Goal: Use online tool/utility: Utilize a website feature to perform a specific function

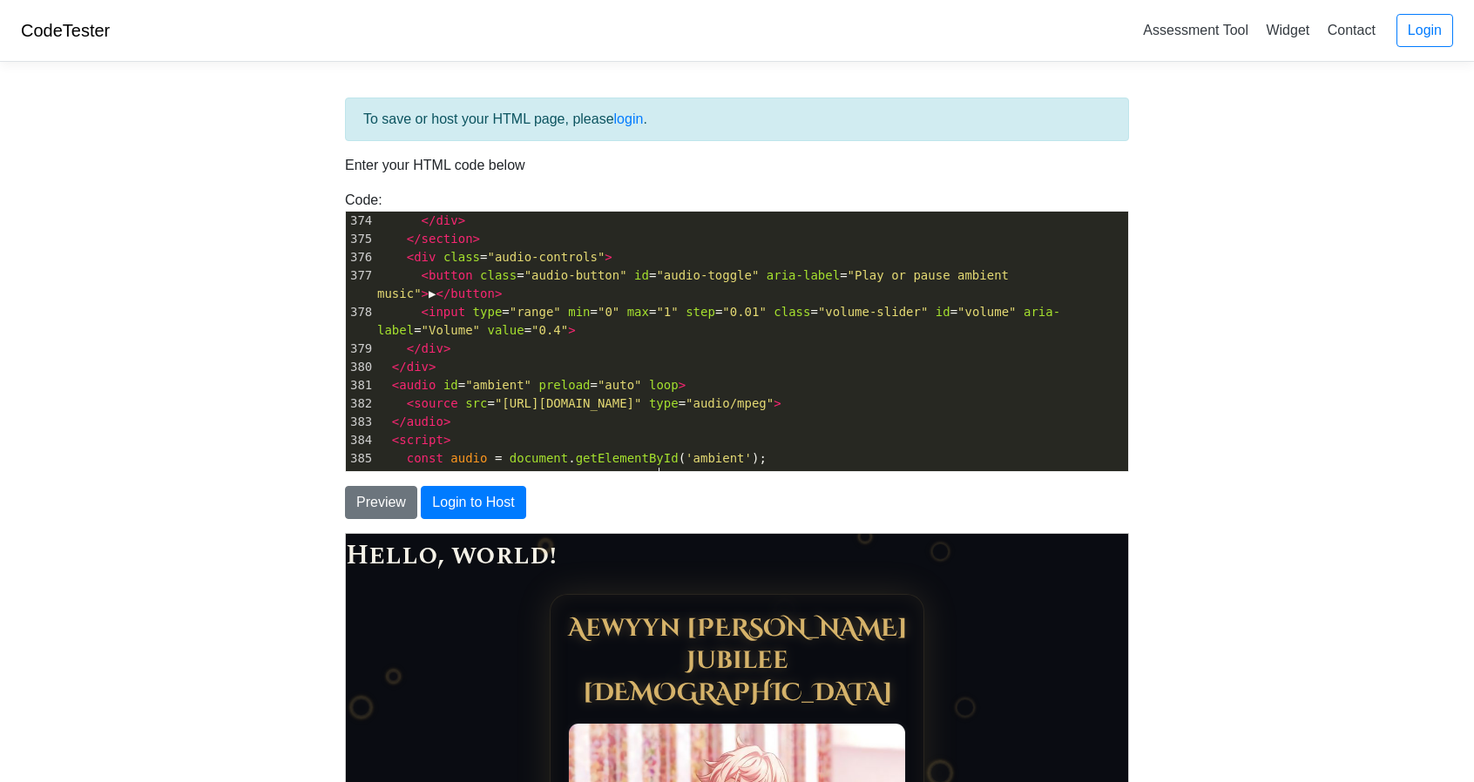
scroll to position [6955, 0]
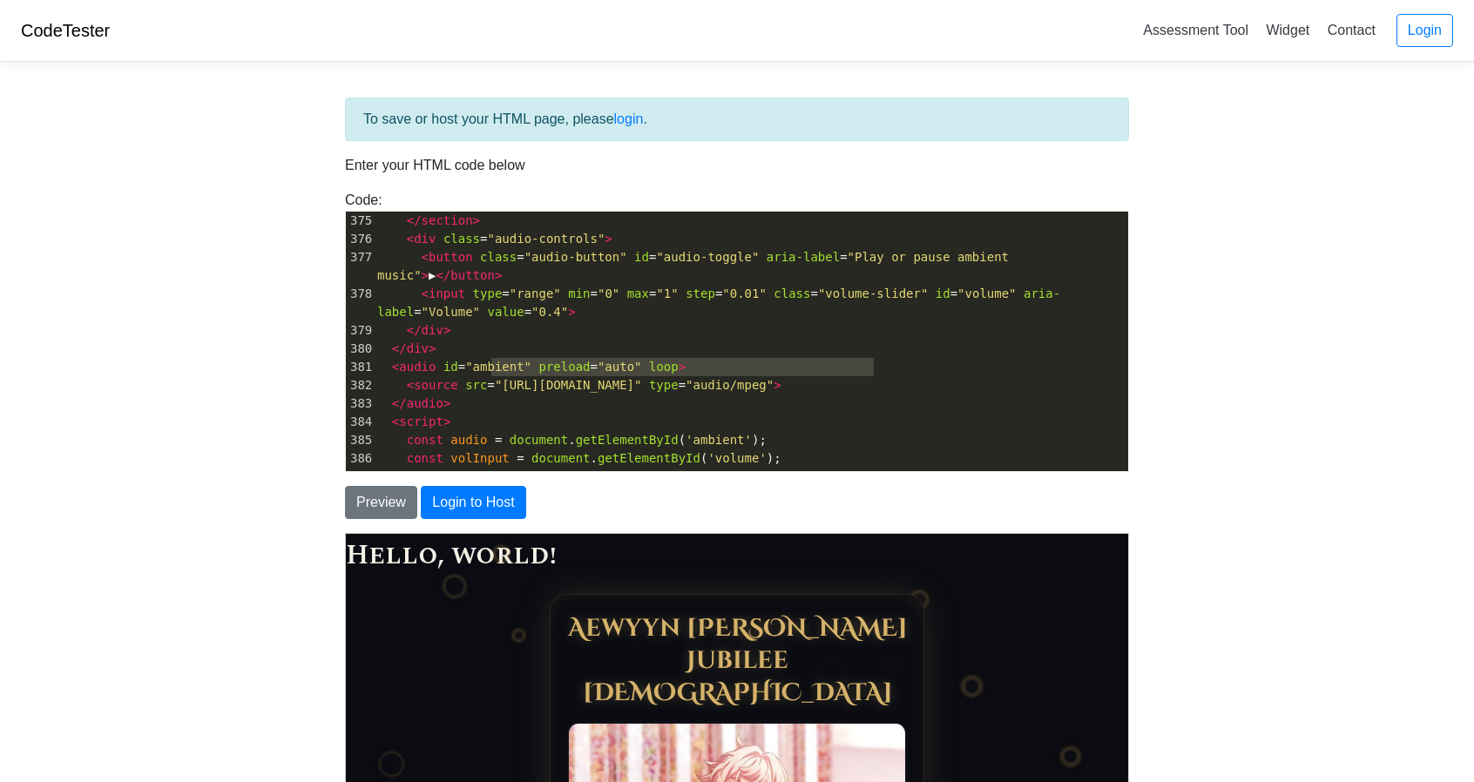
type textarea "https://od.lk/s/ODBfNTg4NTM5NTFf/The%20Night%20Unfurls.mp3"
drag, startPoint x: 491, startPoint y: 363, endPoint x: 878, endPoint y: 365, distance: 386.8
click at [642, 378] on span ""https://od.lk/s/ODBfNTg4NTM5NTFf/The%20Night%20Unfurls.mp3"" at bounding box center [568, 385] width 147 height 14
click at [897, 395] on pre "</ audio >" at bounding box center [751, 404] width 754 height 18
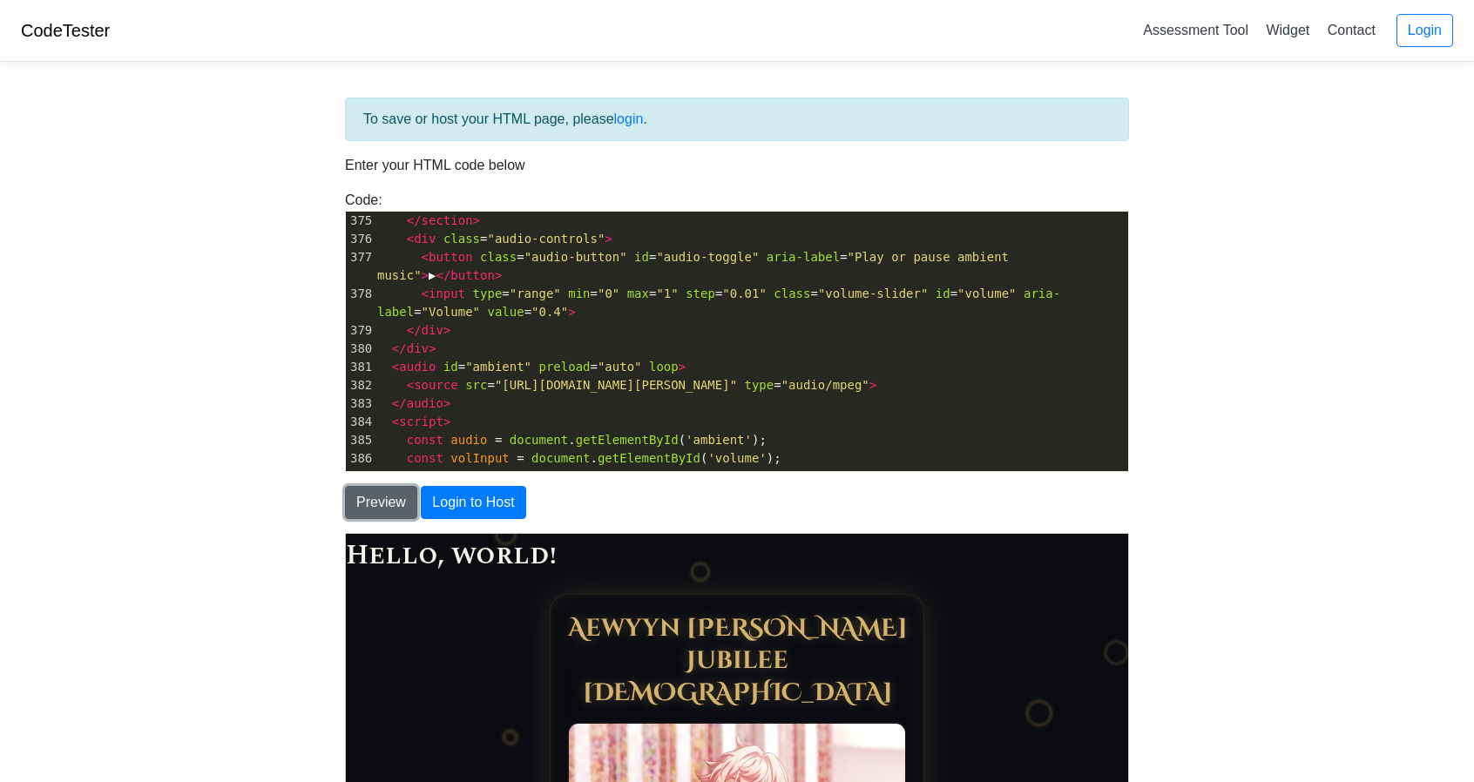
click at [383, 500] on button "Preview" at bounding box center [381, 502] width 72 height 33
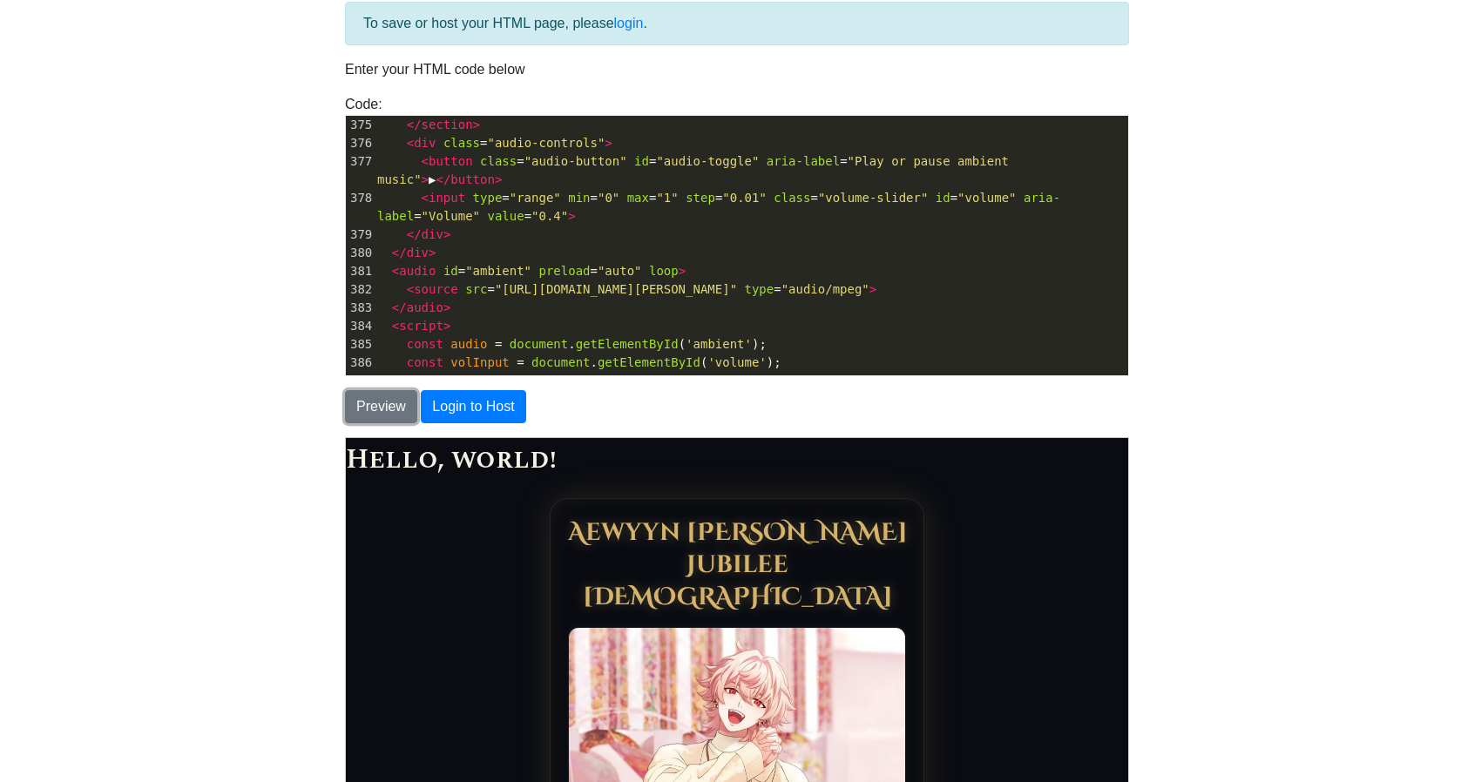
scroll to position [251, 0]
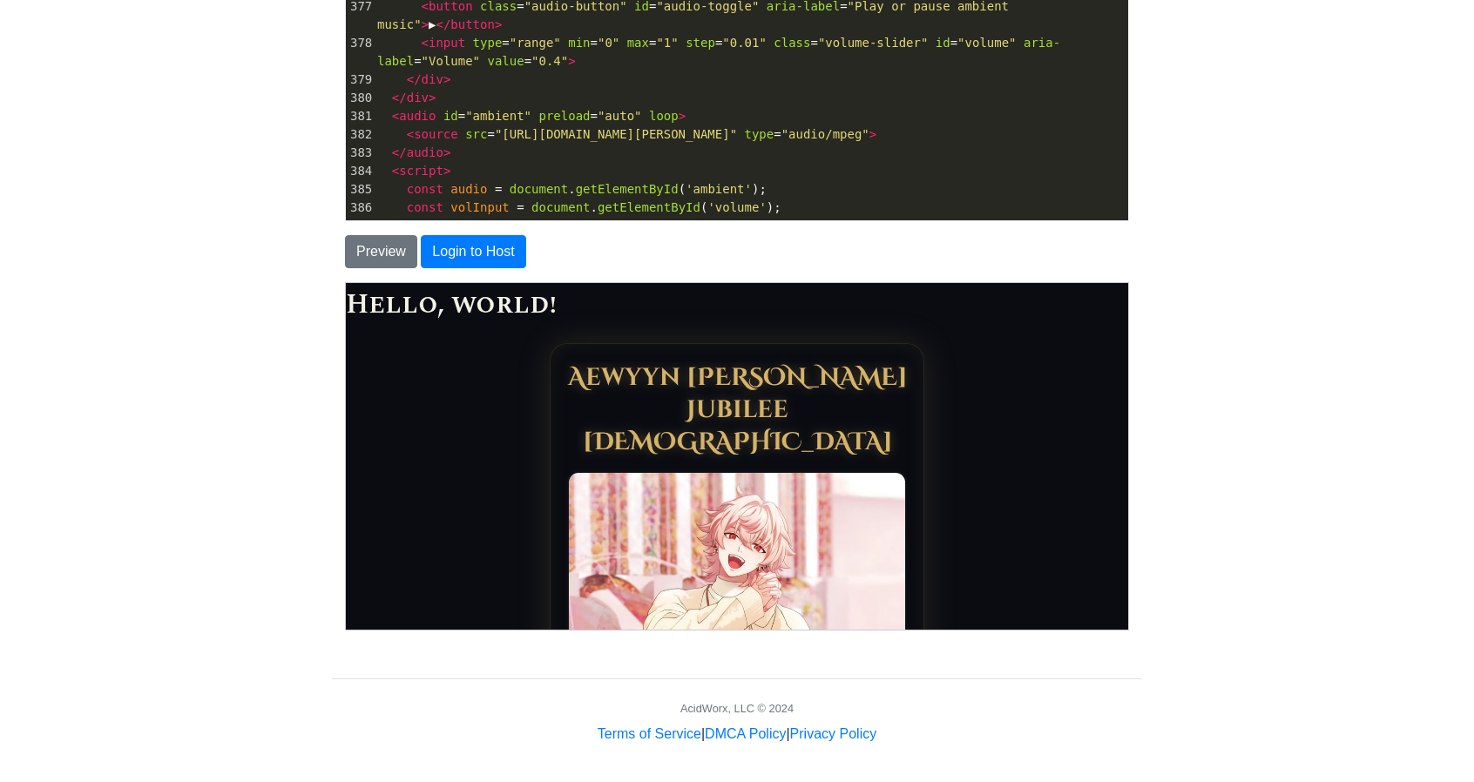
click at [996, 166] on pre "< script >" at bounding box center [751, 171] width 754 height 18
type textarea "https://od.lk/s/ODBfNTg4NTM5NTFf/The%20Night%20Unfurls.mp3"
click at [951, 180] on pre "const audio = document . getElementById ( 'ambient' );" at bounding box center [751, 189] width 754 height 18
click at [395, 241] on button "Preview" at bounding box center [381, 251] width 72 height 33
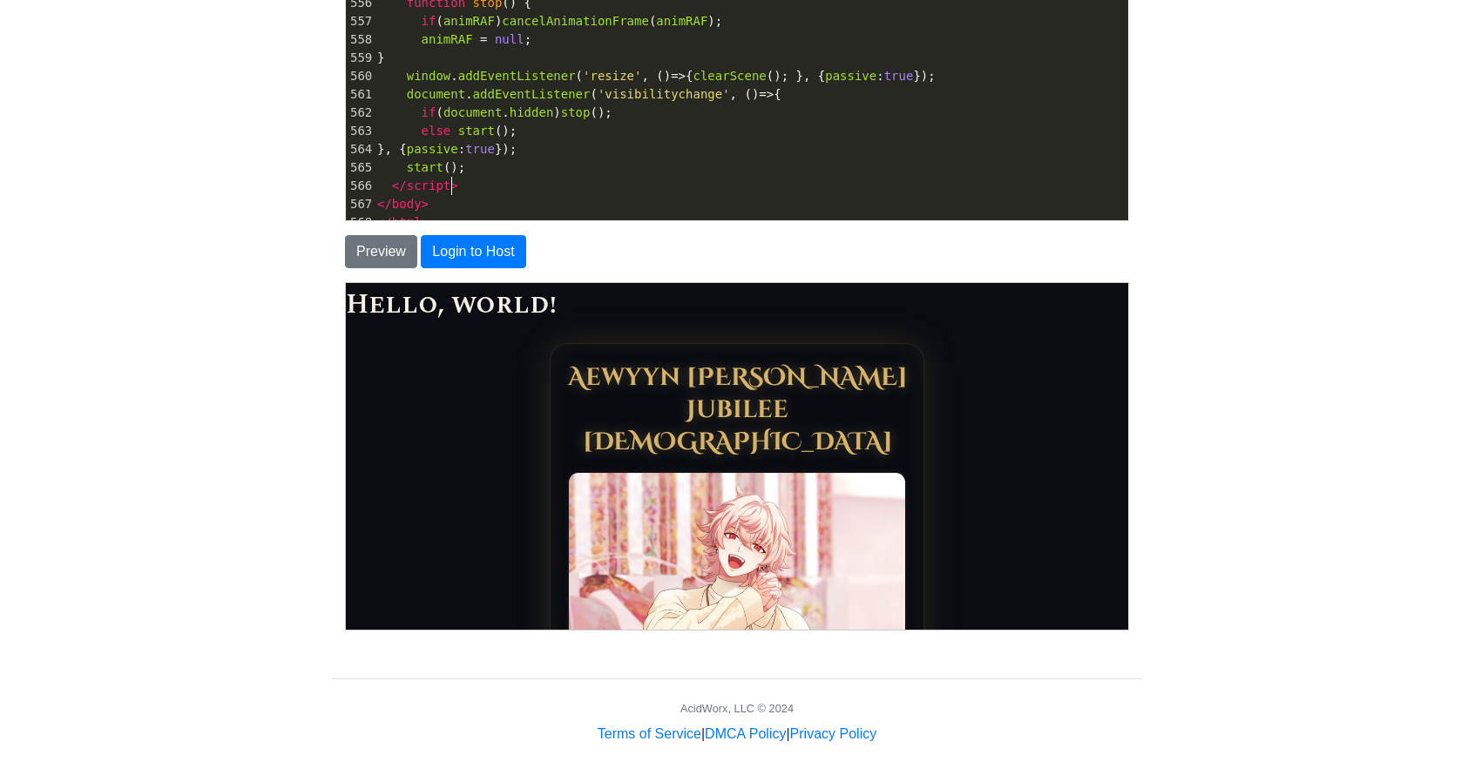
type textarea "</body> </html>"
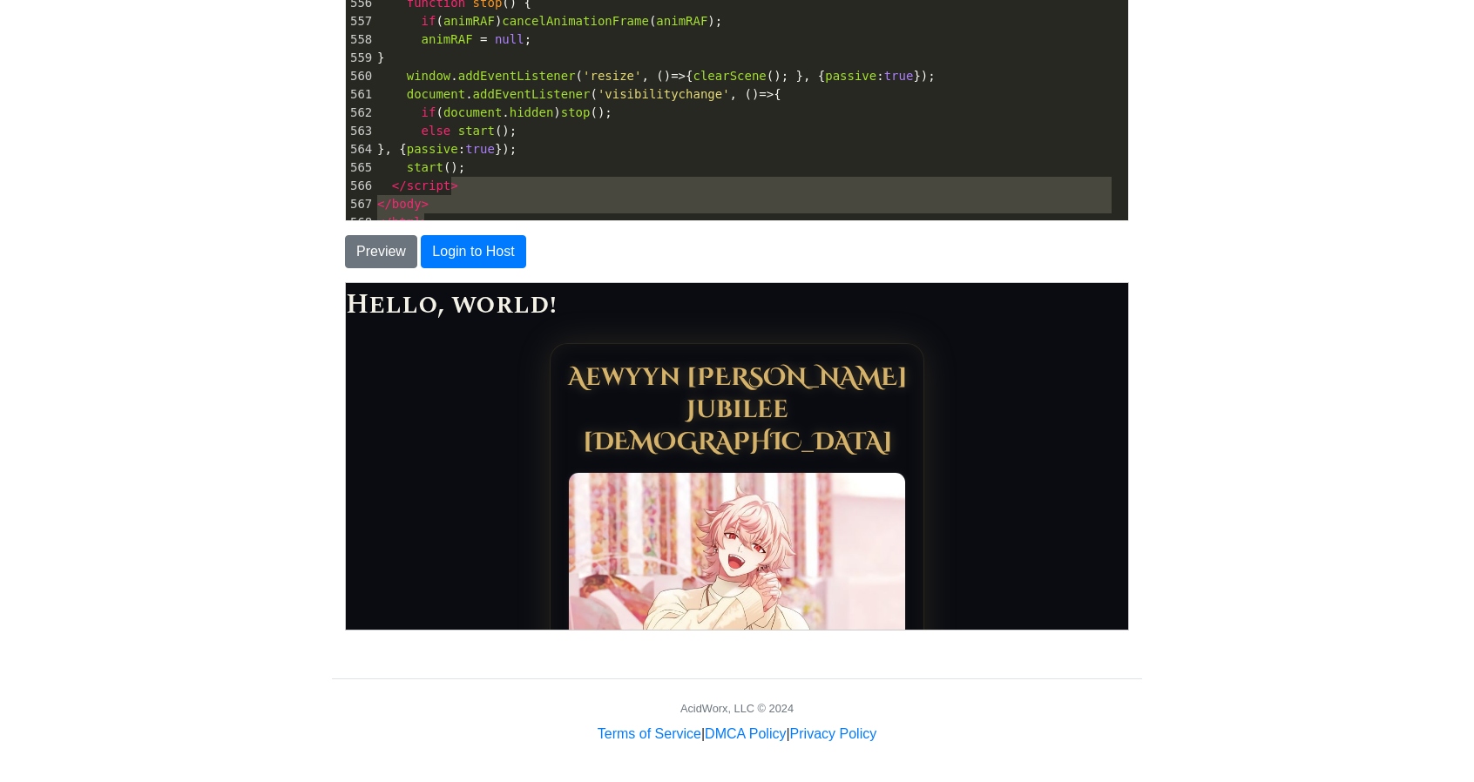
drag, startPoint x: 478, startPoint y: 187, endPoint x: 432, endPoint y: 233, distance: 64.7
click at [432, 233] on div "To save or host your HTML page, please login . Enter your HTML code below Code:…" at bounding box center [737, 242] width 810 height 790
click at [413, 205] on span "body" at bounding box center [407, 204] width 30 height 14
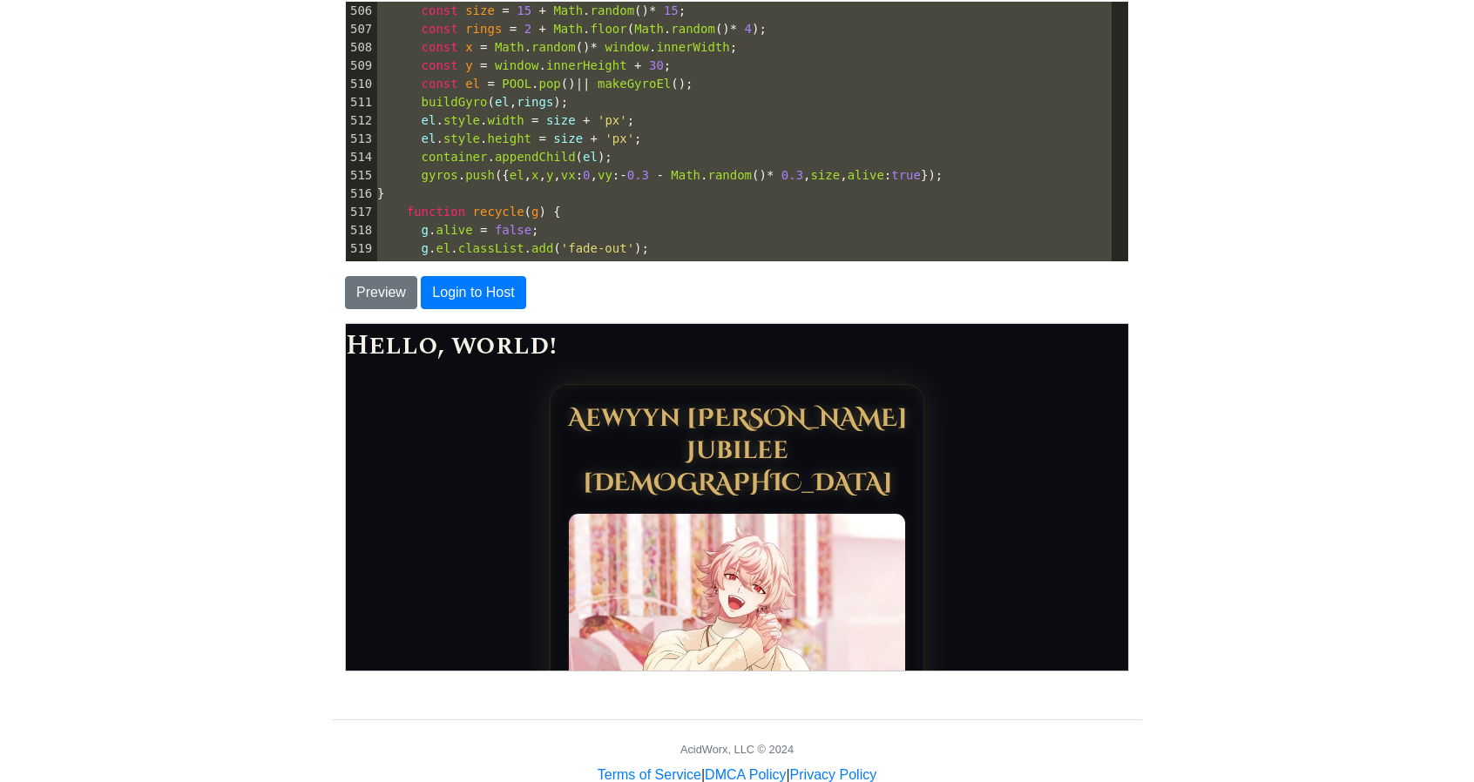
scroll to position [0, 0]
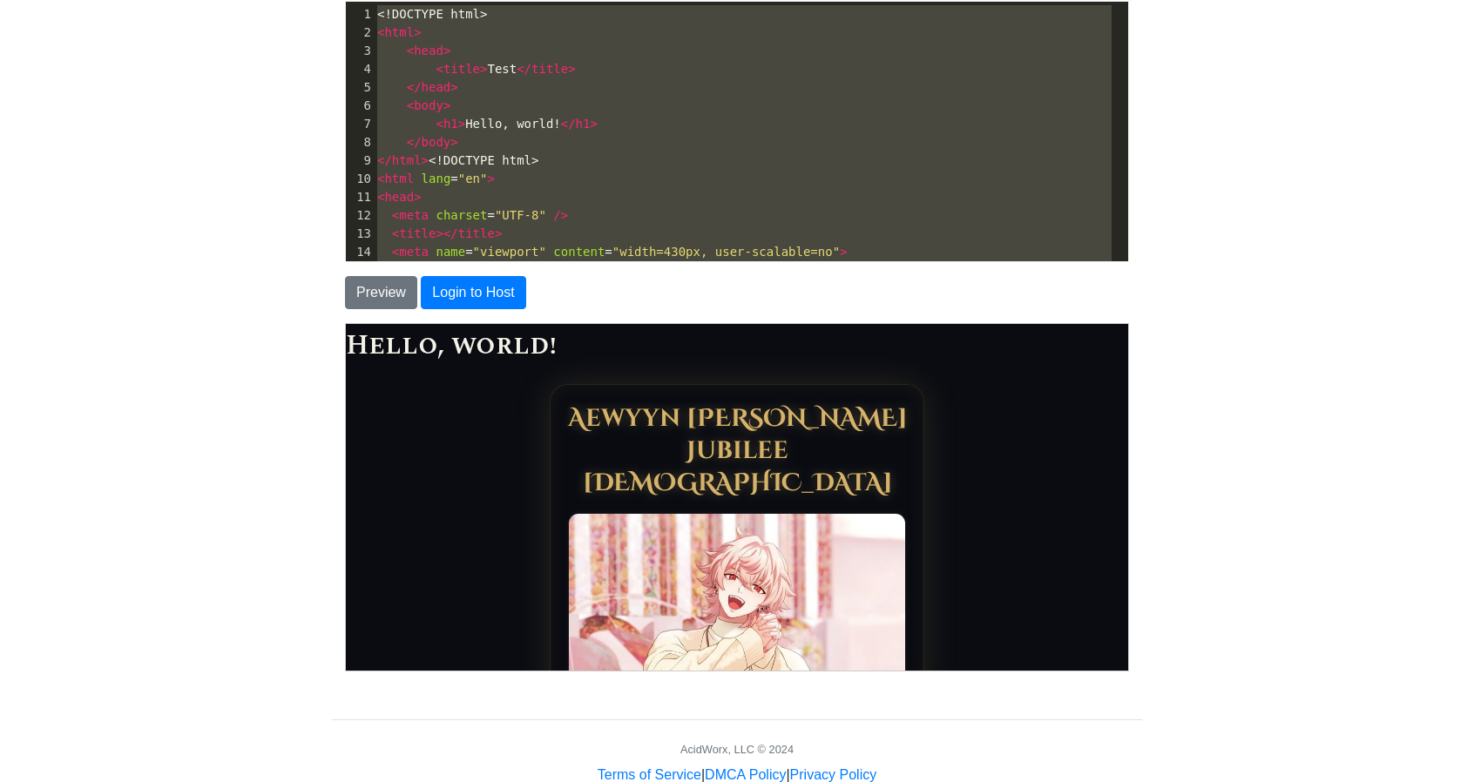
drag, startPoint x: 432, startPoint y: 212, endPoint x: 130, endPoint y: -91, distance: 427.5
type textarea "​<!DOCTYPE html> <html> <head> <title>Test</title> </head> <body> <h1>Hello, wo…"
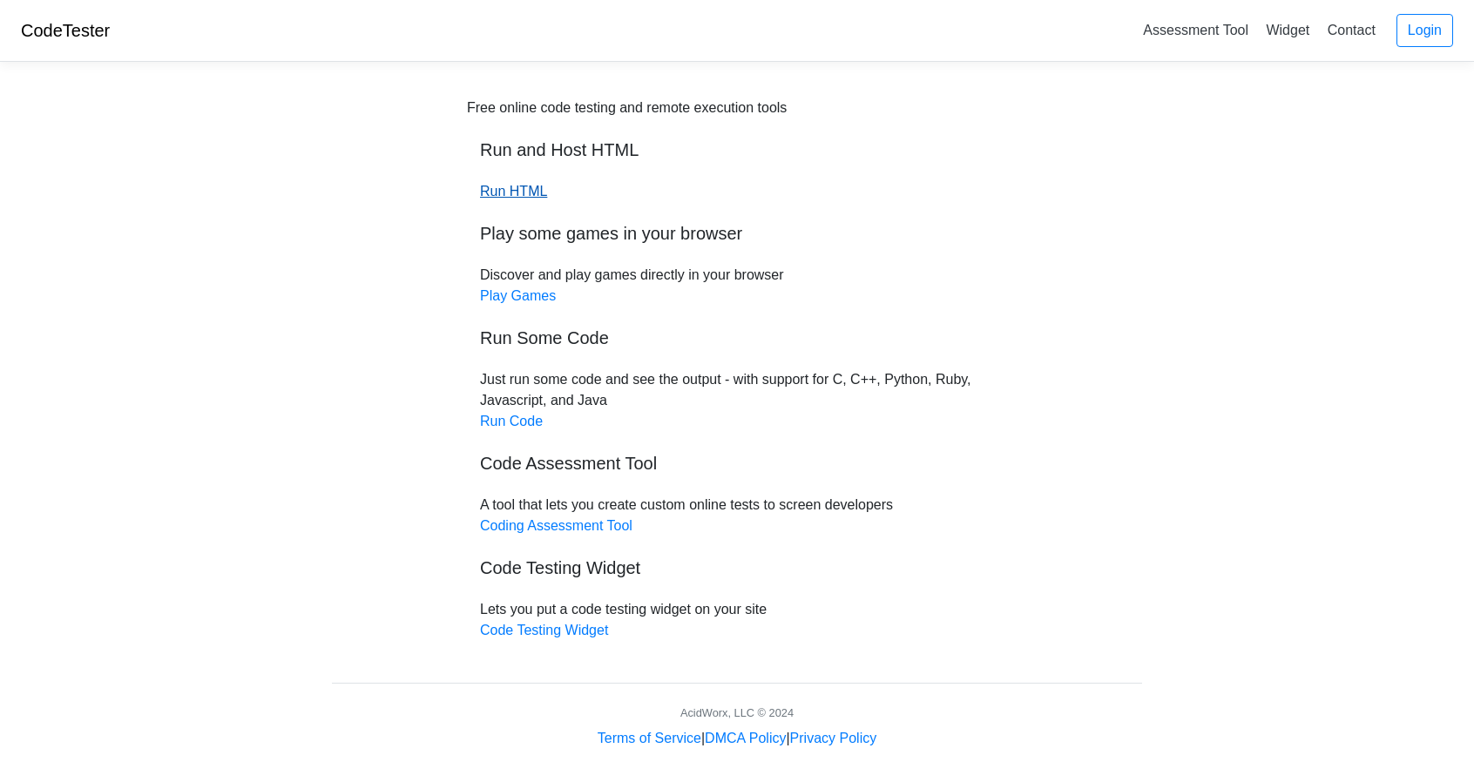
click at [533, 197] on link "Run HTML" at bounding box center [513, 191] width 67 height 15
click at [515, 195] on link "Run HTML" at bounding box center [513, 191] width 67 height 15
click at [512, 191] on link "Run HTML" at bounding box center [513, 191] width 67 height 15
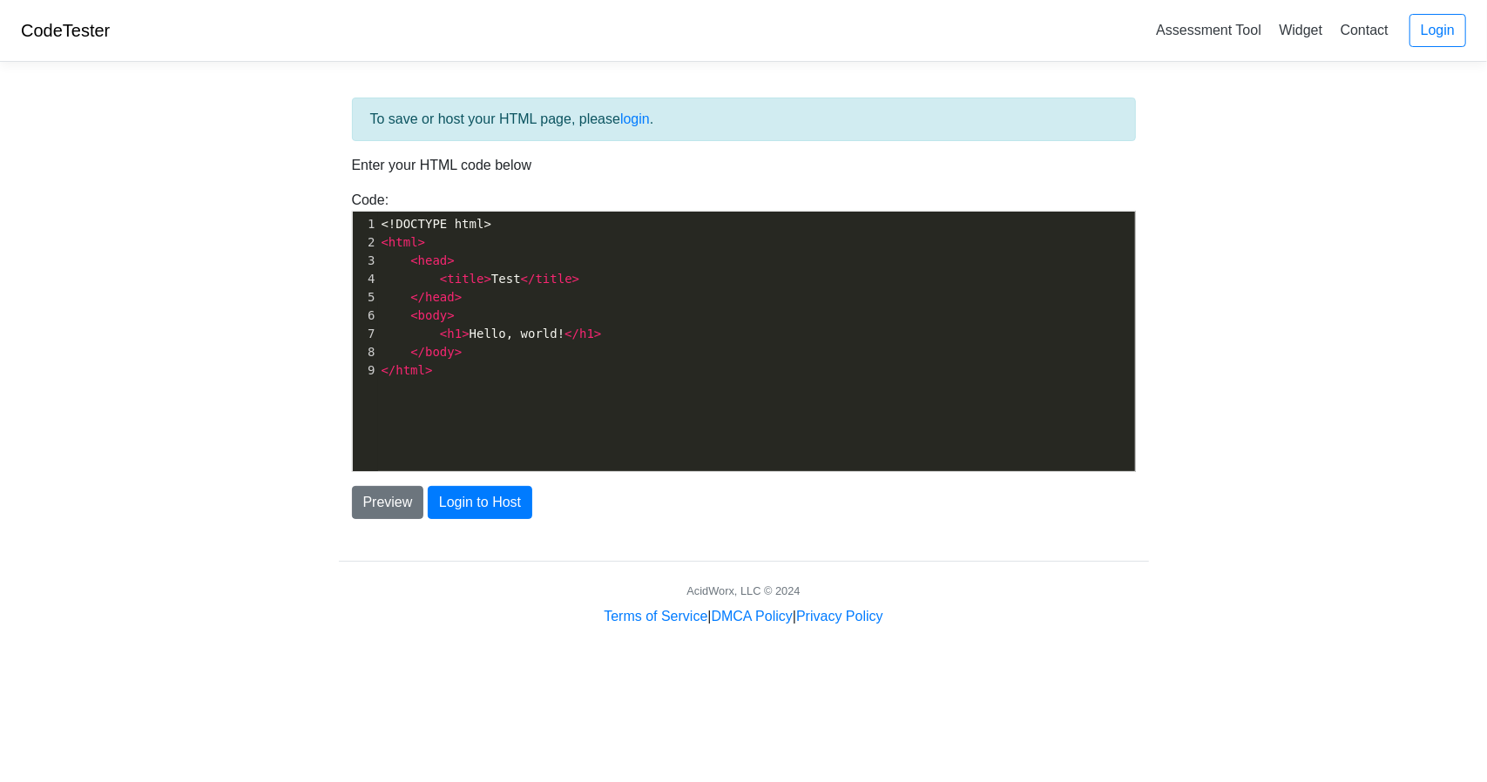
scroll to position [5, 0]
click at [599, 388] on div "xxxxxxxxxx 1 <!DOCTYPE html> 2 < html > 3 < head > 4 < title > Test </ title > …" at bounding box center [757, 355] width 808 height 286
paste textarea "}, { passive: true });"
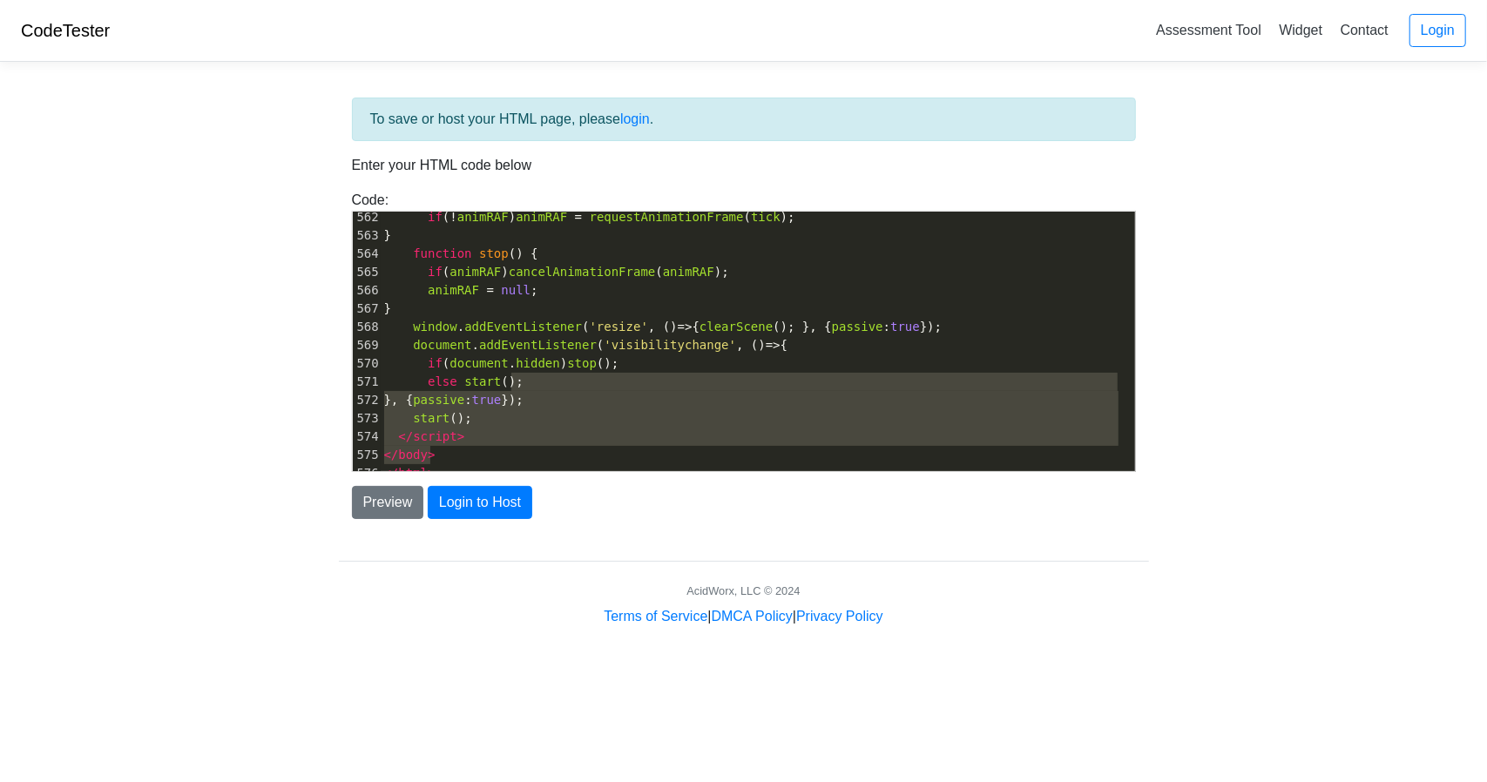
type textarea "}, { passive: true });"
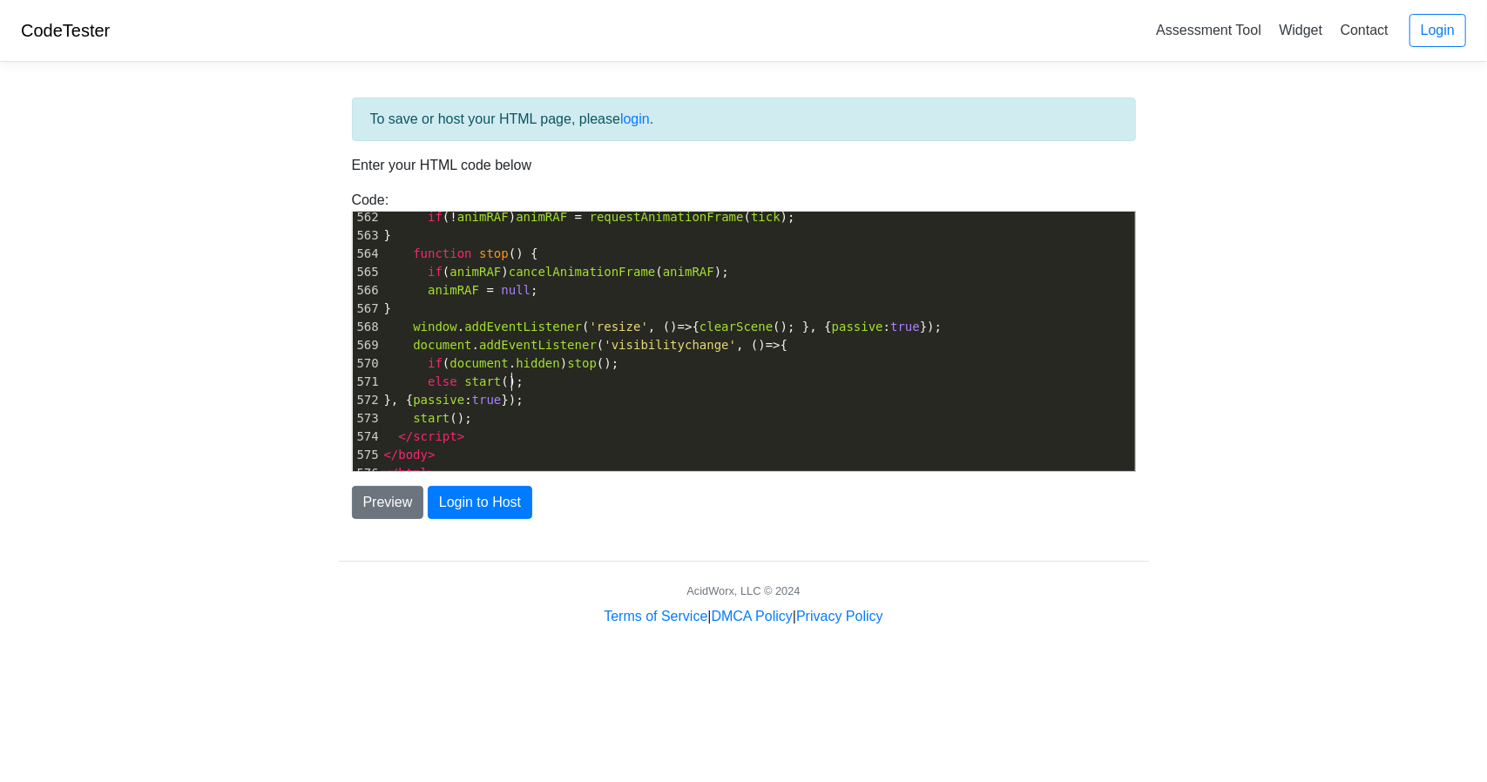
type textarea "else start();"
drag, startPoint x: 687, startPoint y: 379, endPoint x: 671, endPoint y: 362, distance: 23.4
click at [671, 362] on div "551 } 552 g . y += g . vy ; 553 g . x += g . vx * 0.98 ; 554 g . el . style . t…" at bounding box center [758, 245] width 754 height 476
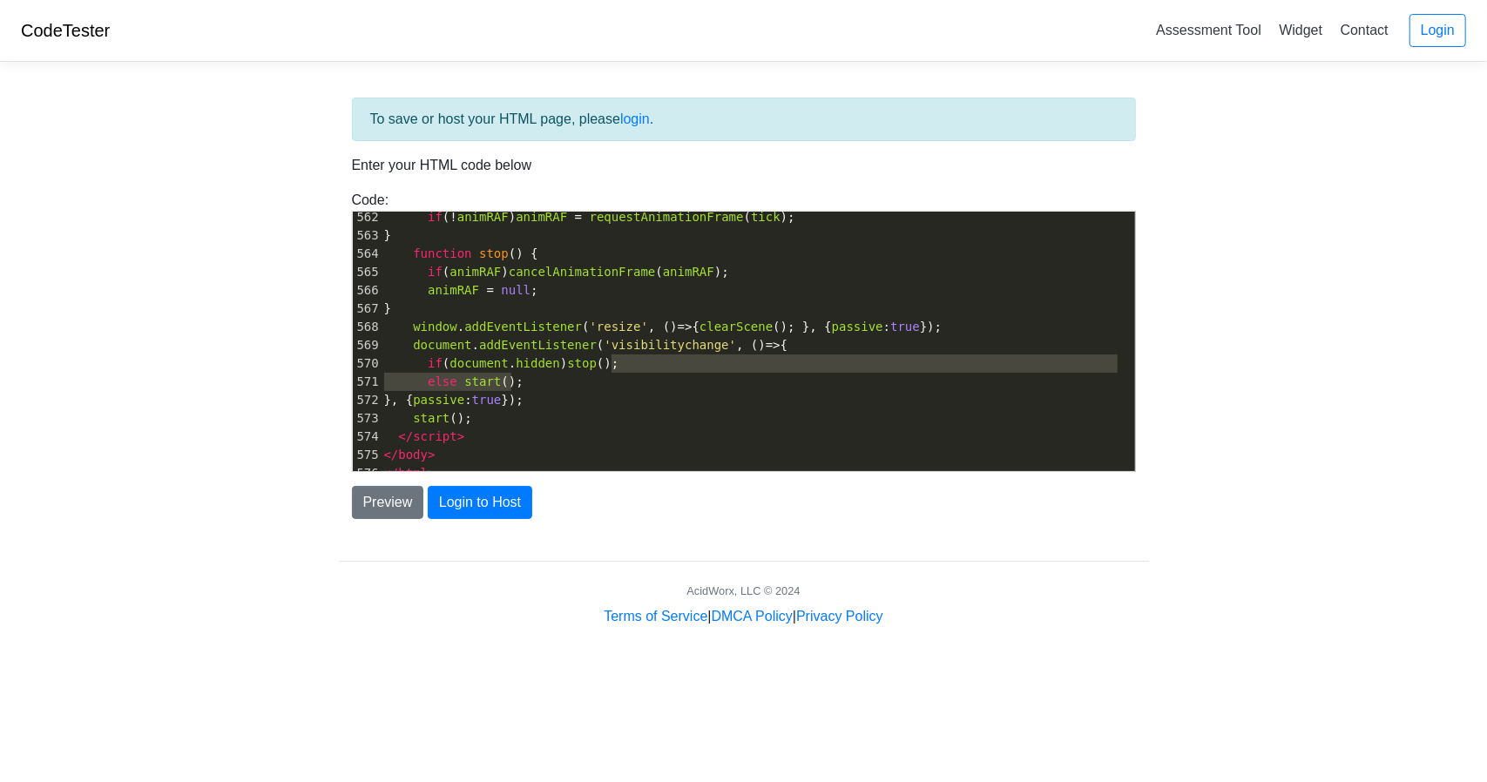
click at [894, 367] on pre "if ( document . hidden ) stop ();" at bounding box center [758, 364] width 754 height 18
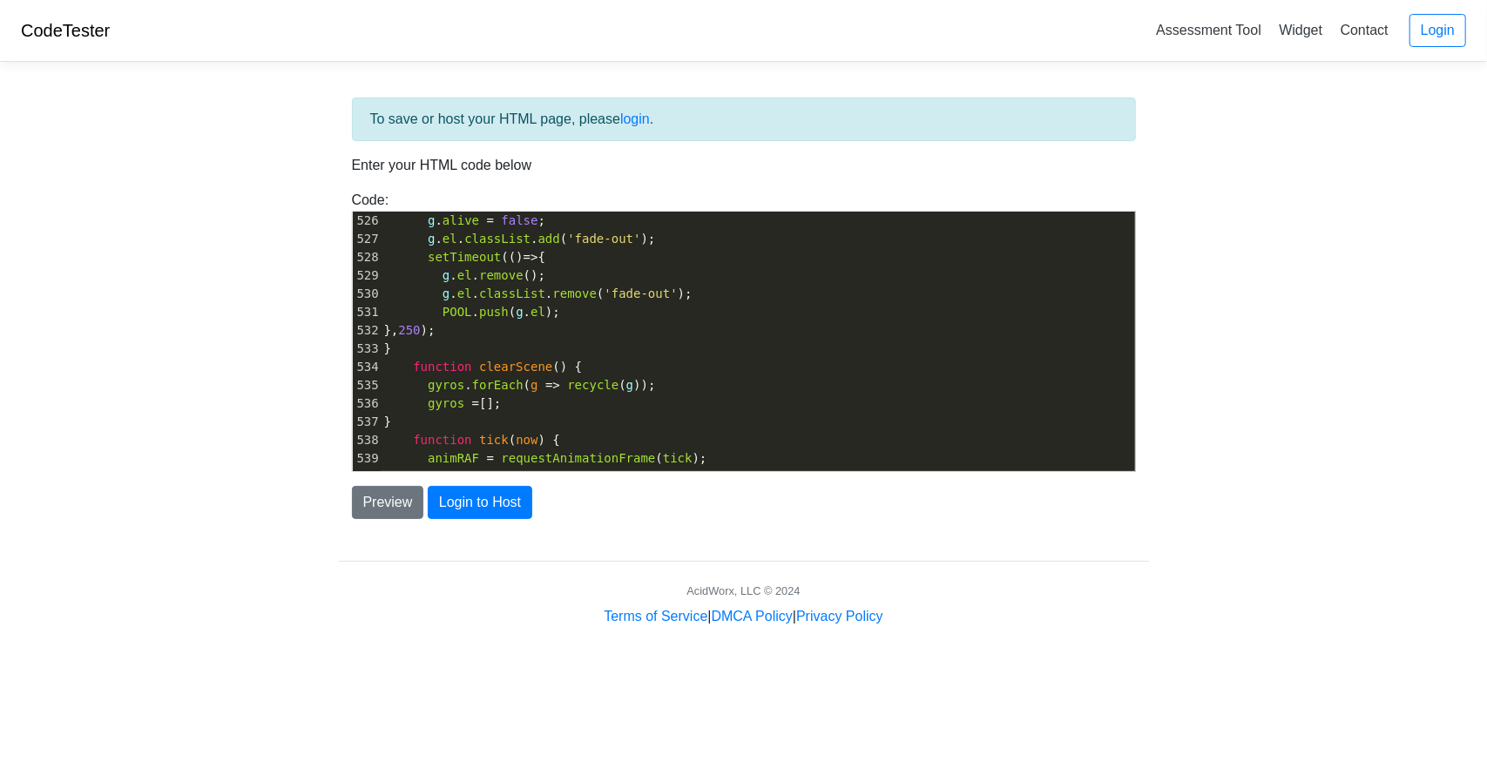
scroll to position [9498, 0]
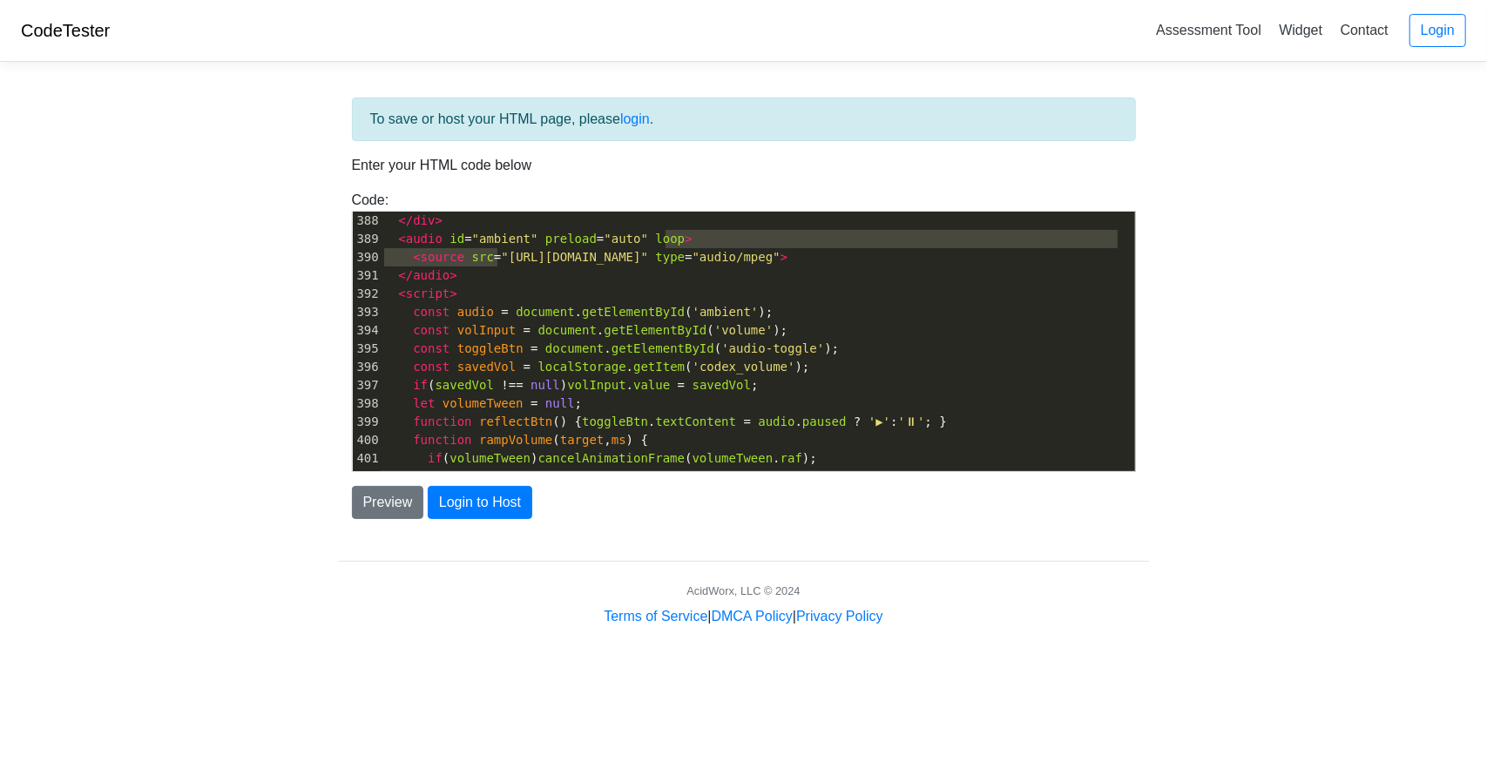
type textarea "https://od.lk/s/ODBfNTg4NTM5NTFf/The%20Night%20Unfurls.mp3"
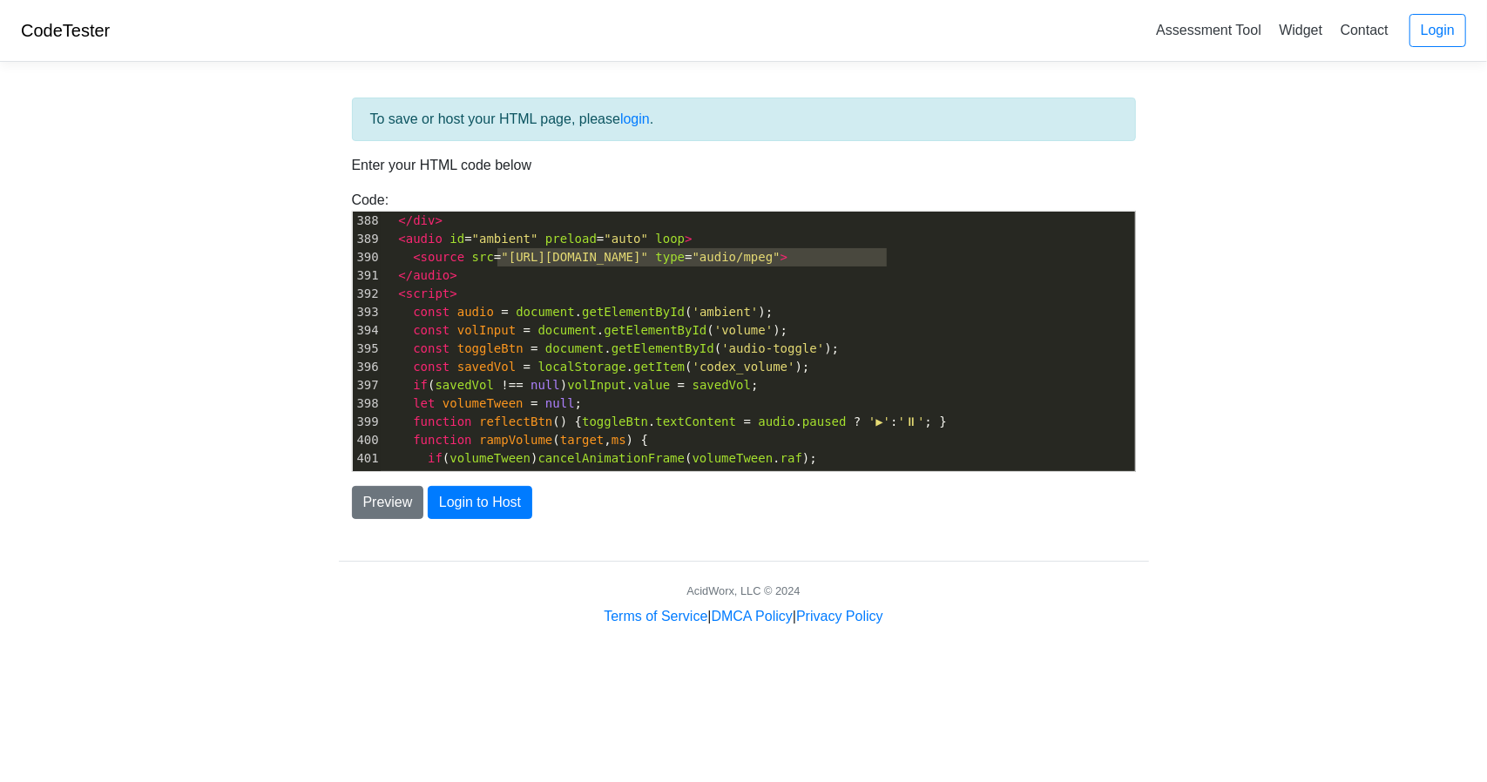
drag, startPoint x: 496, startPoint y: 252, endPoint x: 885, endPoint y: 255, distance: 389.4
click at [648, 255] on span ""https://od.lk/s/ODBfNTg4NTM5NTFf/The%20Night%20Unfurls.mp3"" at bounding box center [574, 257] width 147 height 14
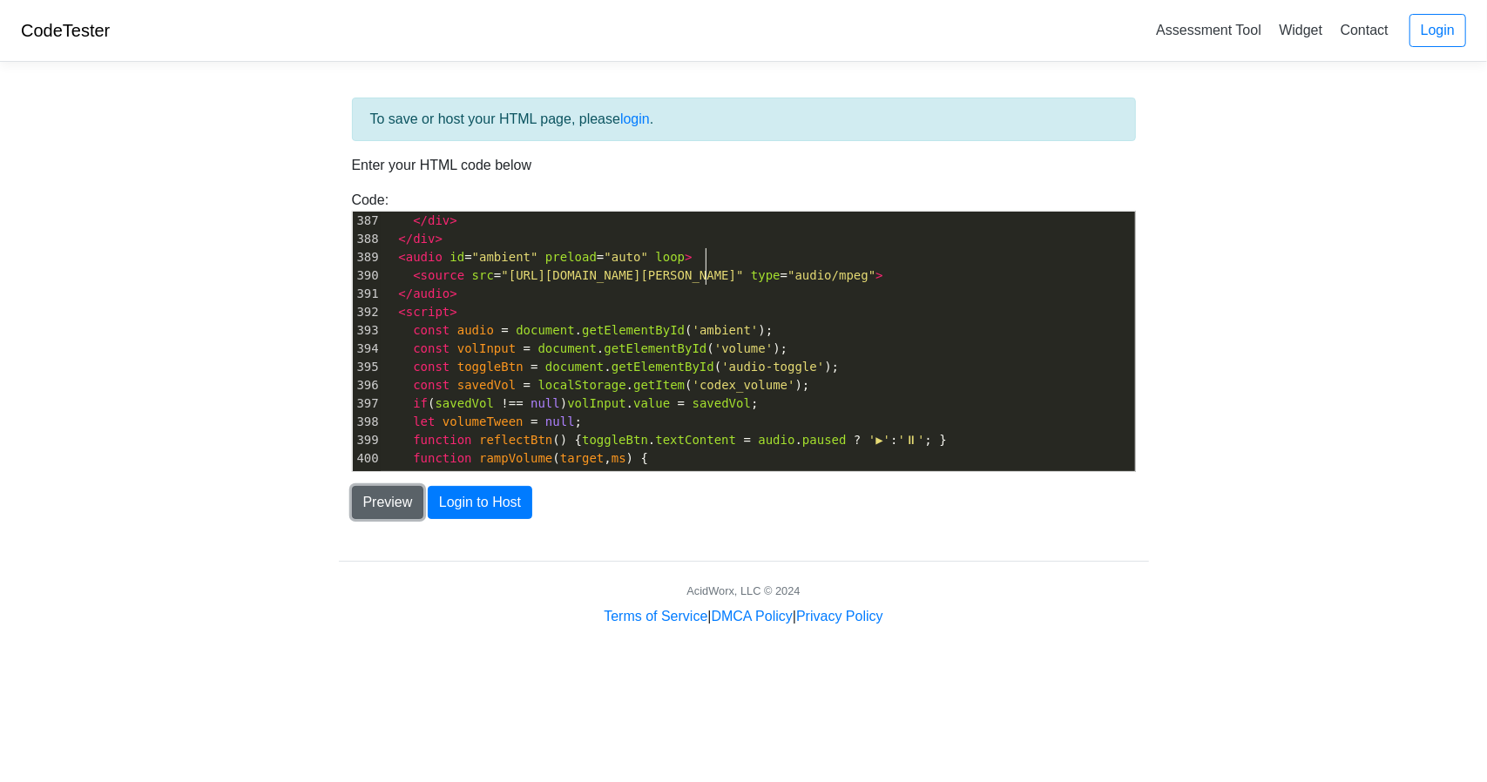
click at [391, 497] on button "Preview" at bounding box center [388, 502] width 72 height 33
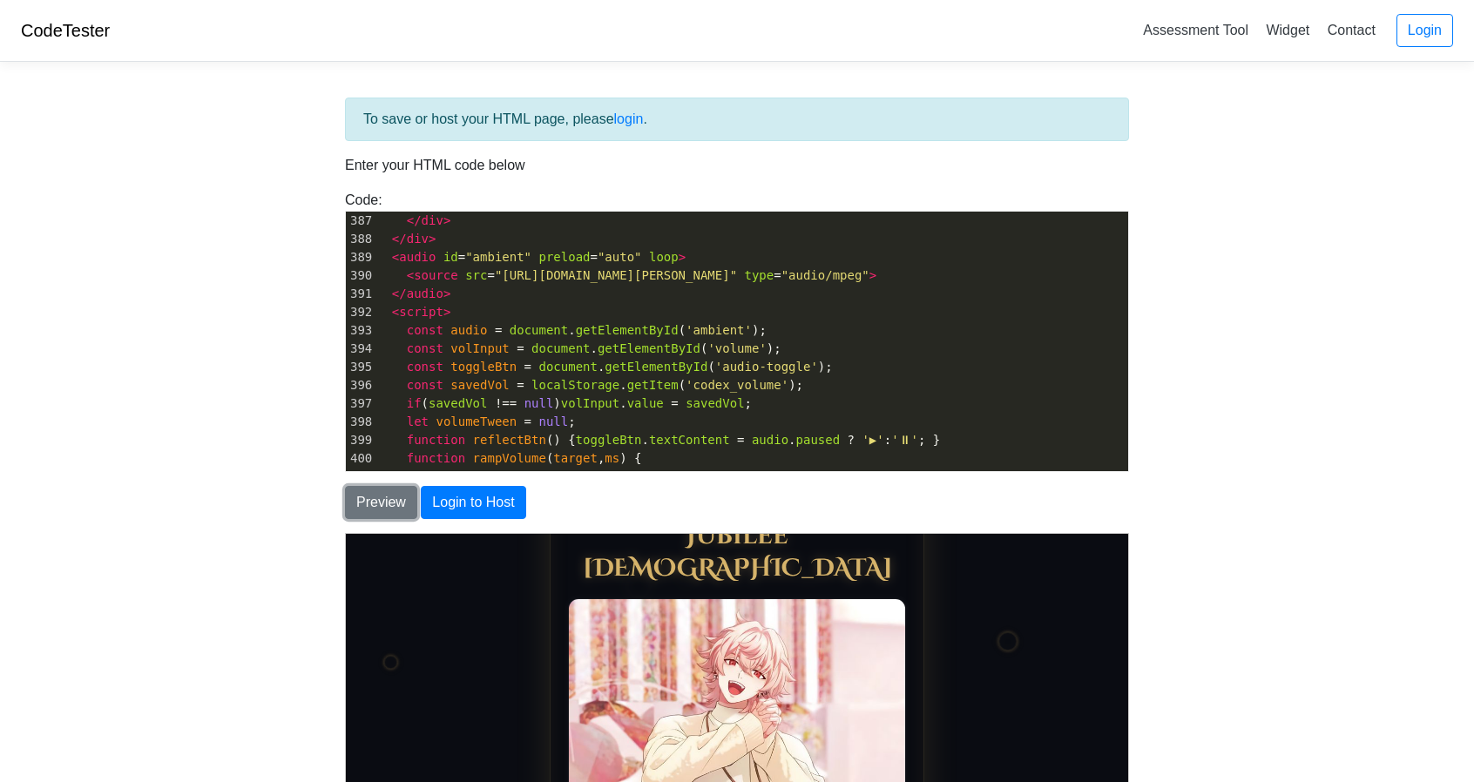
scroll to position [0, 0]
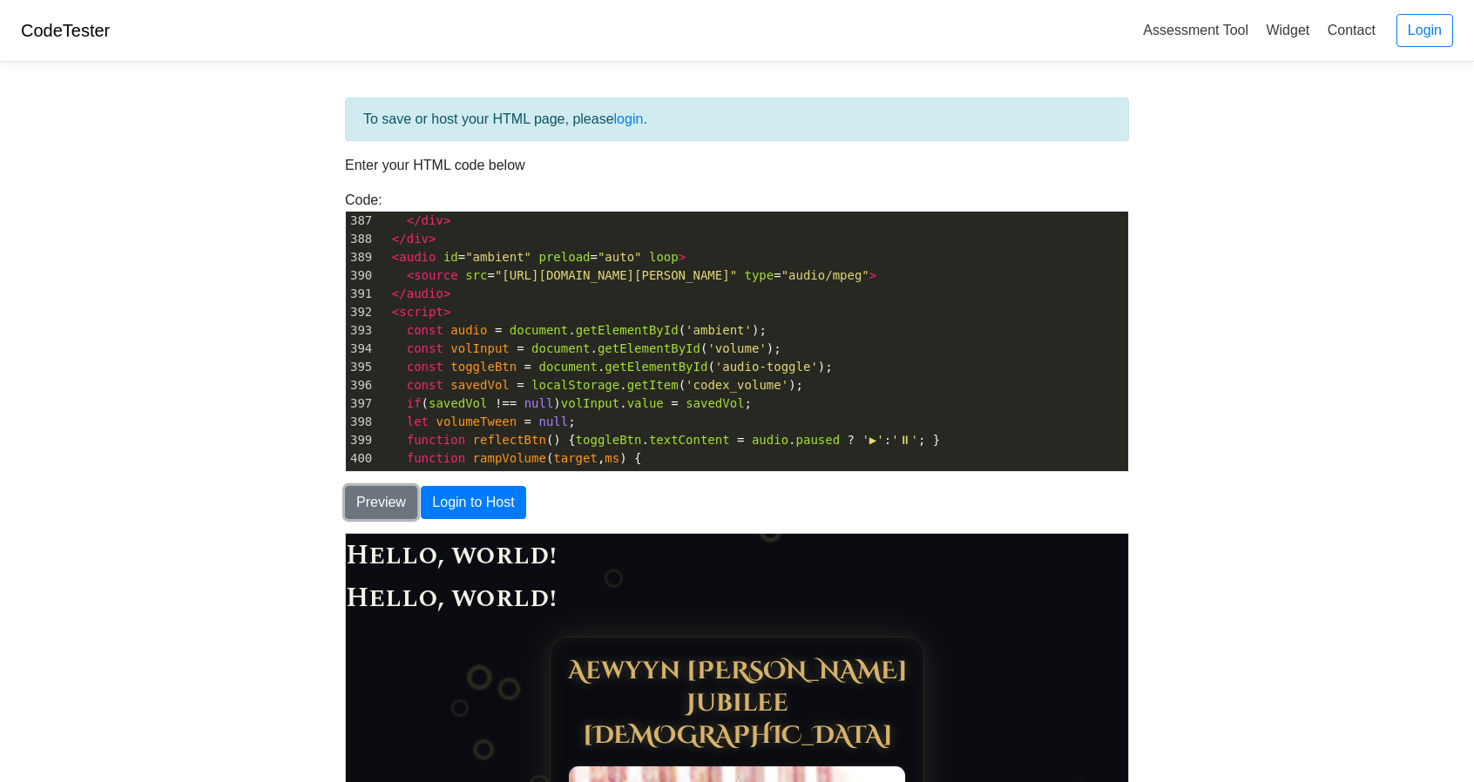
drag, startPoint x: 1125, startPoint y: 545, endPoint x: 1449, endPoint y: 963, distance: 528.5
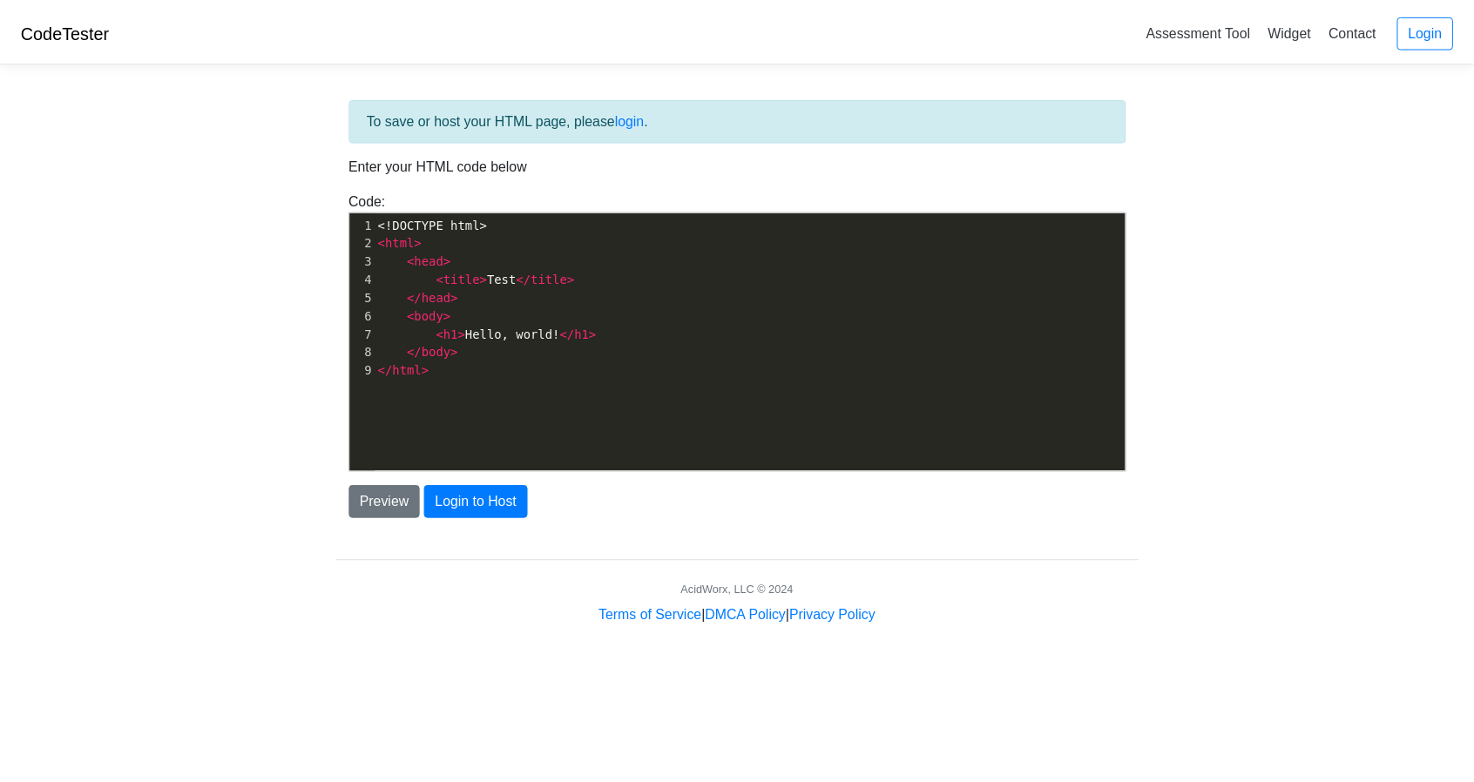
scroll to position [6, 0]
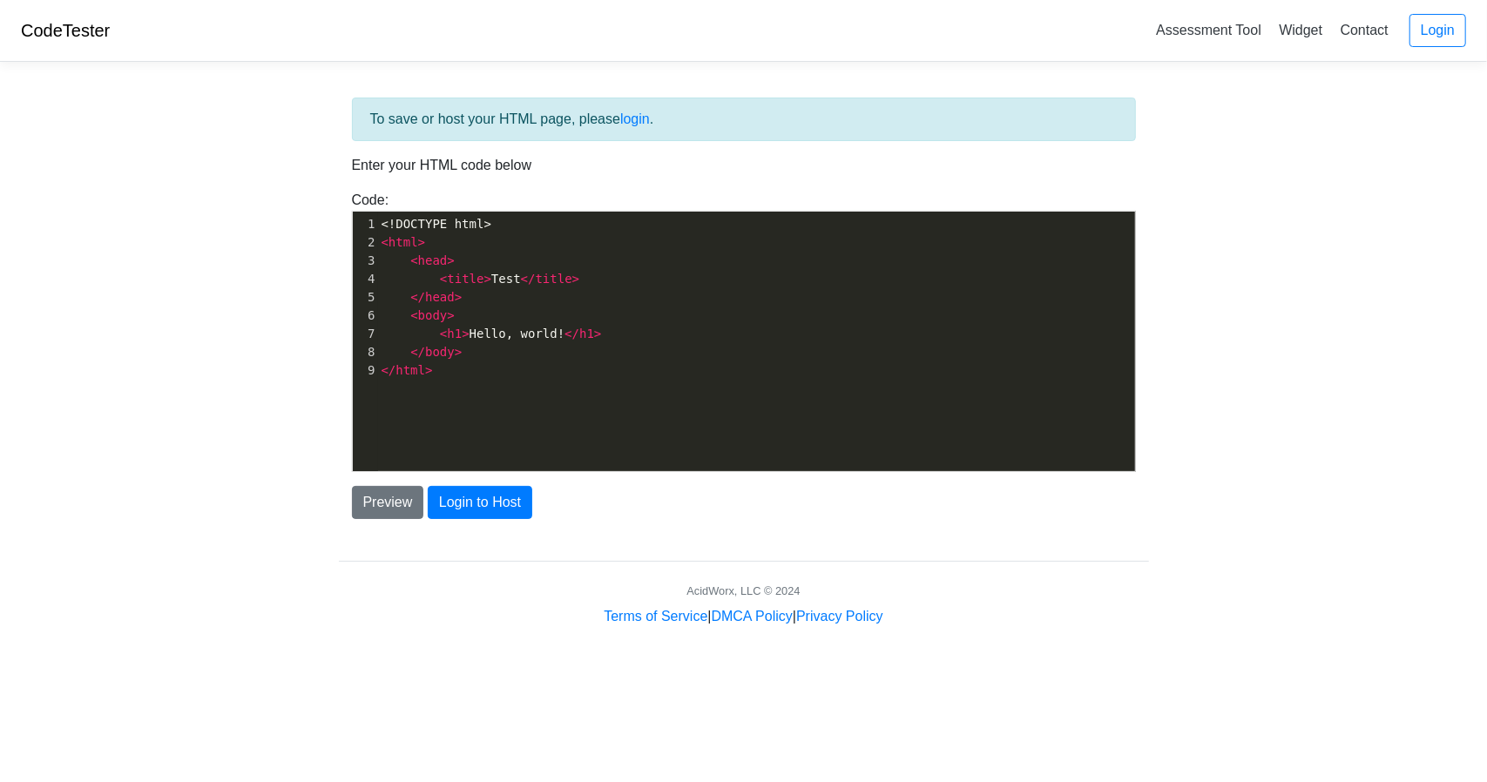
click at [615, 351] on pre "</ body >" at bounding box center [763, 352] width 771 height 18
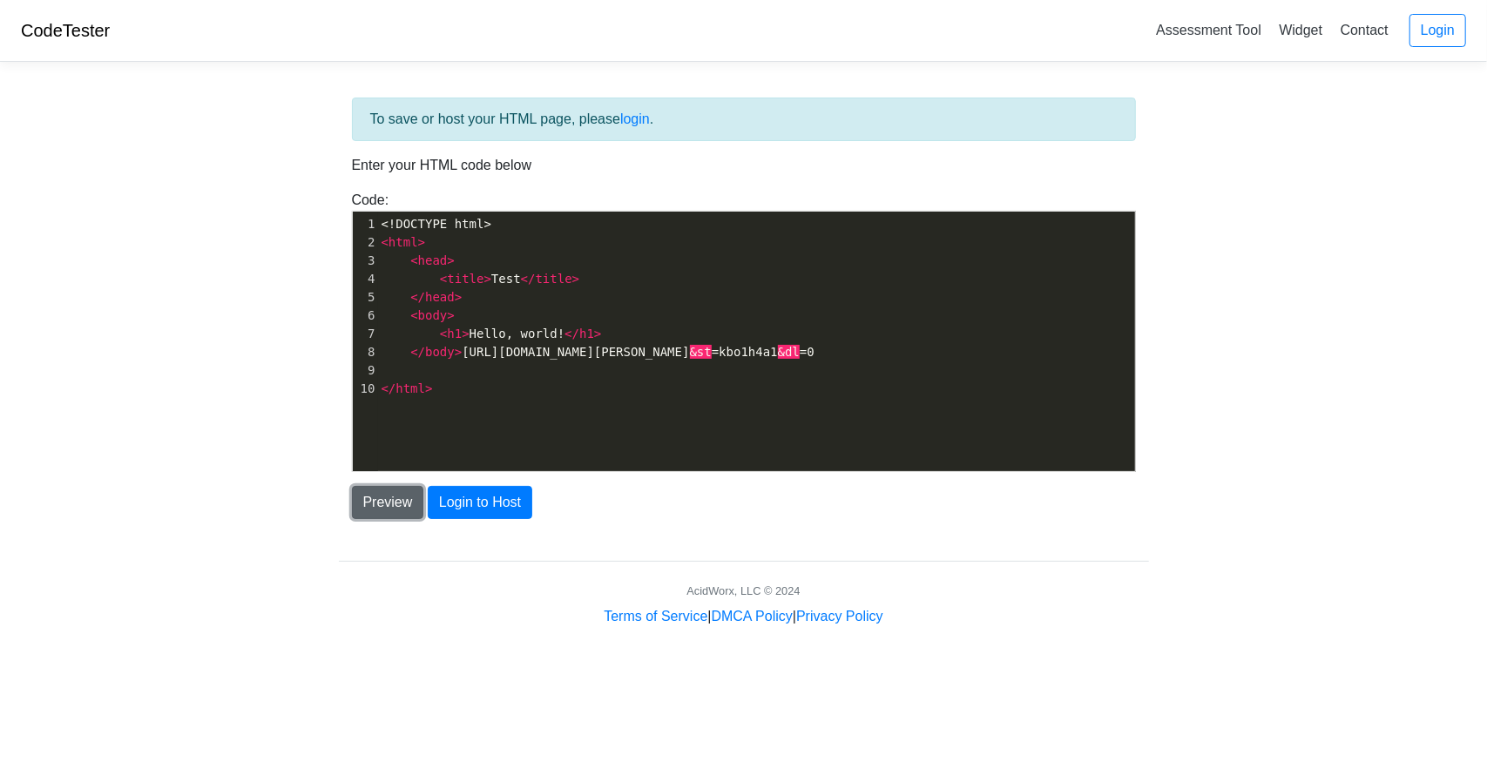
click at [383, 501] on button "Preview" at bounding box center [388, 502] width 72 height 33
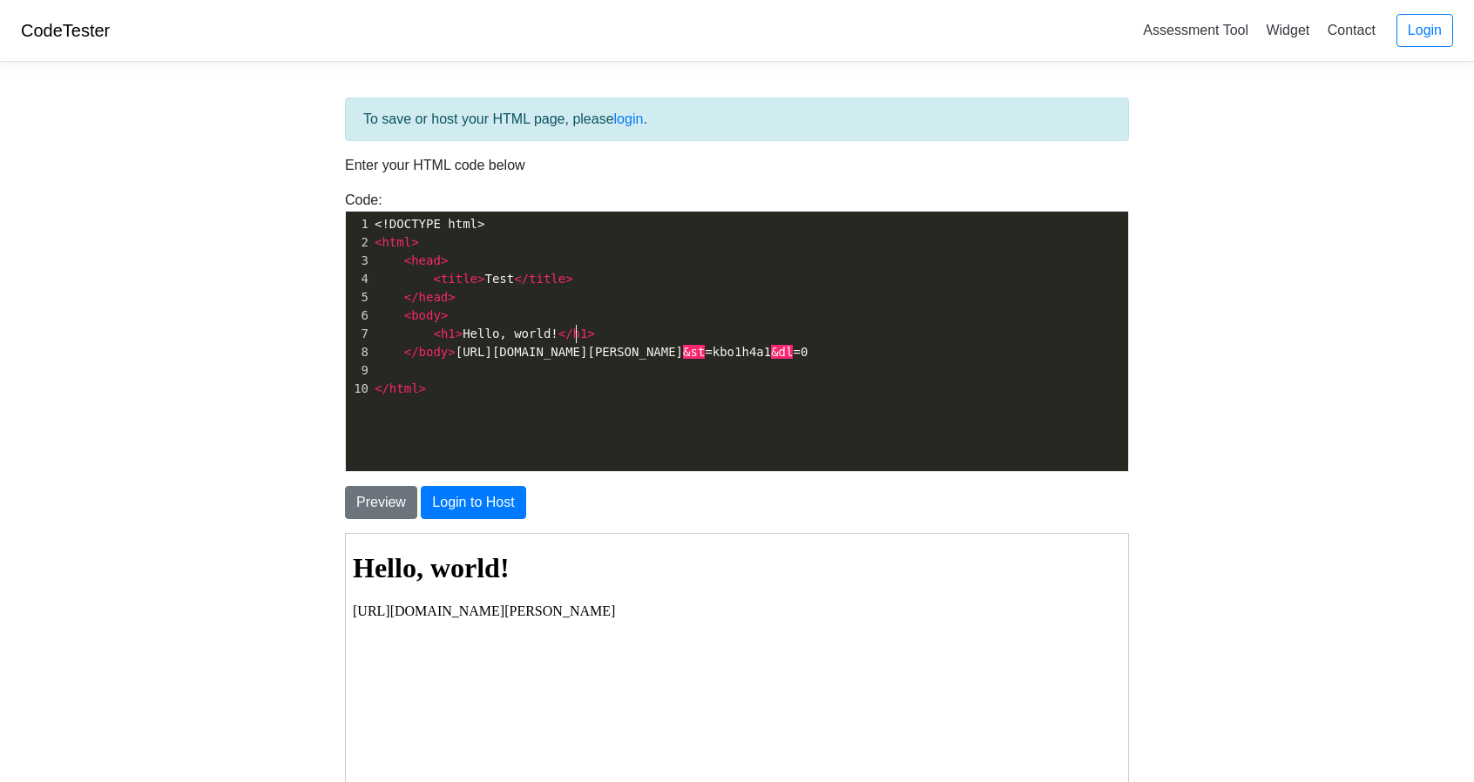
scroll to position [2, 0]
click at [608, 333] on pre "< h1 > Hello, world! </ h1 >" at bounding box center [756, 334] width 771 height 18
click at [757, 350] on span "</ body > https://www.dropbox.com/scl/fi/ndr031vp1rrmi0e3unzxx/Jack-Harris-Real…" at bounding box center [591, 352] width 433 height 14
click at [684, 358] on pre "</ body > https://www.dropbox.com/scl/fi/ndr031vp1rrmi0e3unzxx/Jack-Harris-Real…" at bounding box center [756, 352] width 771 height 18
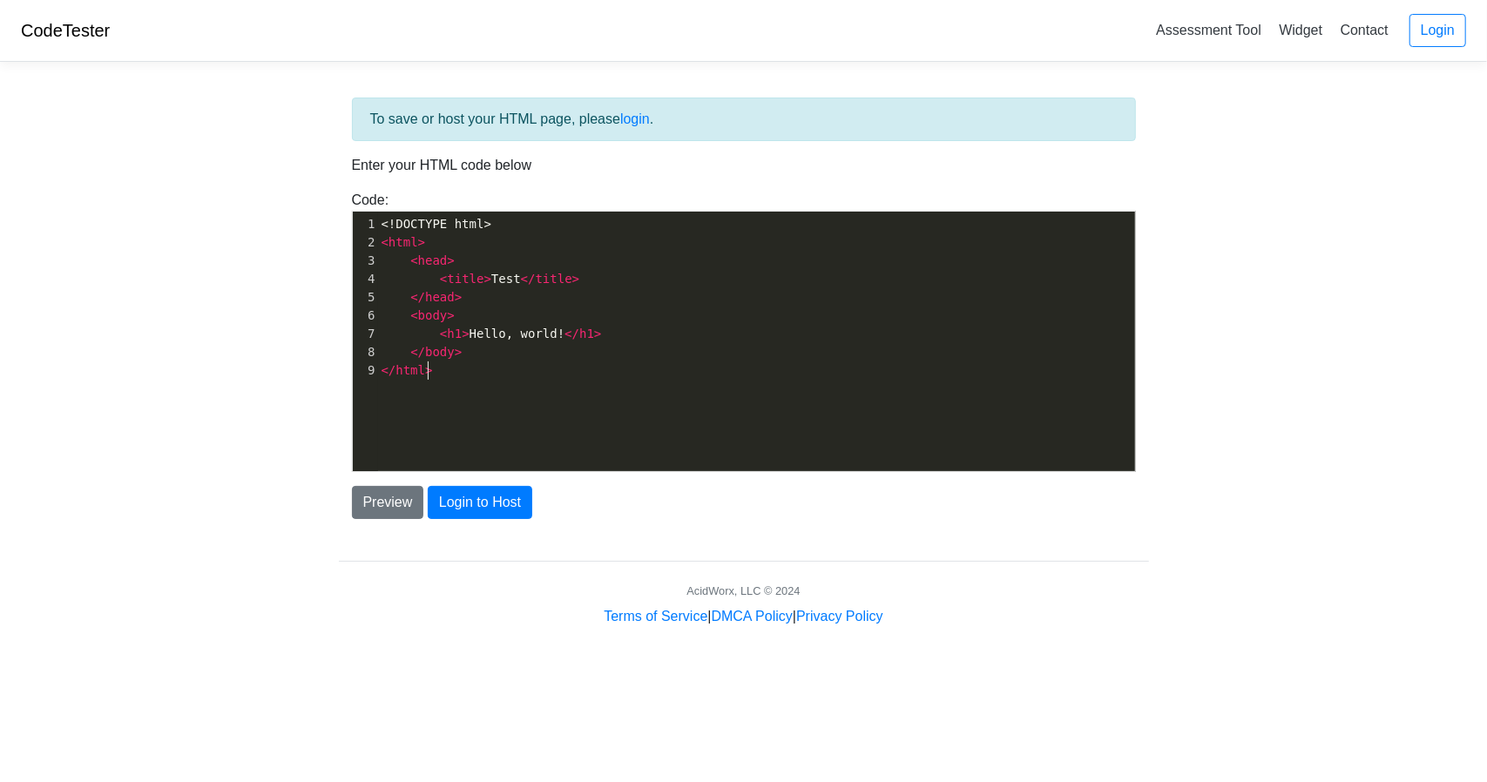
click at [615, 395] on div "xxxxxxxxxx 1 <!DOCTYPE html> 2 < html > 3 < head > 4 < title > Test </ title > …" at bounding box center [757, 355] width 808 height 286
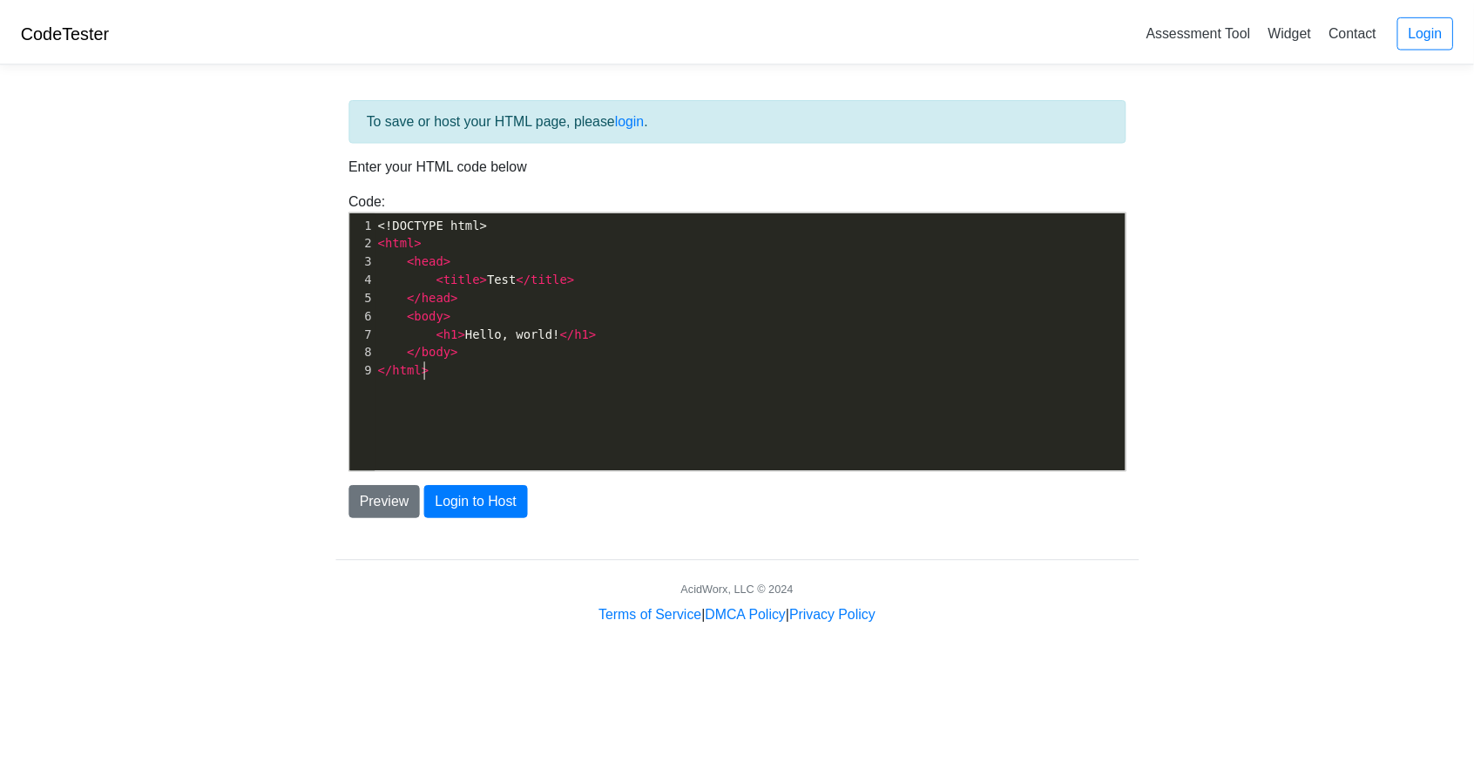
scroll to position [5, 0]
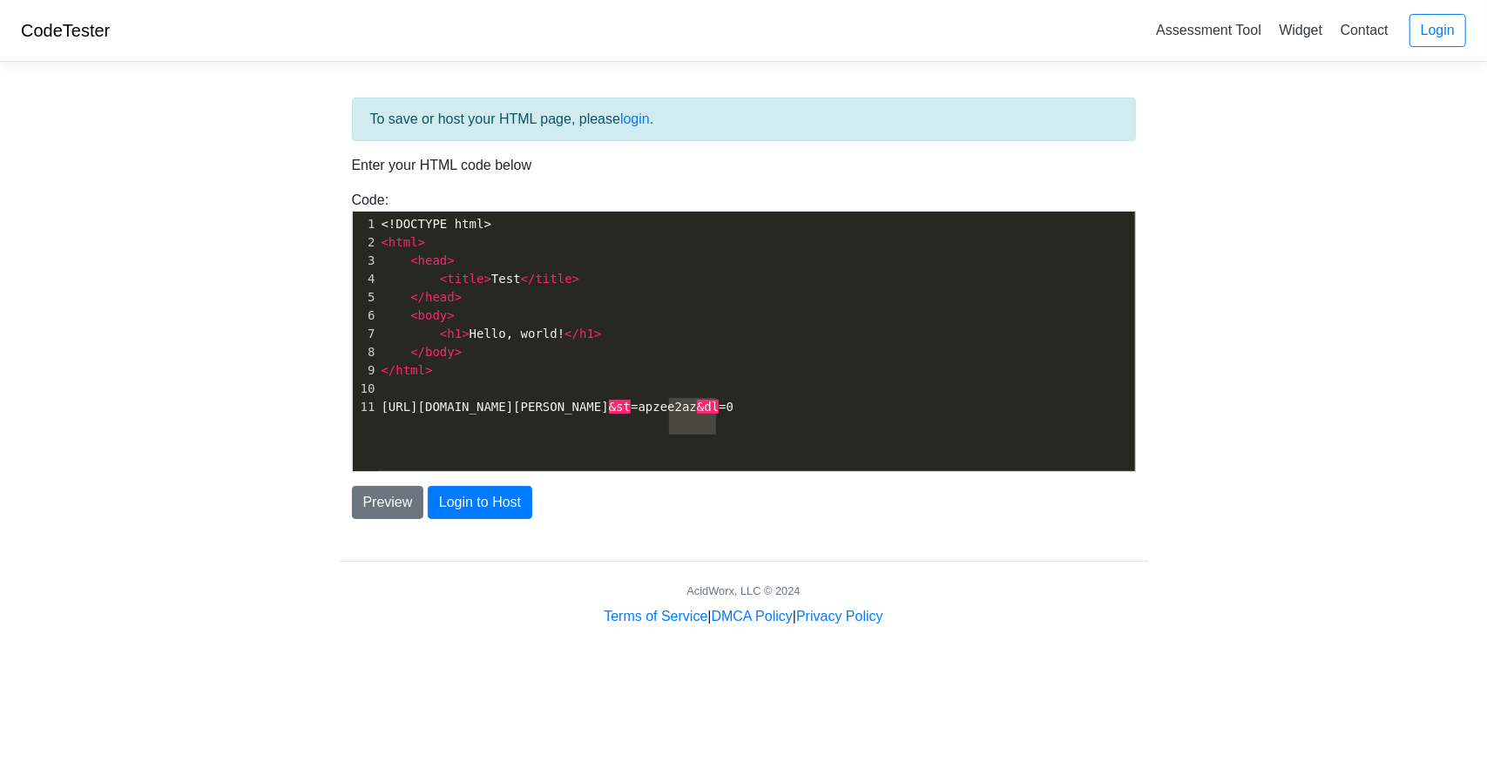
type textarea "i0e"
drag, startPoint x: 669, startPoint y: 422, endPoint x: 687, endPoint y: 427, distance: 19.0
click at [687, 414] on span "[URL][DOMAIN_NAME][PERSON_NAME] &st =apzee2az &dl =0" at bounding box center [558, 407] width 353 height 14
click at [704, 416] on pre "[URL][DOMAIN_NAME][PERSON_NAME] &st =apzee2az &dl =0" at bounding box center [763, 407] width 771 height 18
click at [717, 416] on pre "[URL][DOMAIN_NAME][PERSON_NAME] &st =apzee2az &dl =0" at bounding box center [763, 407] width 771 height 18
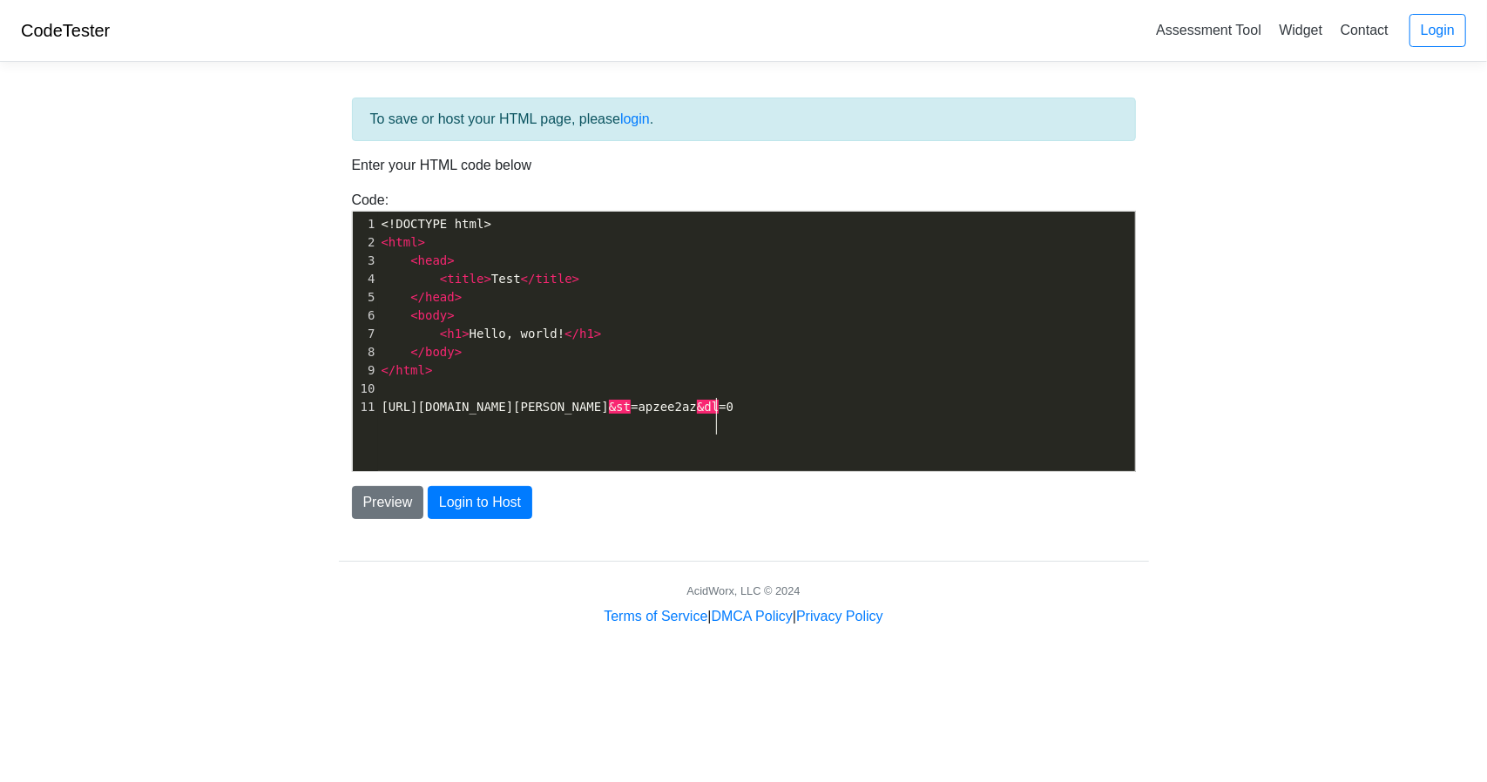
click at [716, 416] on pre "[URL][DOMAIN_NAME][PERSON_NAME] &st =apzee2az &dl =0" at bounding box center [763, 407] width 771 height 18
click at [707, 420] on div "x 1 <!DOCTYPE html> 2 < html > 3 < head > 4 < title > Test </ title > 5 </ head…" at bounding box center [763, 316] width 771 height 208
type textarea "0"
click at [707, 420] on div "x 1 <!DOCTYPE html> 2 < html > 3 < head > 4 < title > Test </ title > 5 </ head…" at bounding box center [763, 316] width 771 height 208
type textarea "3unz"
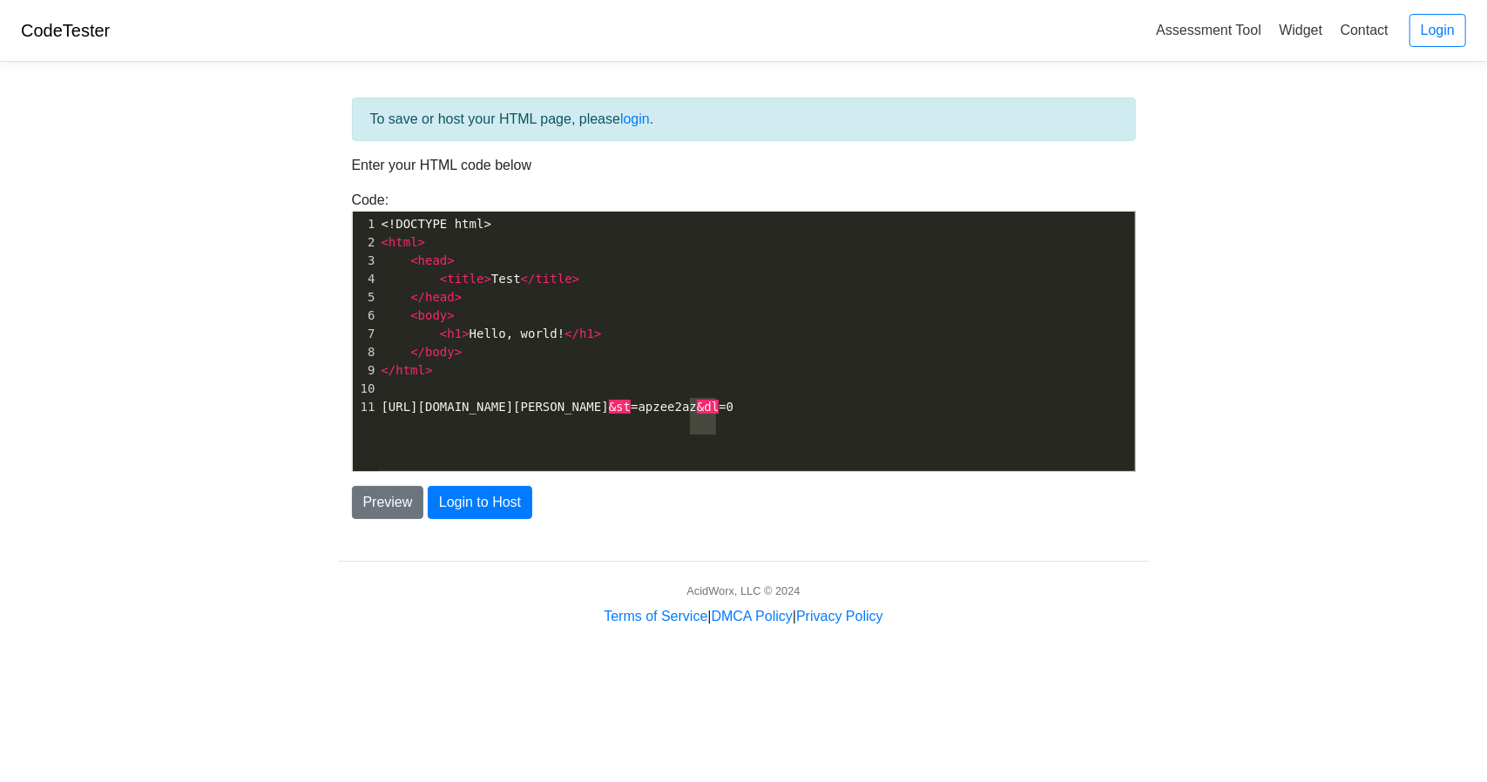
drag, startPoint x: 693, startPoint y: 425, endPoint x: 714, endPoint y: 427, distance: 21.8
click at [714, 416] on pre "[URL][DOMAIN_NAME][PERSON_NAME] &st =apzee2az &dl =0" at bounding box center [763, 407] width 771 height 18
type textarea "[URL][DOMAIN_NAME][PERSON_NAME]"
drag, startPoint x: 734, startPoint y: 436, endPoint x: 349, endPoint y: 421, distance: 385.4
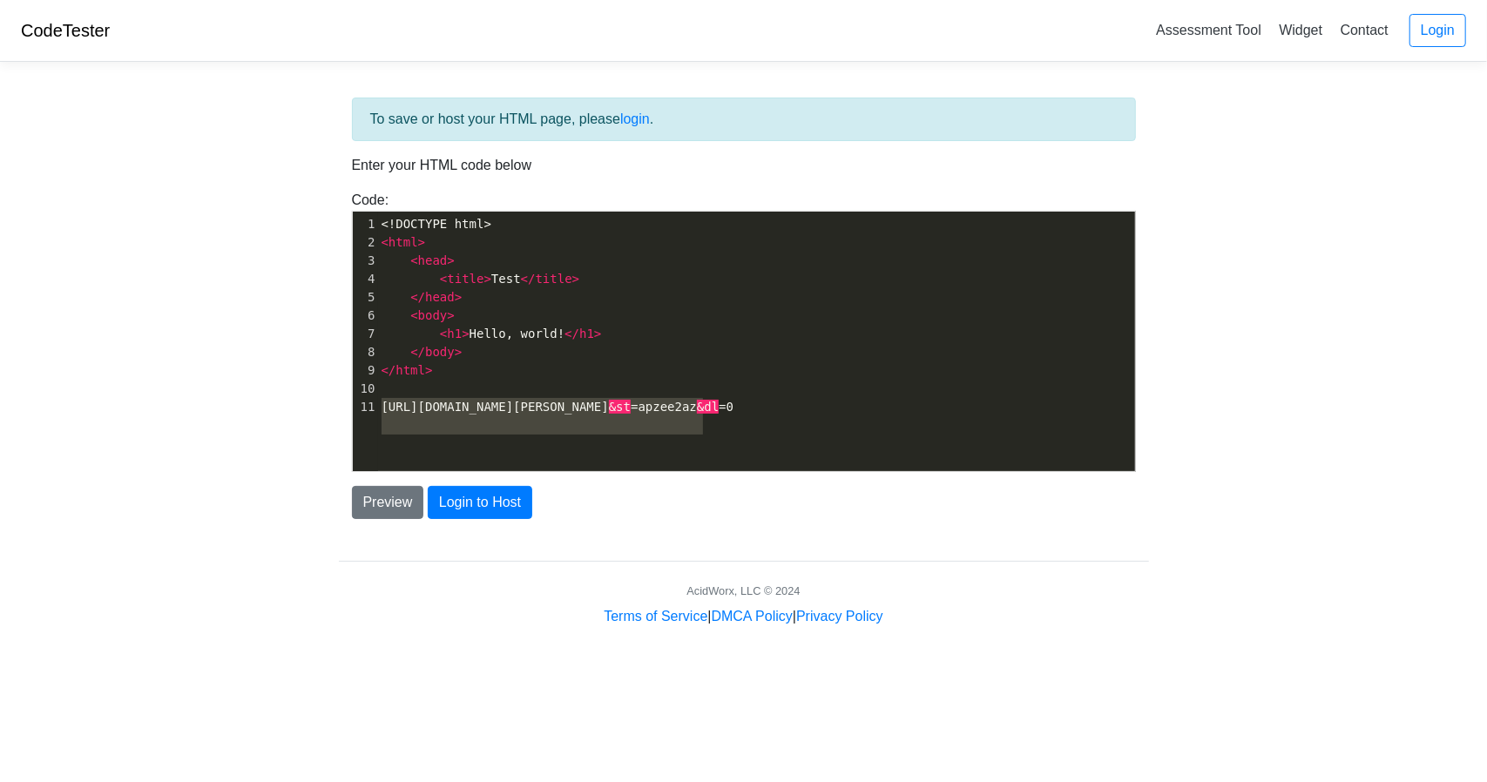
click at [349, 421] on div "Code: <!DOCTYPE html> <html> <head> <title>Test</title> </head> <body> <h1>Hell…" at bounding box center [744, 331] width 810 height 282
type textarea "[URL][DOMAIN_NAME][PERSON_NAME]"
drag, startPoint x: 858, startPoint y: 426, endPoint x: 363, endPoint y: 401, distance: 495.4
click at [378, 401] on div "11 [URL][DOMAIN_NAME][PERSON_NAME] &st =apzee2az &dl =0" at bounding box center [763, 407] width 771 height 18
type textarea "<!DOCTYPE html> <html> <head> <title>Test</title> </head> <body> <h1>Hello, wor…"
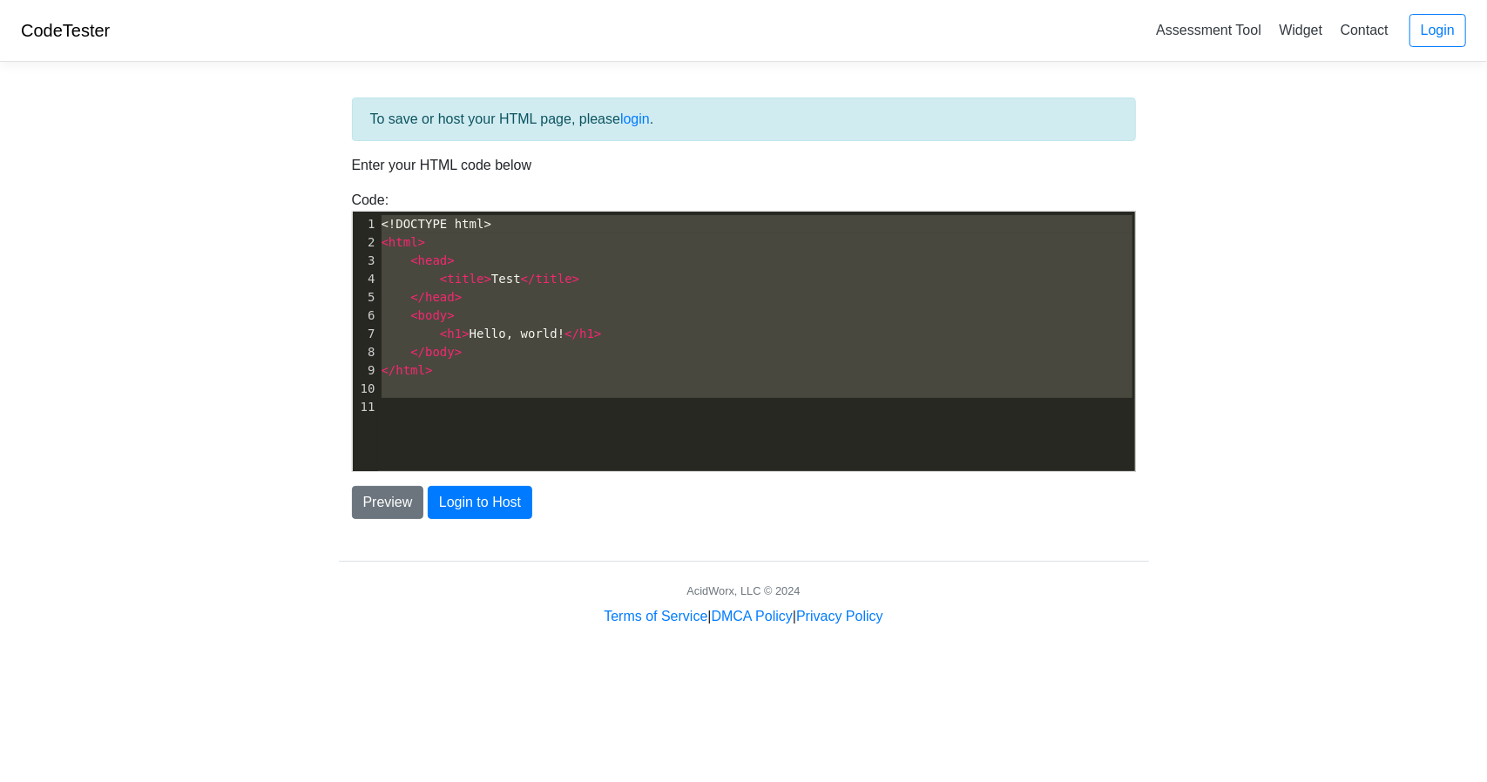
drag, startPoint x: 552, startPoint y: 416, endPoint x: 228, endPoint y: 226, distance: 375.6
click at [228, 226] on body "CodeTester Assessment Tool Widget Contact Login To save or host your HTML page,…" at bounding box center [743, 313] width 1487 height 627
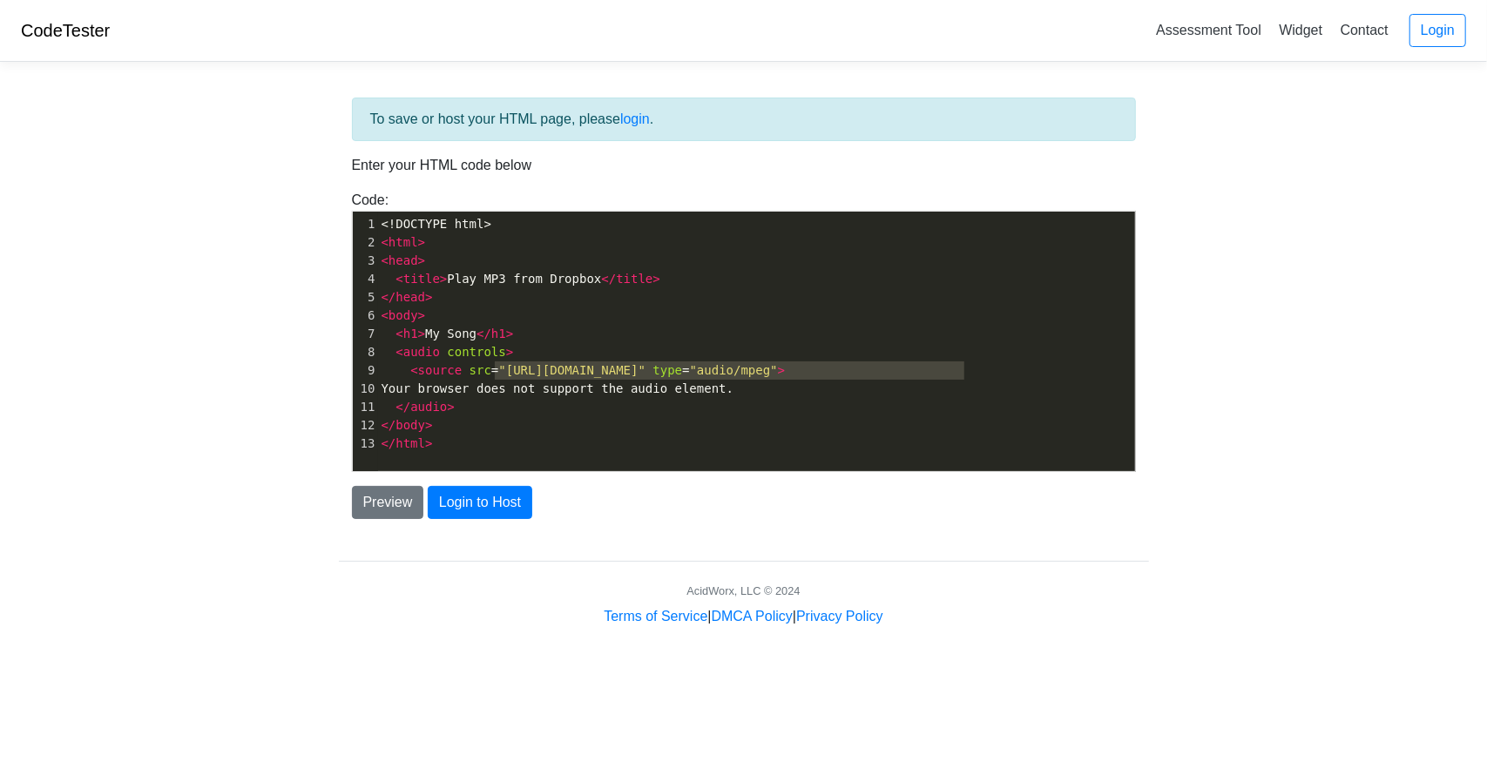
type textarea "https://www.dropbox.com/s/abc123xyz/my-song.mp3?raw=1" type="audio/mpeg"
drag, startPoint x: 493, startPoint y: 370, endPoint x: 970, endPoint y: 366, distance: 476.5
click at [786, 366] on span "< source src = "https://www.dropbox.com/s/abc123xyz/my-song.mp3?raw=1" type = "…" at bounding box center [584, 370] width 404 height 14
click at [914, 513] on div "Preview Login to Host" at bounding box center [744, 502] width 810 height 33
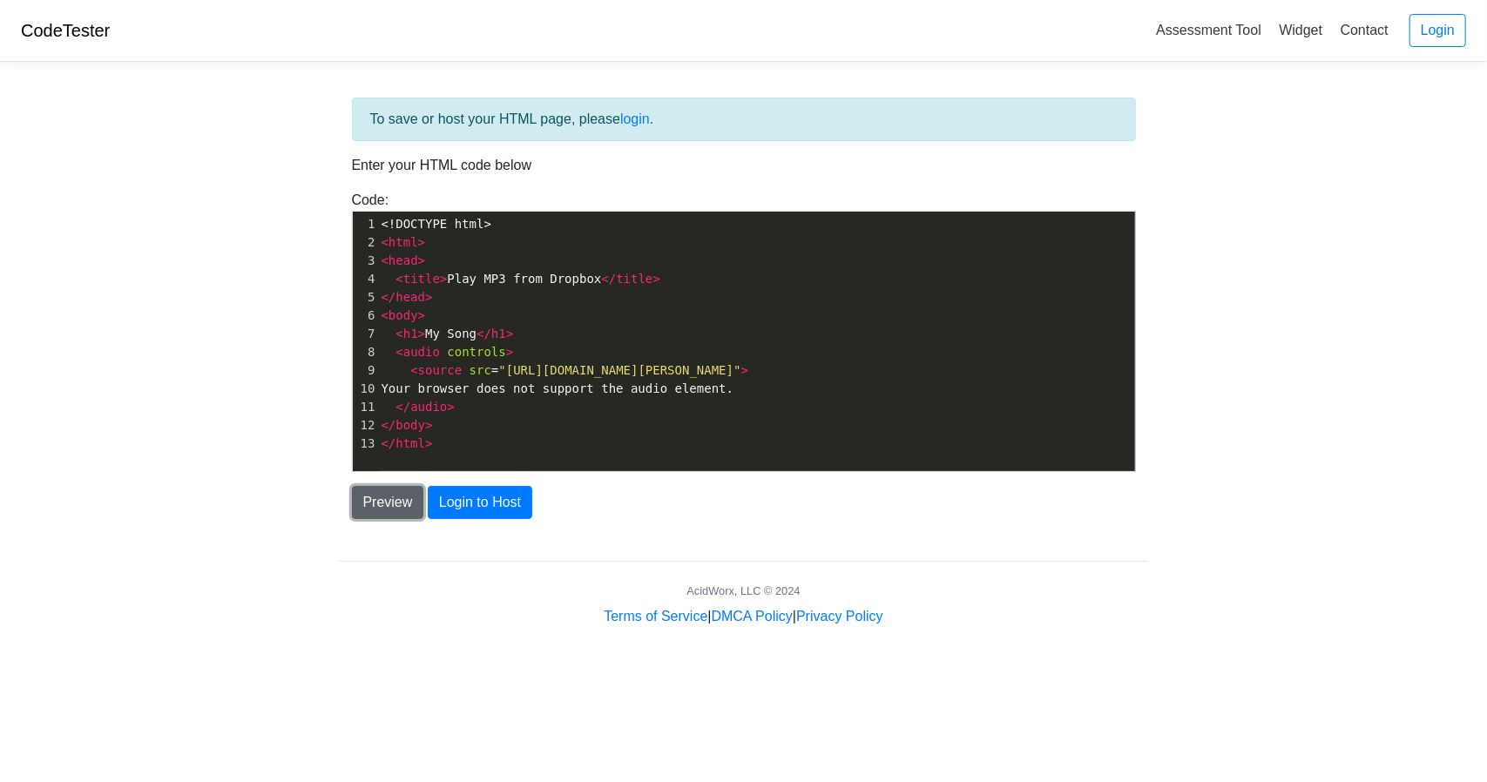
click at [392, 490] on button "Preview" at bounding box center [388, 502] width 72 height 33
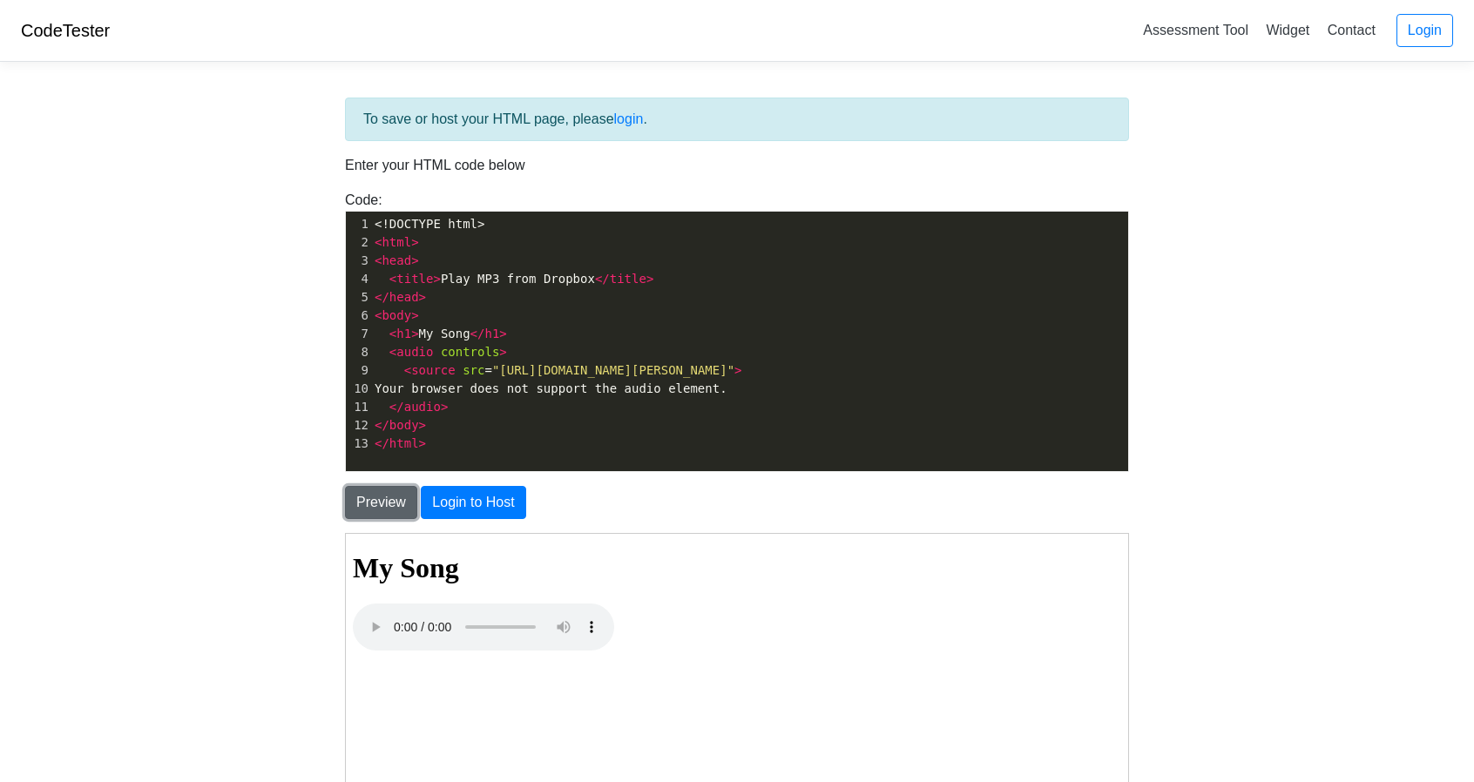
scroll to position [0, 0]
click at [865, 433] on pre "</ body >" at bounding box center [756, 425] width 771 height 18
type textarea "https://www.dropbox.com/s/abc123xyz/my-song.mp3?raw=1" type="audio/mpeg"
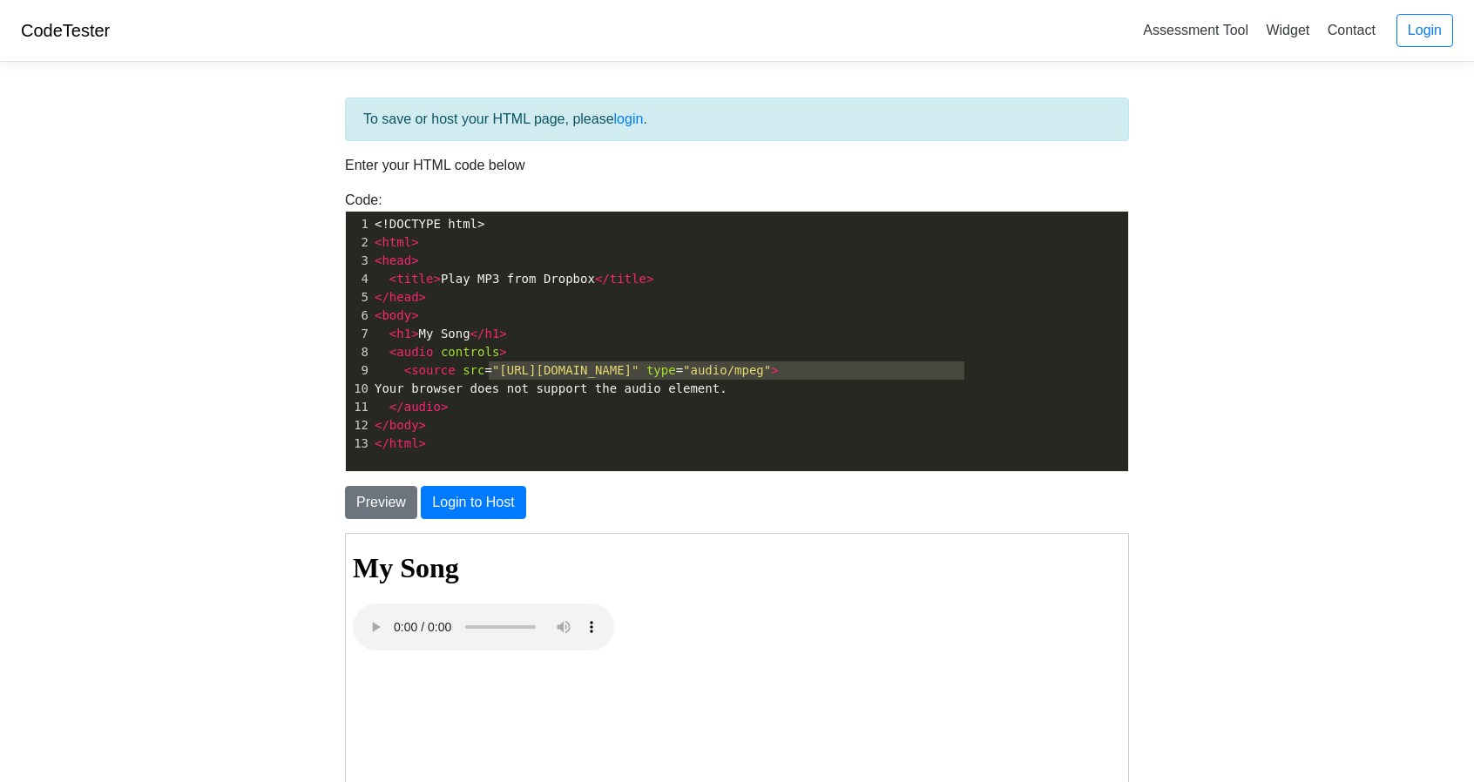
click at [848, 423] on pre "</ body >" at bounding box center [756, 425] width 771 height 18
type textarea "https://www.dropbox.com/s/abc123xyz/my-song.mp3?raw=1" type="audio/mpeg"
drag, startPoint x: 490, startPoint y: 370, endPoint x: 963, endPoint y: 368, distance: 472.1
click at [779, 368] on span "< source src = "https://www.dropbox.com/s/abc123xyz/my-song.mp3?raw=1" type = "…" at bounding box center [577, 370] width 404 height 14
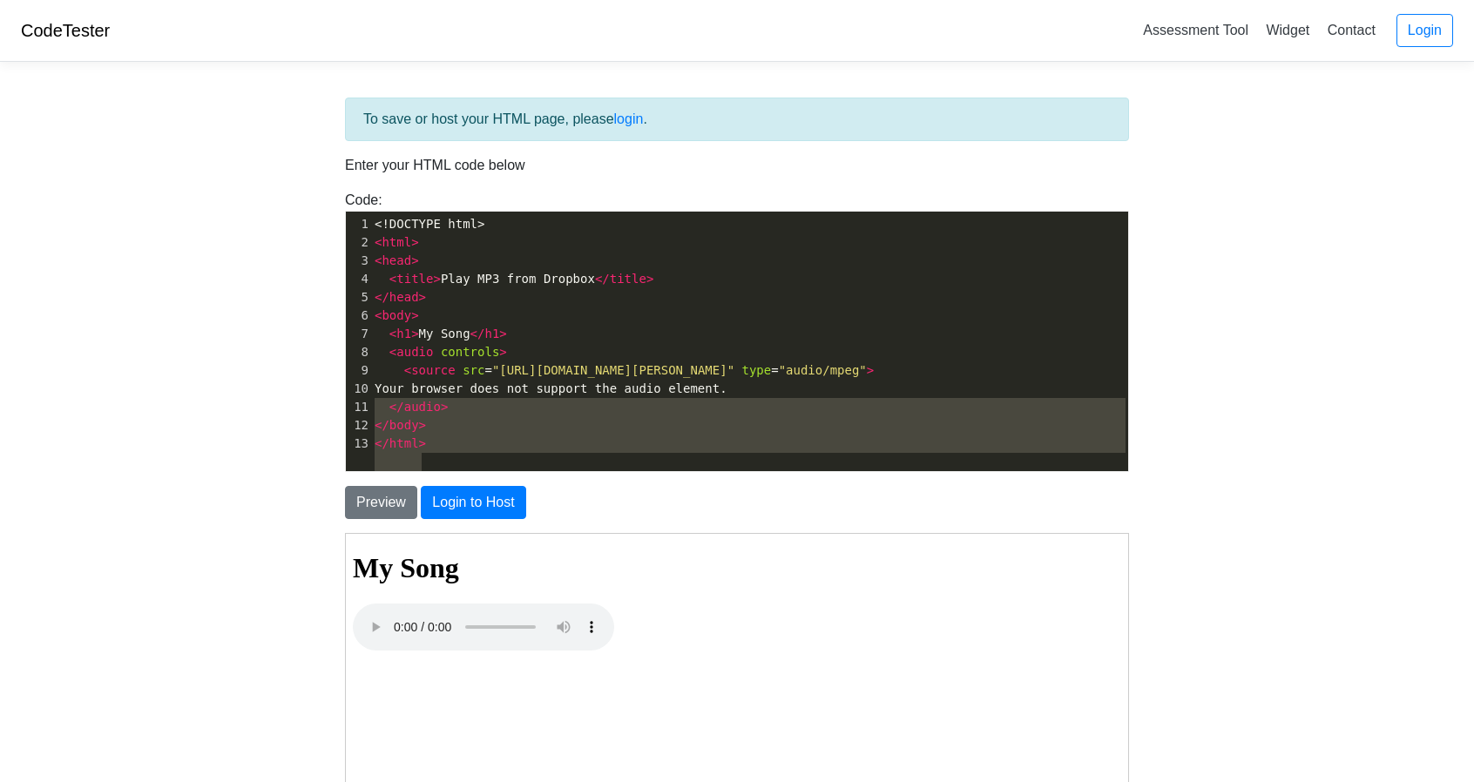
type textarea "<!DOCTYPE html> <html> <head> <title>Play MP3 from Dropbox</title> </head> <bod…"
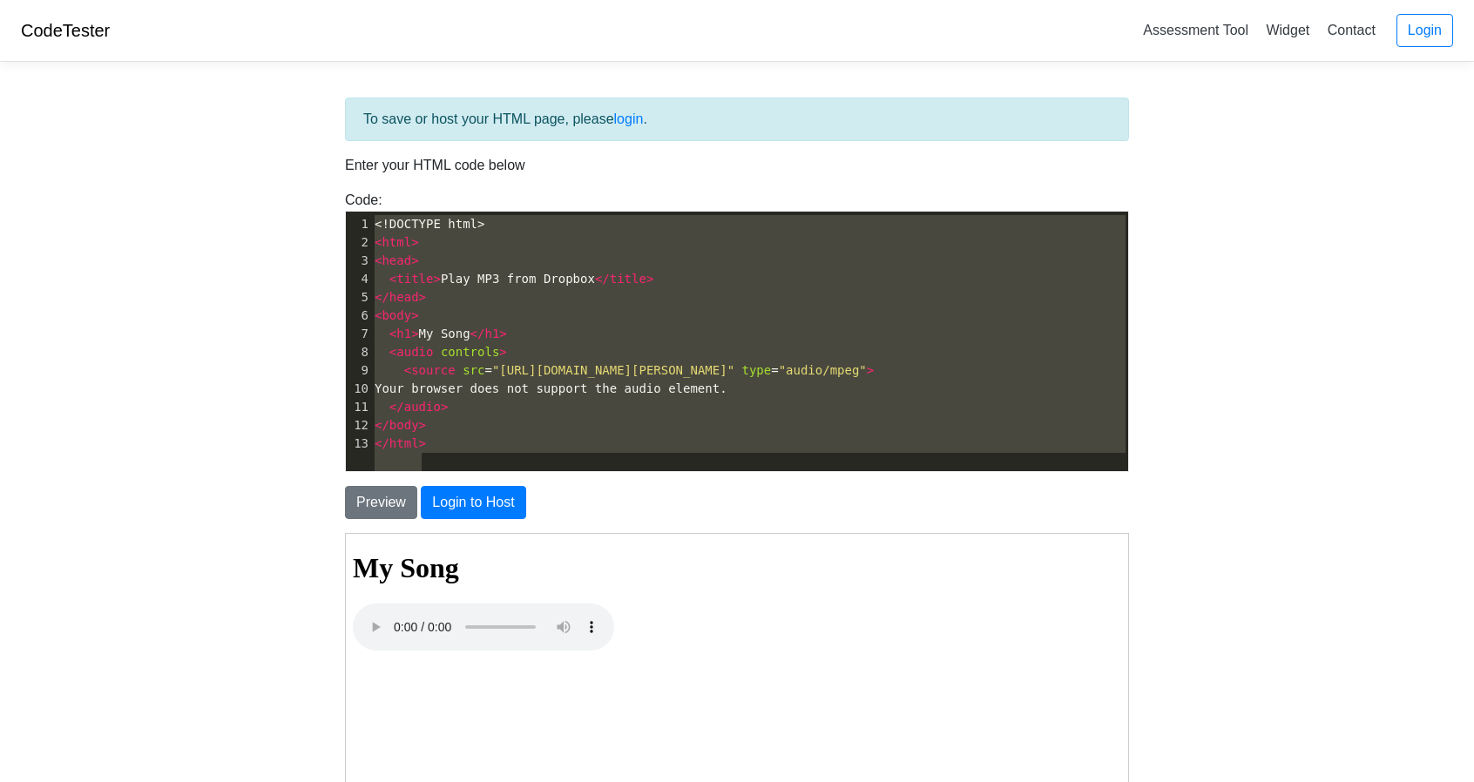
drag, startPoint x: 479, startPoint y: 463, endPoint x: 152, endPoint y: 62, distance: 517.5
click at [152, 62] on body "CodeTester Assessment Tool Widget Contact Login To save or host your HTML page,…" at bounding box center [737, 498] width 1474 height 996
paste textarea
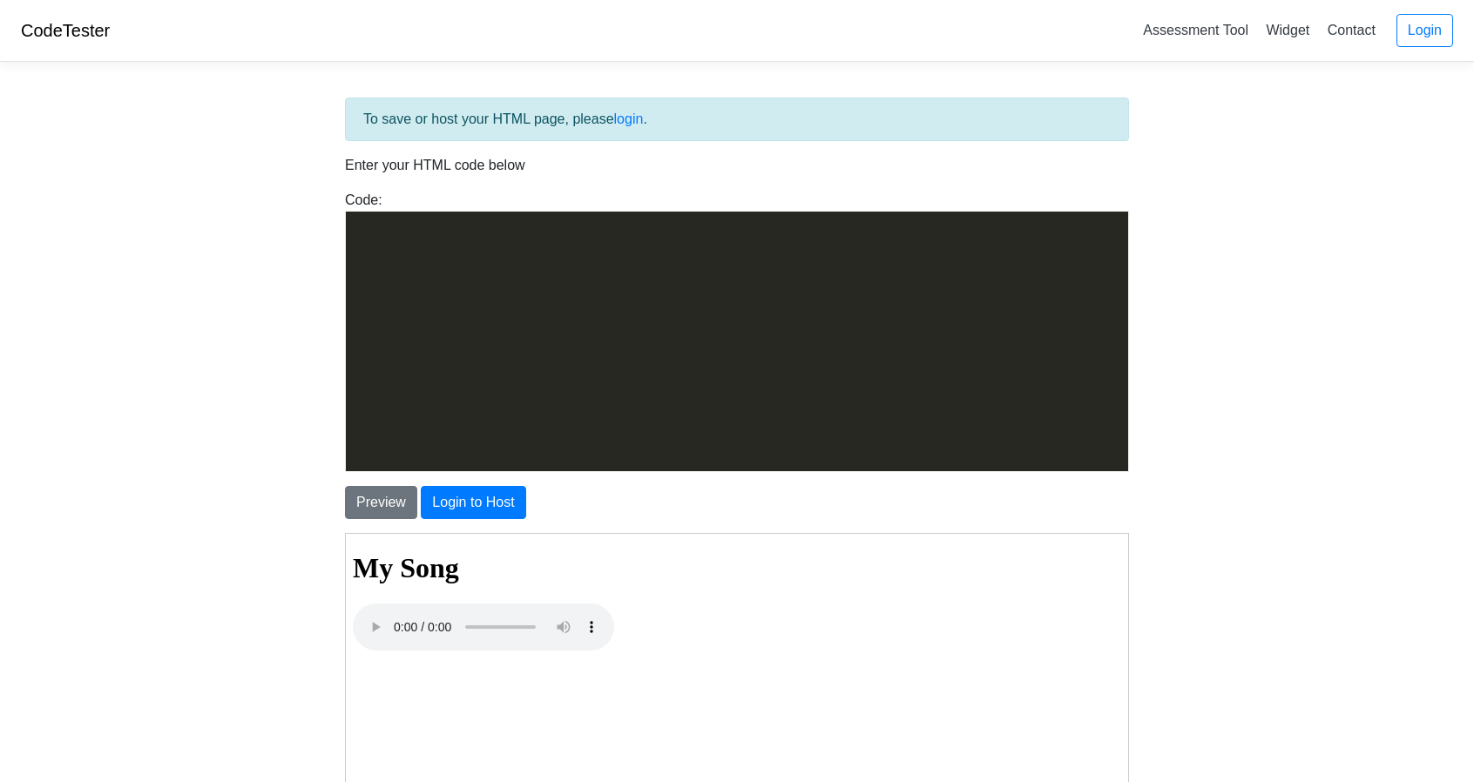
scroll to position [9977, 0]
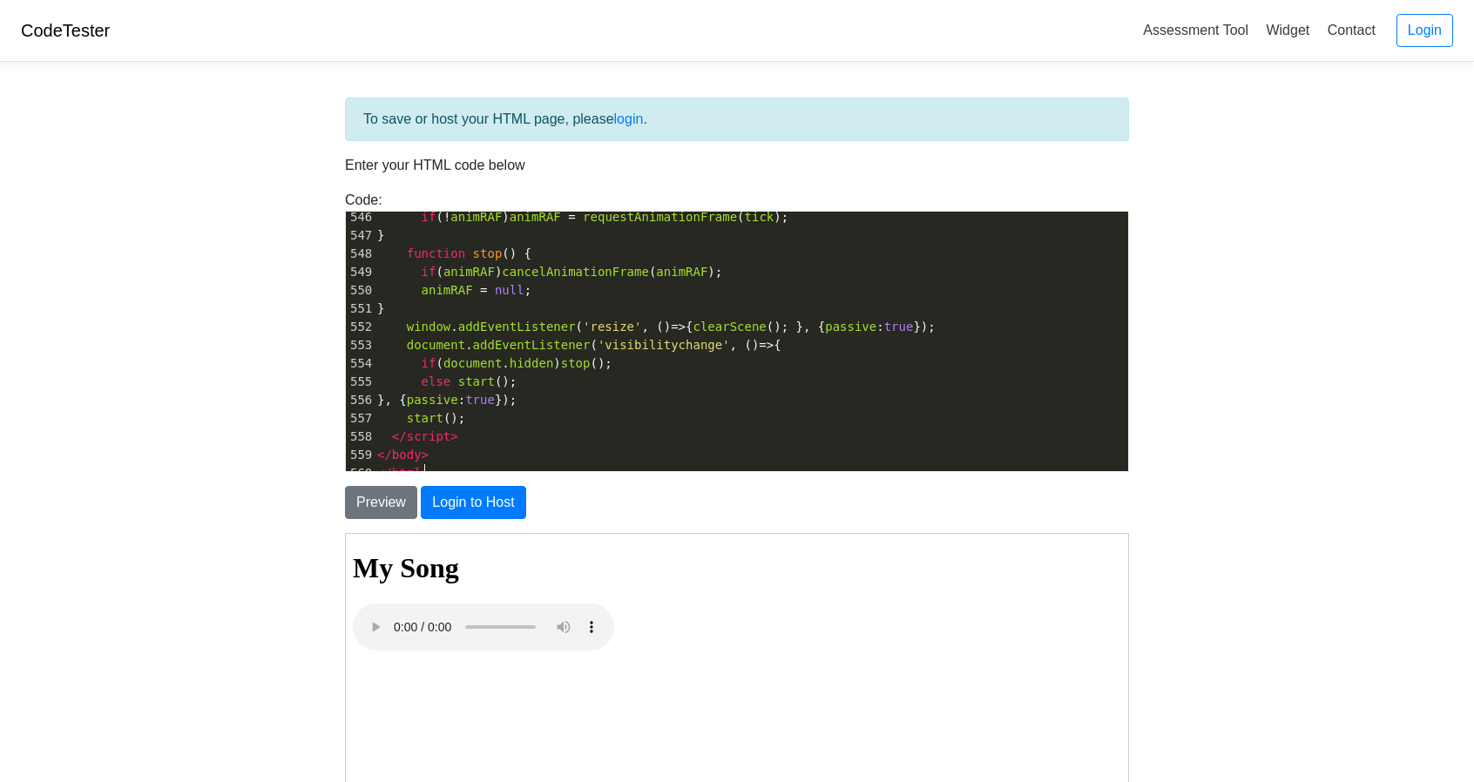
click at [460, 304] on pre "}" at bounding box center [751, 309] width 754 height 18
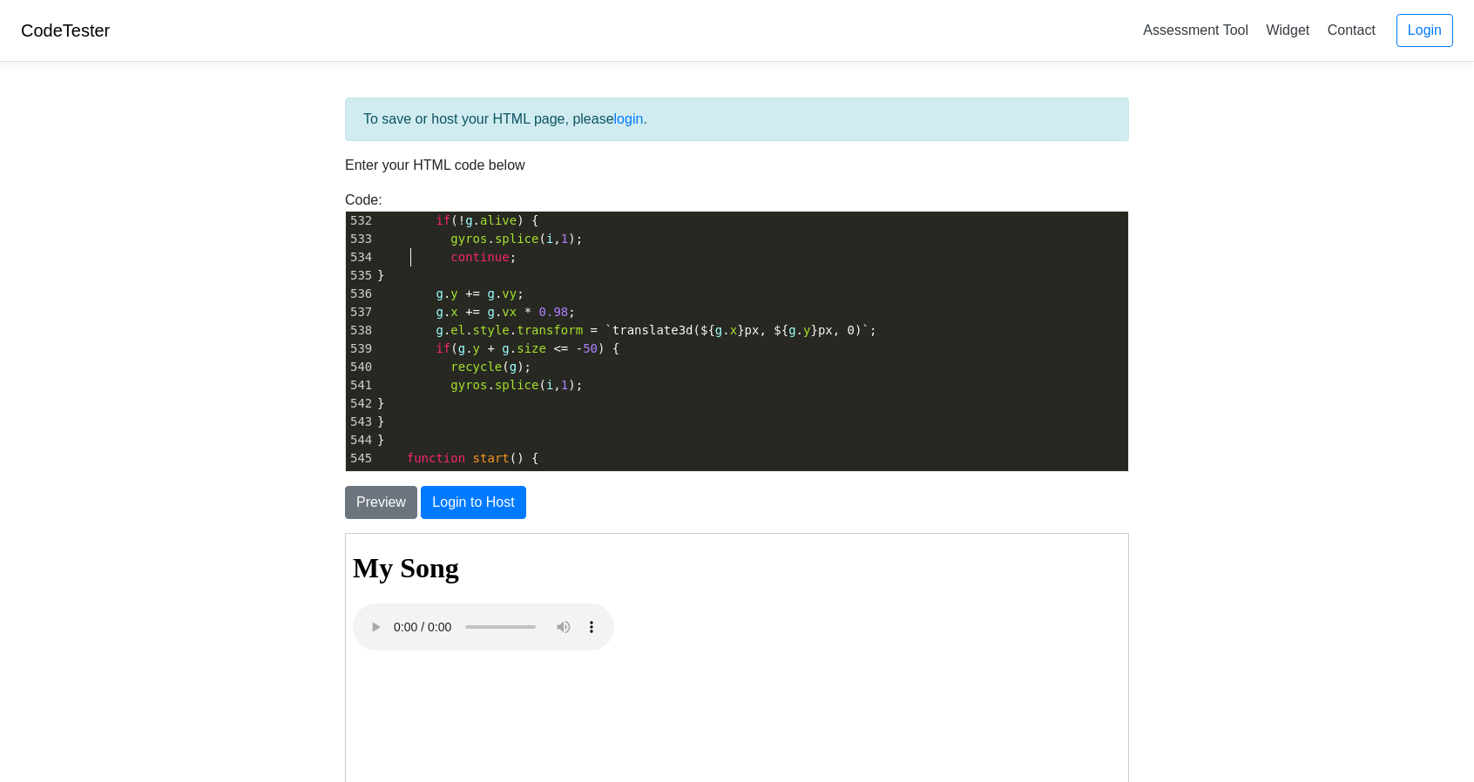
scroll to position [0, 0]
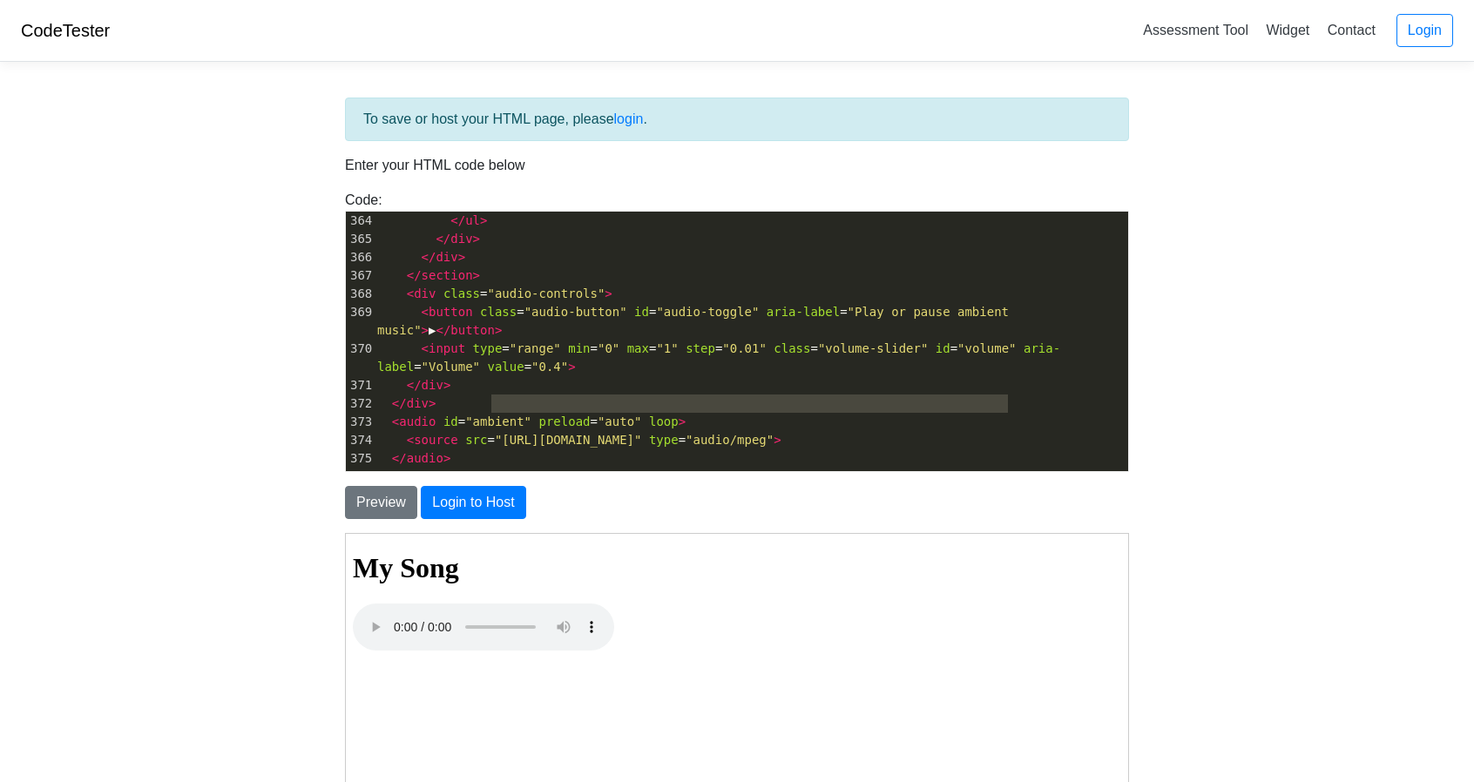
type textarea "https://od.lk/s/ODBfNTg4NTM5NTFf/The%20Night%20Unfurls.mp3" type="audio/mpeg"
drag, startPoint x: 491, startPoint y: 400, endPoint x: 1001, endPoint y: 409, distance: 509.7
click at [1001, 431] on pre "< source src = "https://od.lk/s/ODBfNTg4NTM5NTFf/The%20Night%20Unfurls.mp3" typ…" at bounding box center [751, 440] width 754 height 18
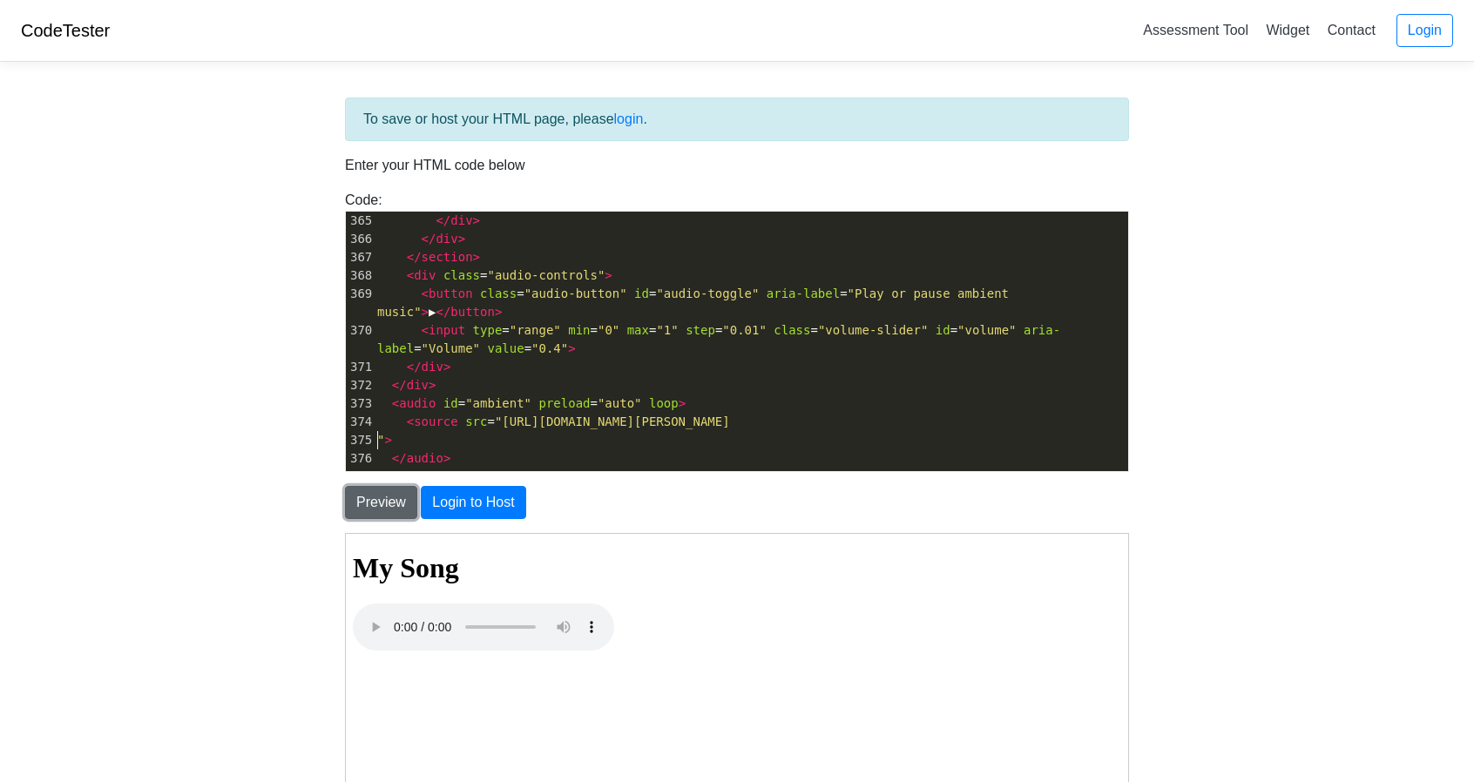
click at [397, 499] on button "Preview" at bounding box center [381, 502] width 72 height 33
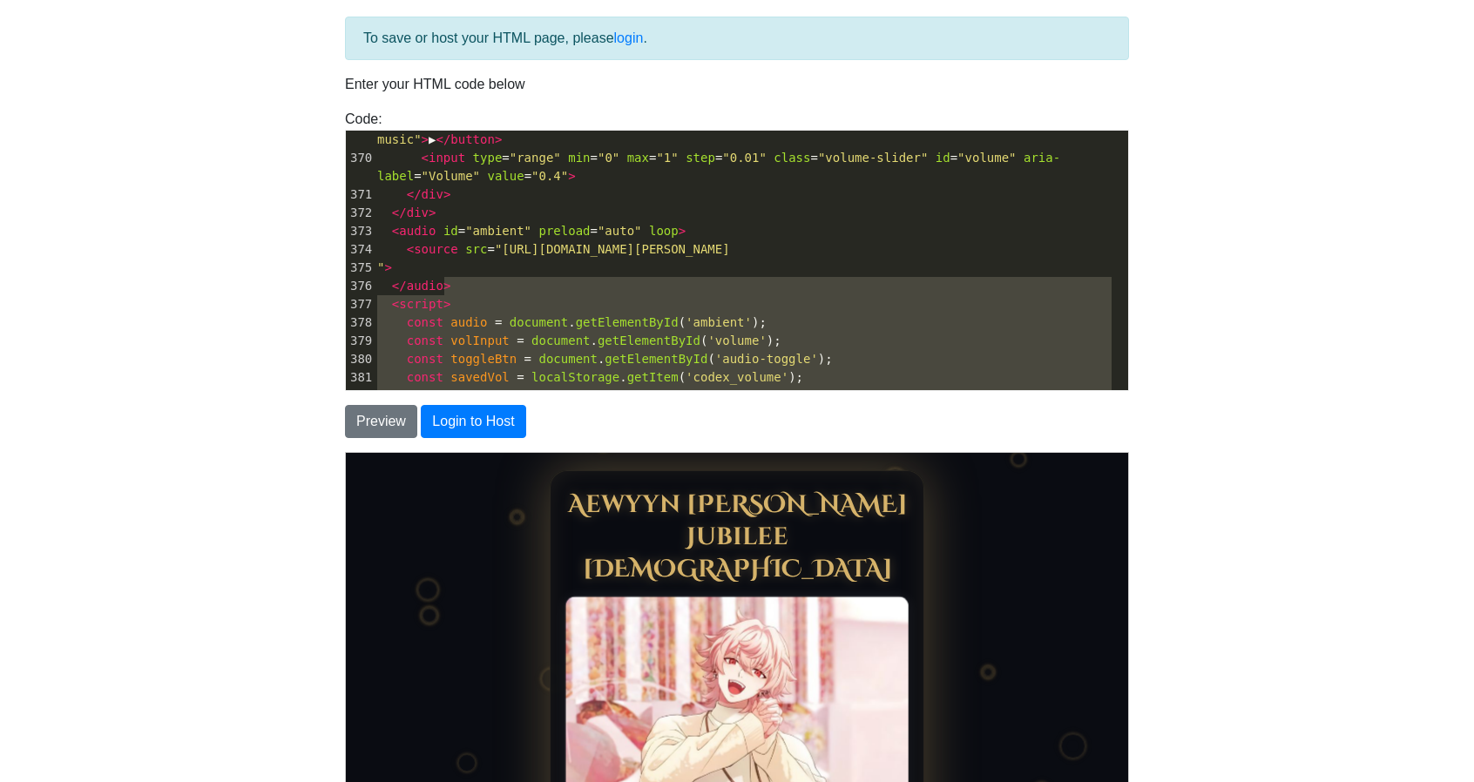
scroll to position [6864, 0]
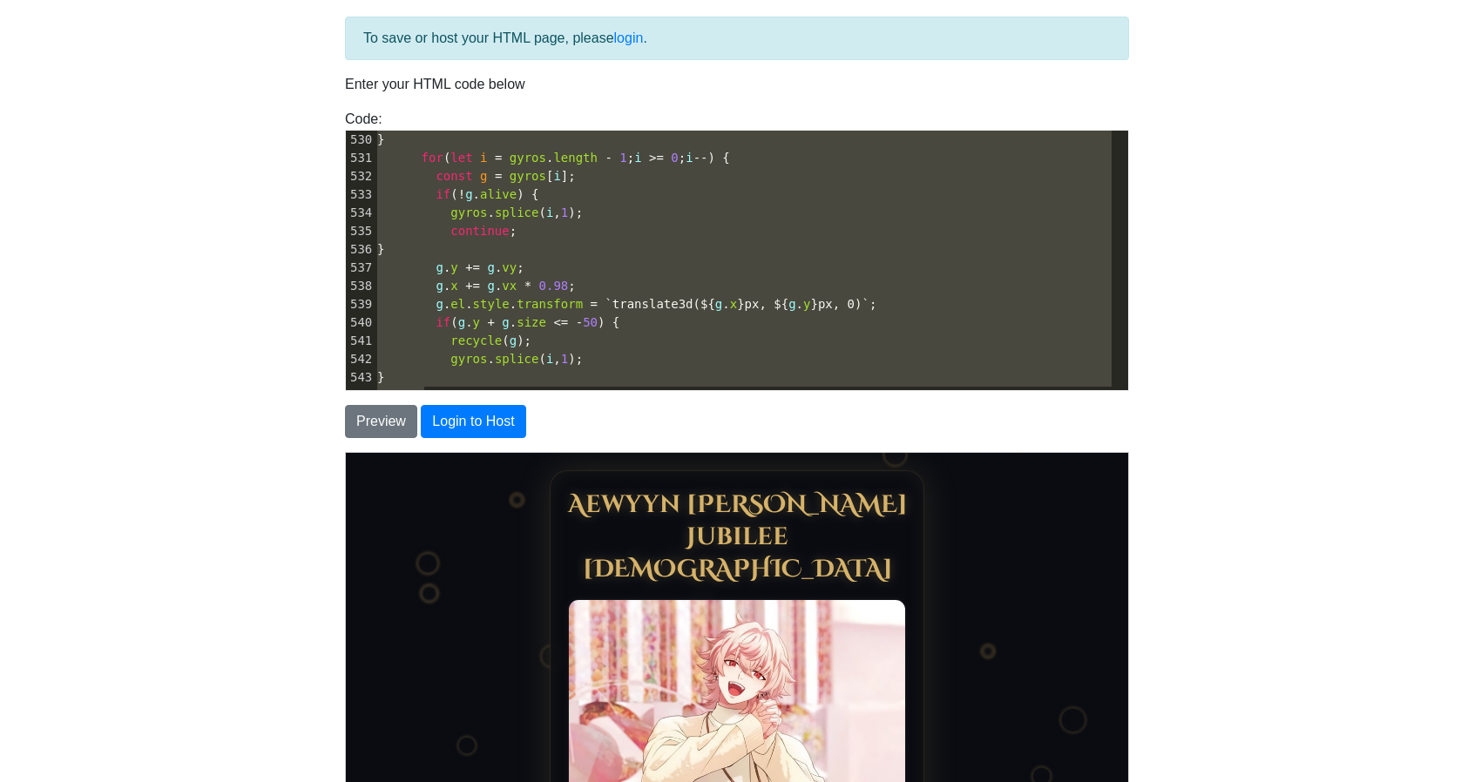
type textarea "<script> const audio = document.getElementById('ambient'); const volInput = doc…"
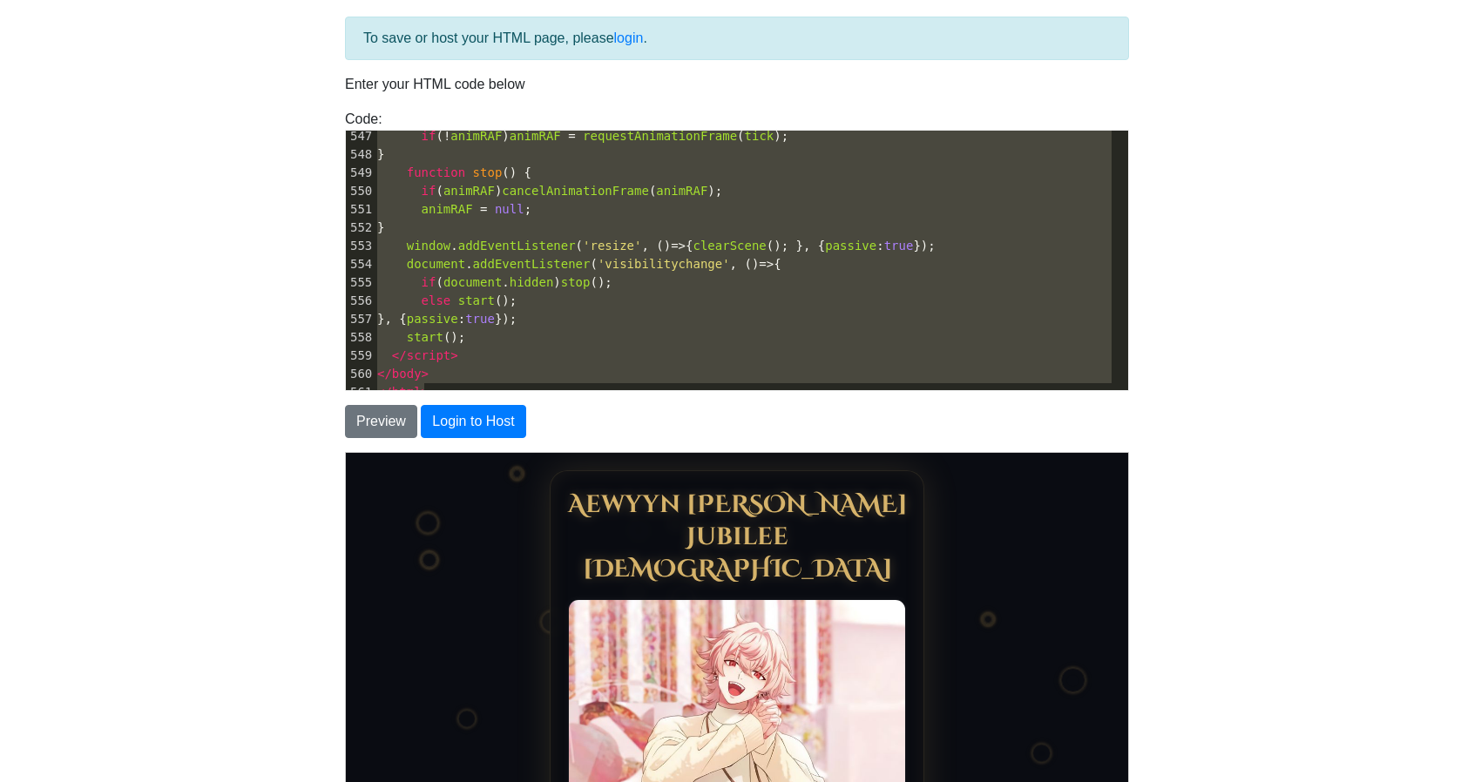
drag, startPoint x: 519, startPoint y: 375, endPoint x: 1119, endPoint y: 823, distance: 748.1
click at [529, 368] on pre "</ body >" at bounding box center [751, 374] width 754 height 18
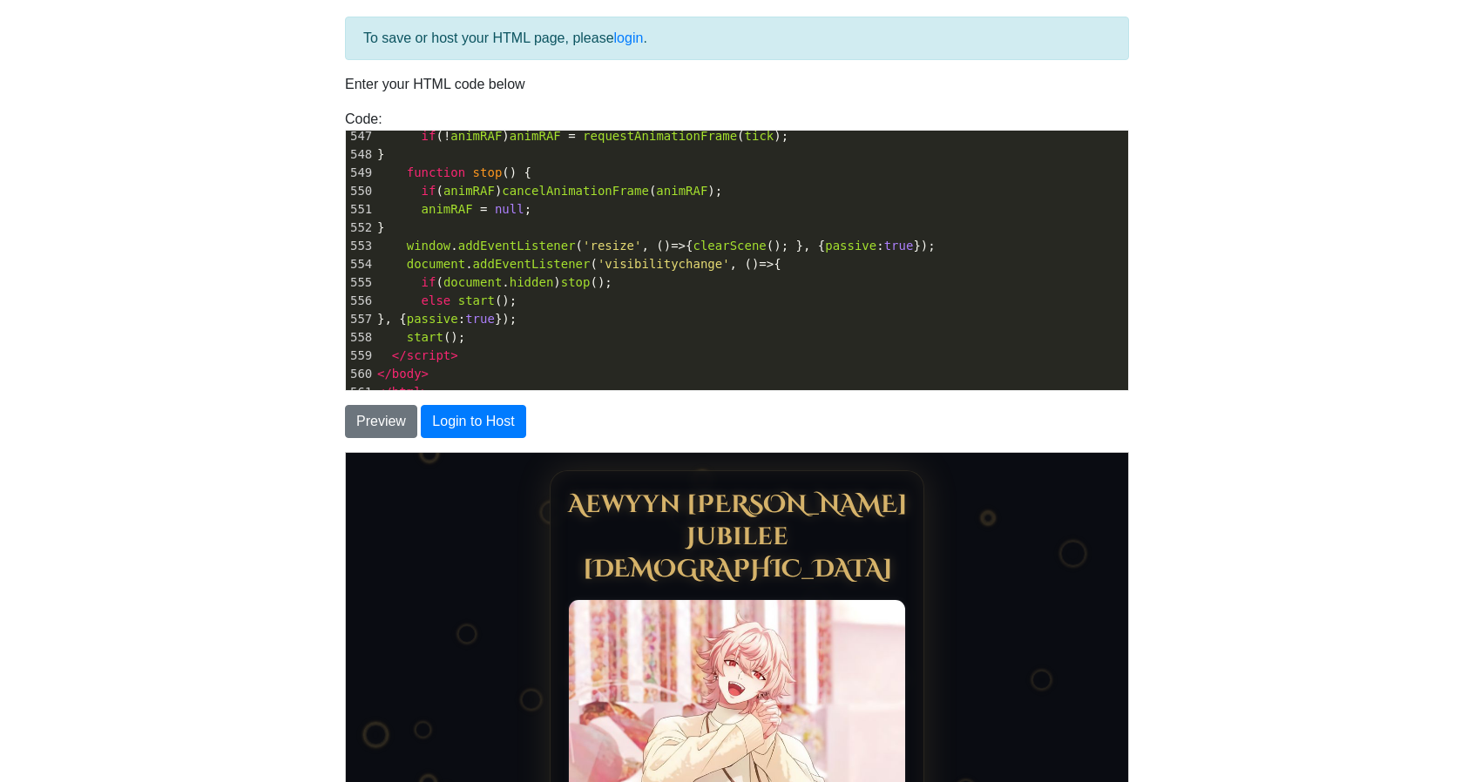
type textarea "</html>"
drag, startPoint x: 529, startPoint y: 368, endPoint x: 487, endPoint y: 368, distance: 41.8
click at [487, 368] on pre "</ body >" at bounding box center [751, 374] width 754 height 18
type textarea "</html>"
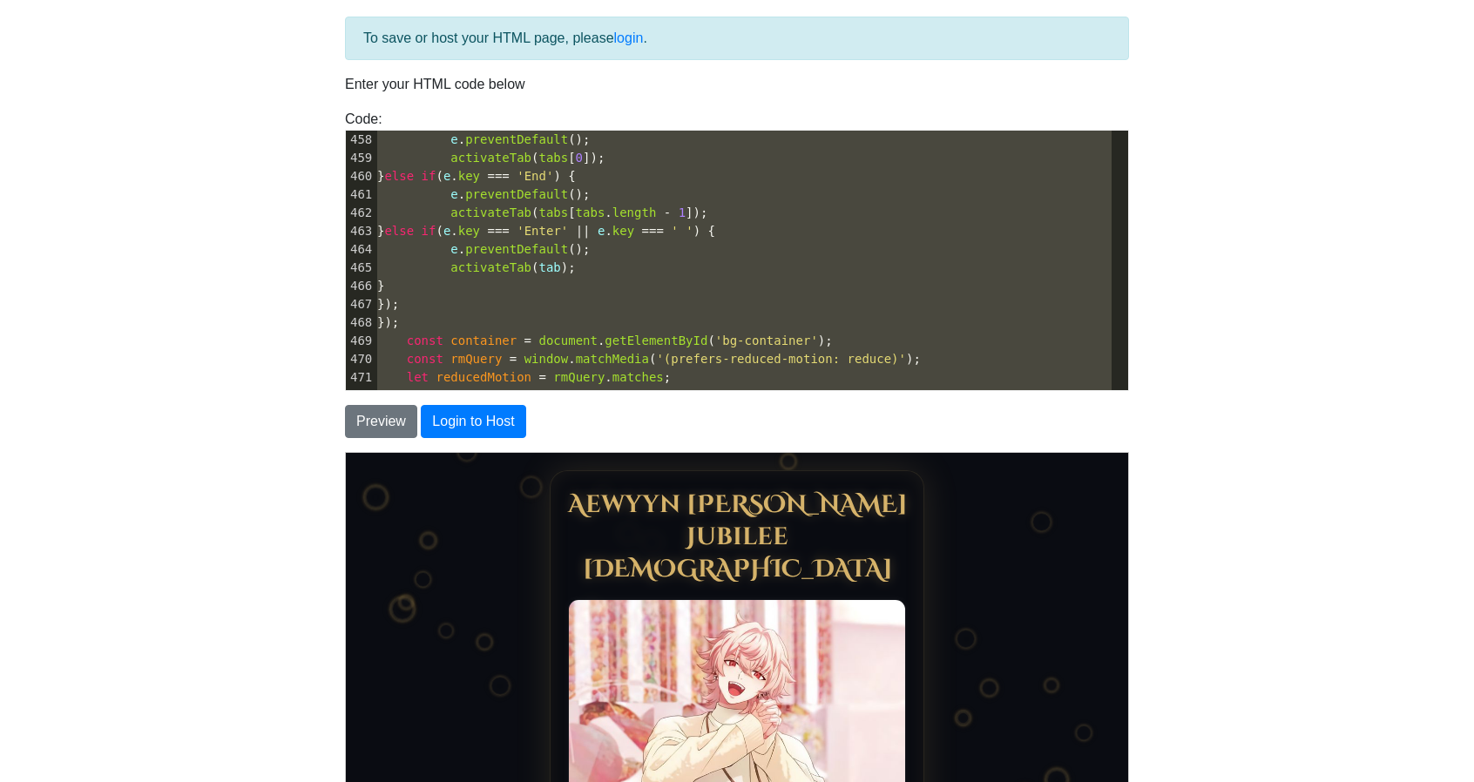
scroll to position [8254, 0]
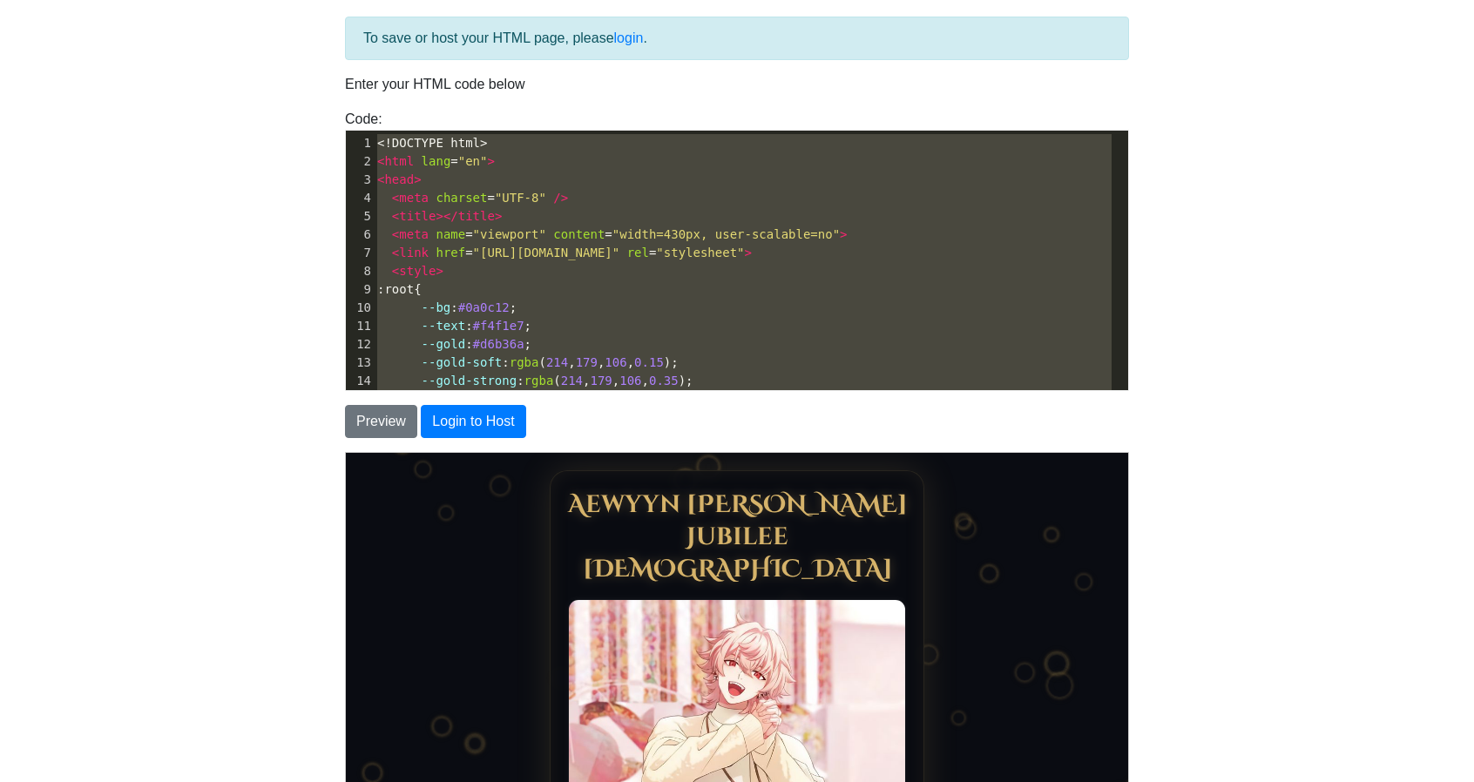
drag, startPoint x: 436, startPoint y: 386, endPoint x: 0, endPoint y: -105, distance: 656.6
type textarea "<!DOCTYPE html> <html lang="en"> <head> <meta charset="UTF-8" /> <title></title…"
drag, startPoint x: 1129, startPoint y: 491, endPoint x: 1152, endPoint y: 525, distance: 40.8
click at [1152, 591] on div "To save or host your HTML page, please login . Enter your HTML code below Code:…" at bounding box center [737, 455] width 836 height 920
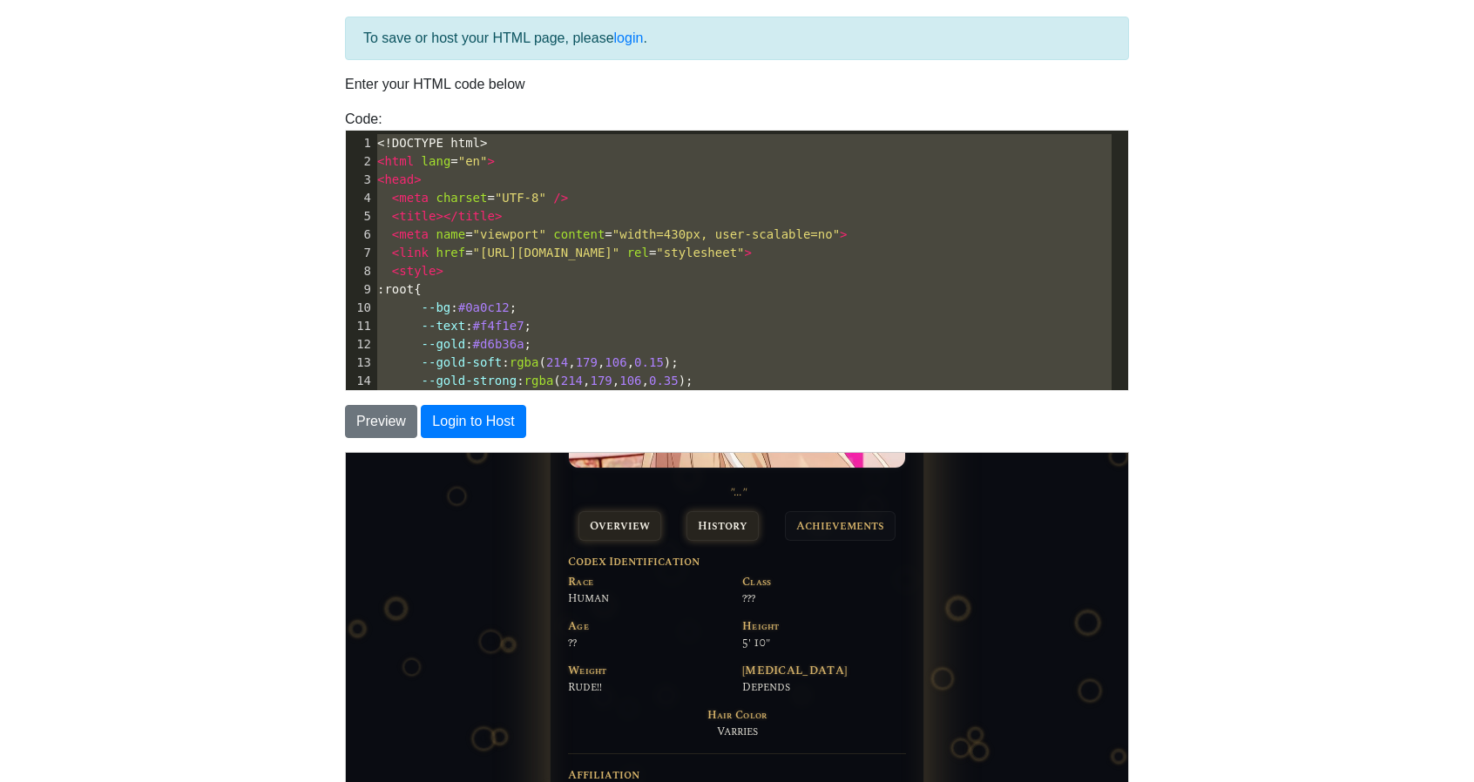
click at [727, 510] on button "History" at bounding box center [722, 525] width 72 height 30
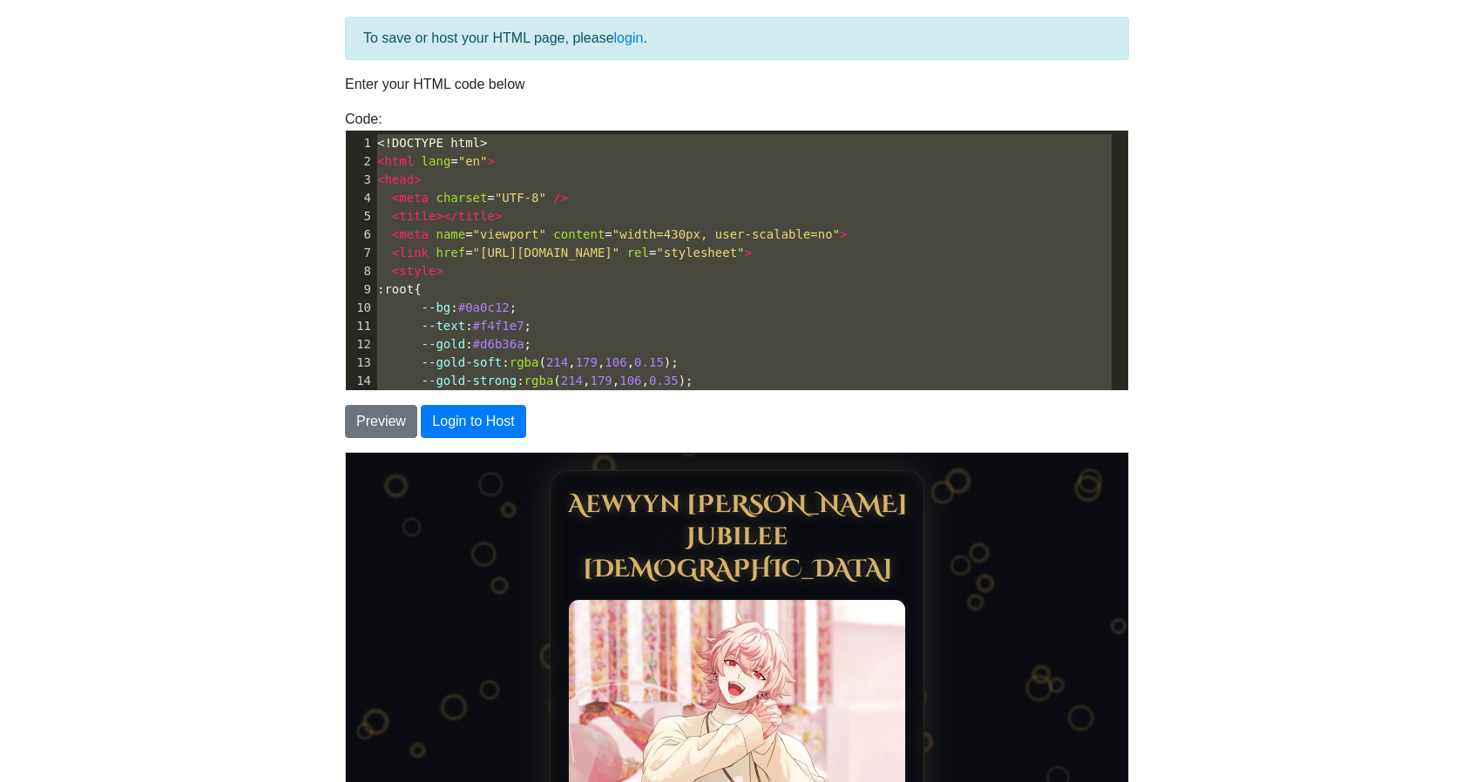
drag, startPoint x: 1125, startPoint y: 668, endPoint x: 1476, endPoint y: 867, distance: 402.6
click at [399, 413] on button "Preview" at bounding box center [381, 421] width 72 height 33
click at [381, 429] on button "Preview" at bounding box center [381, 421] width 72 height 33
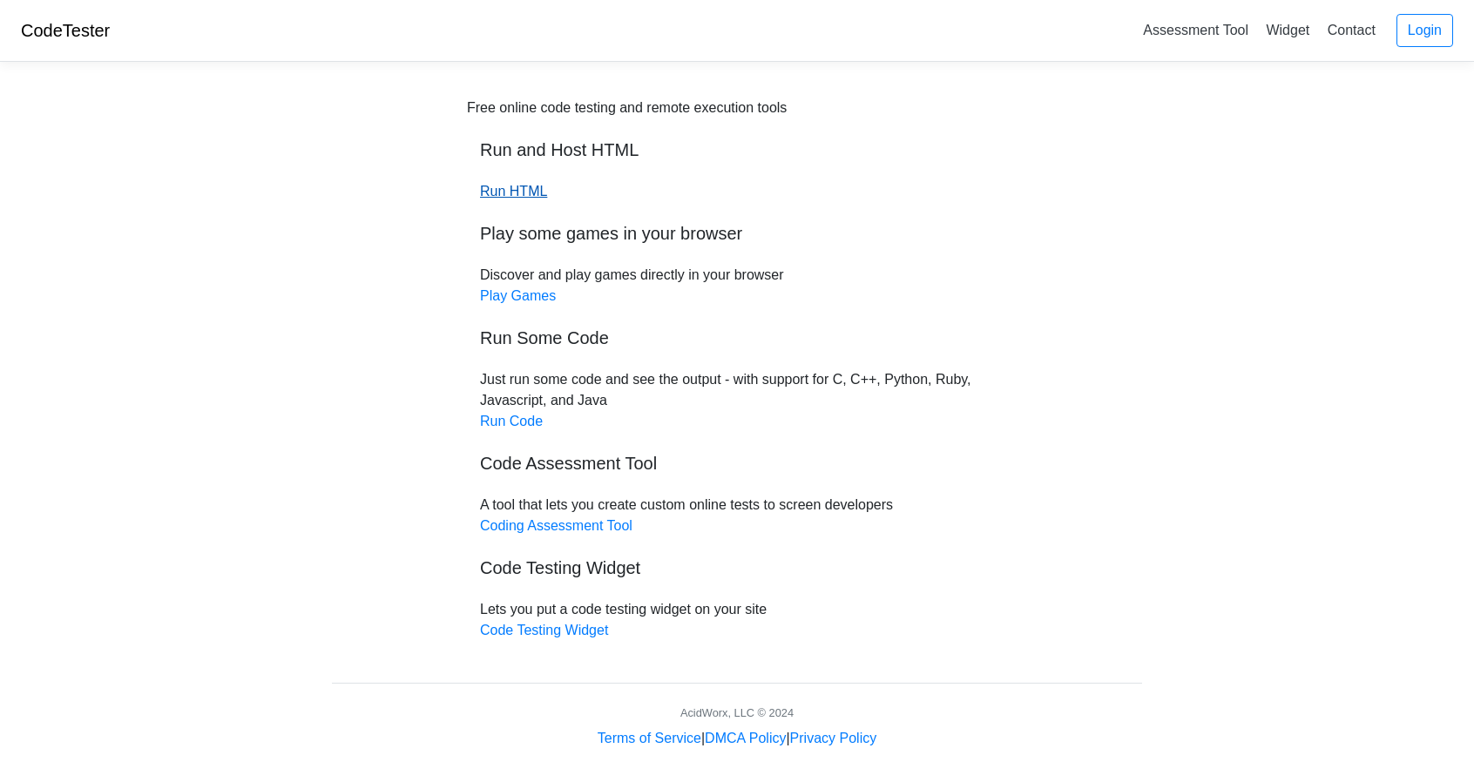
click at [528, 193] on link "Run HTML" at bounding box center [513, 191] width 67 height 15
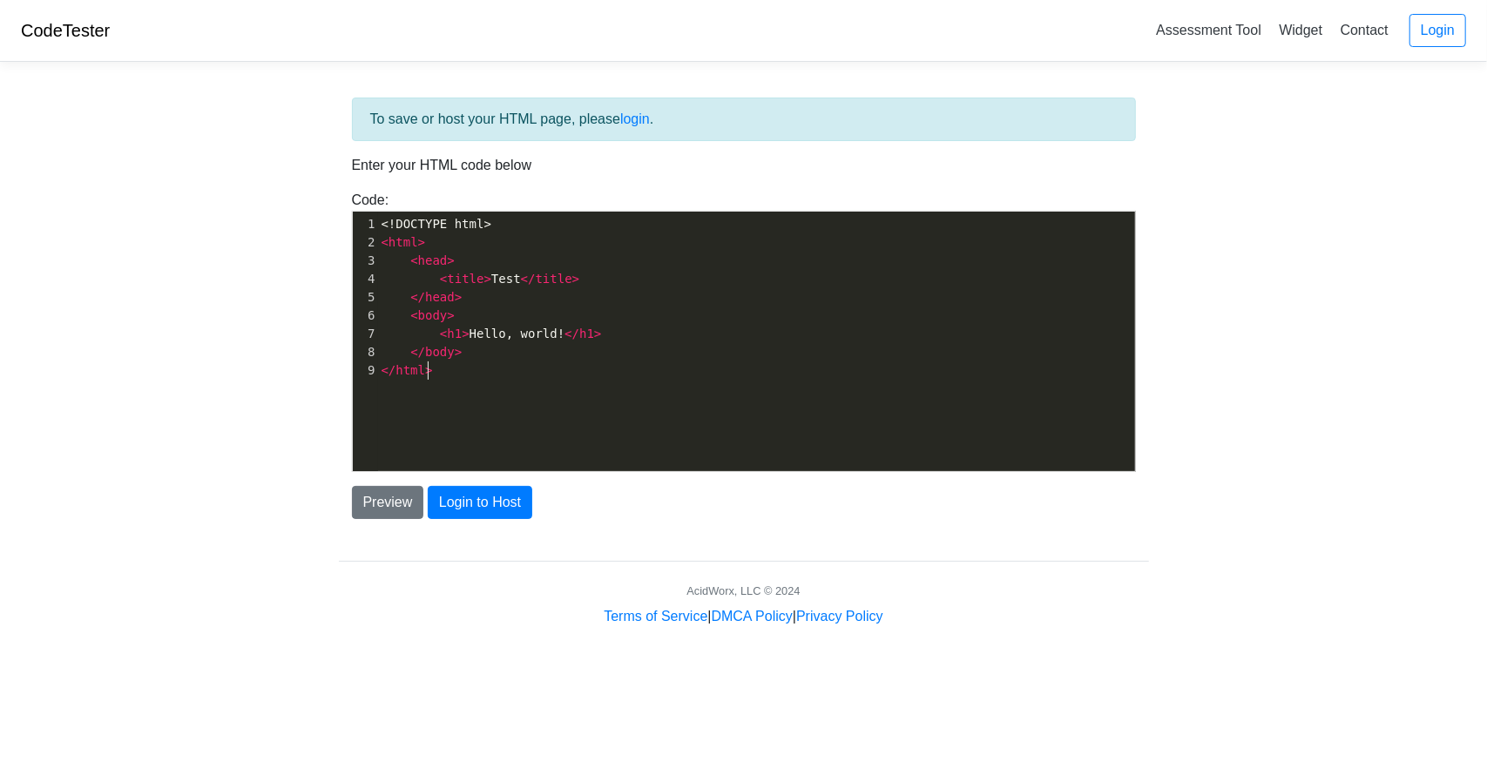
type textarea "<!DOCTYPE html> <html> <head> <title>Test</title> </head> <body> <h1>Hello, wor…"
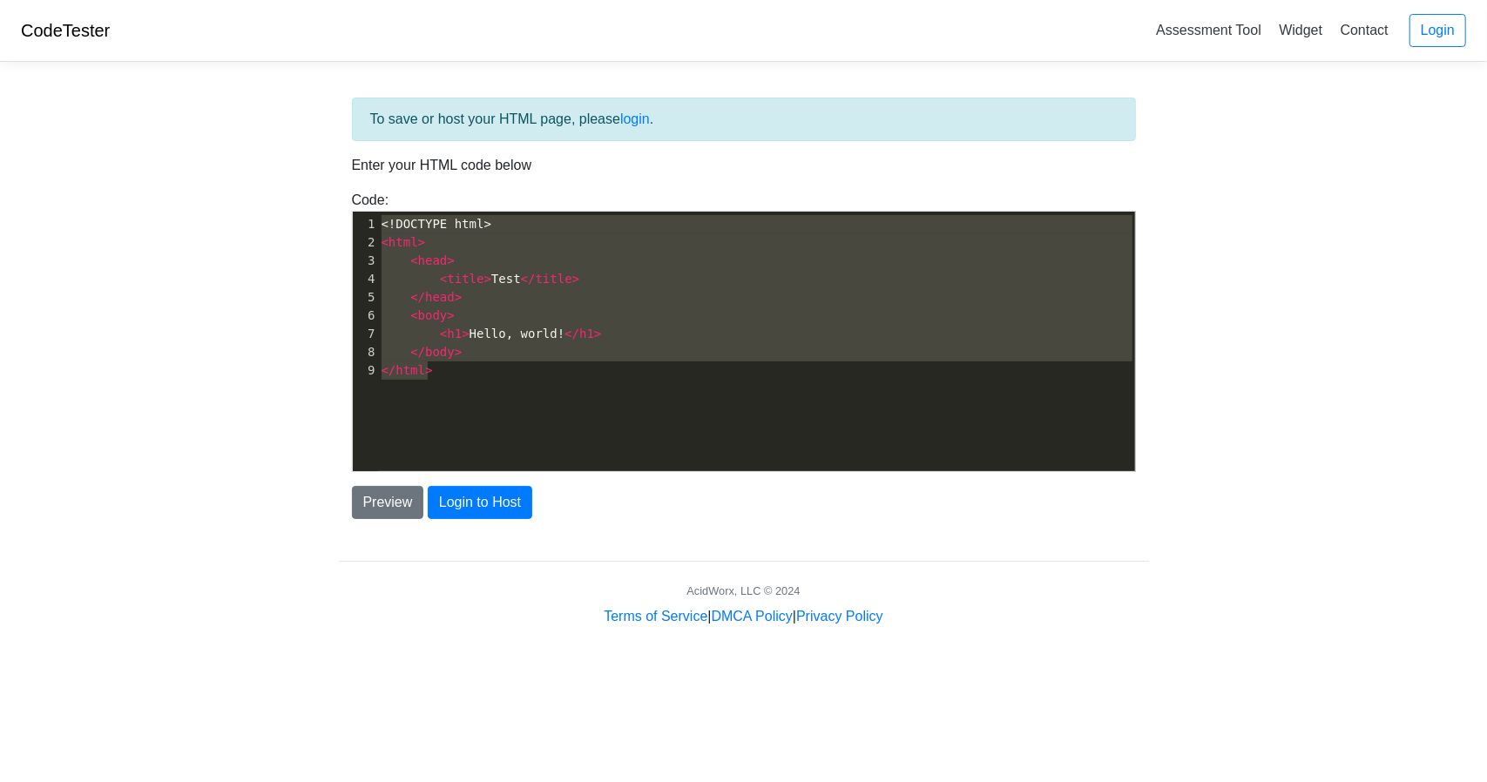
drag, startPoint x: 461, startPoint y: 425, endPoint x: 242, endPoint y: 126, distance: 370.2
click at [242, 126] on body "CodeTester Assessment Tool Widget Contact Login To save or host your HTML page,…" at bounding box center [743, 313] width 1487 height 627
paste textarea
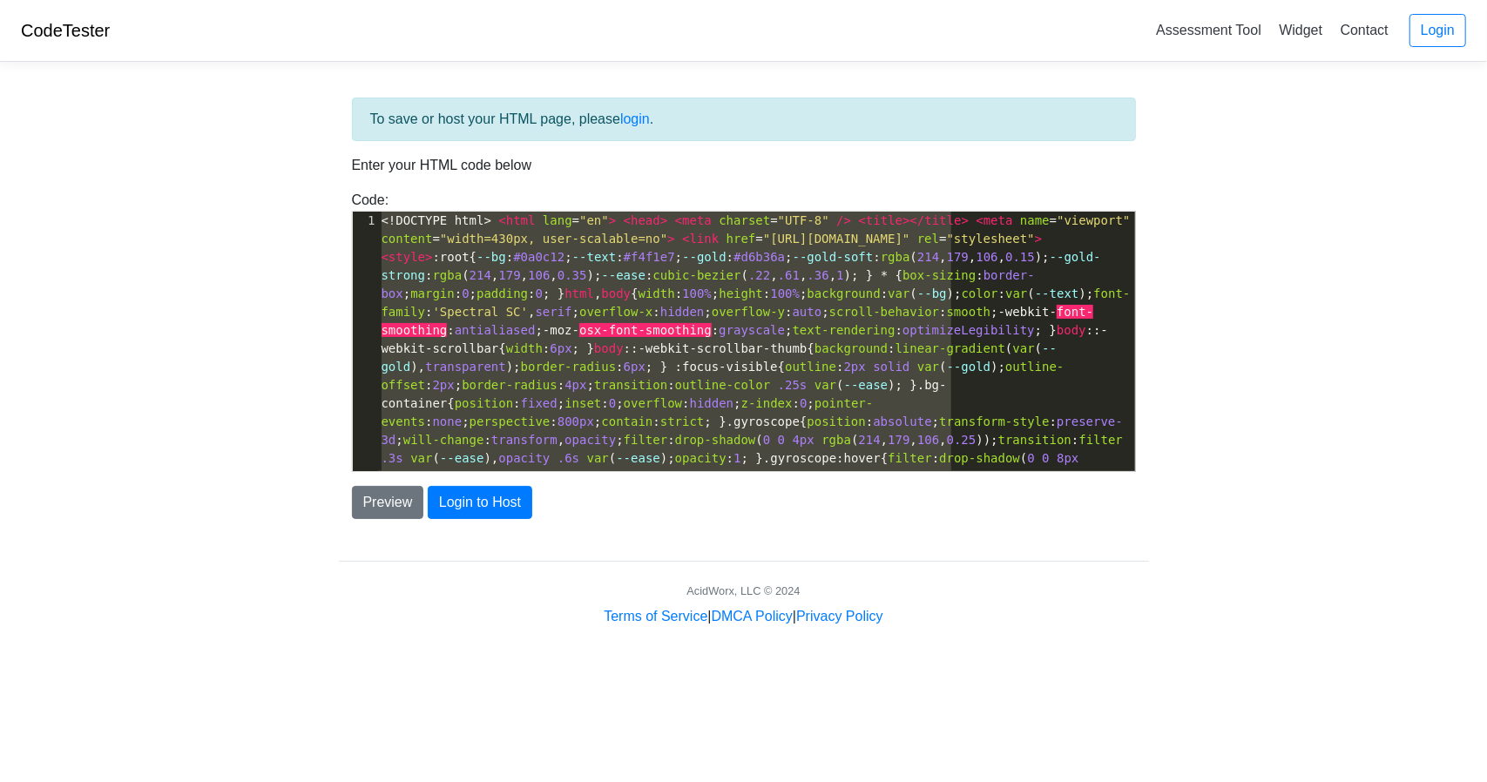
scroll to position [0, 0]
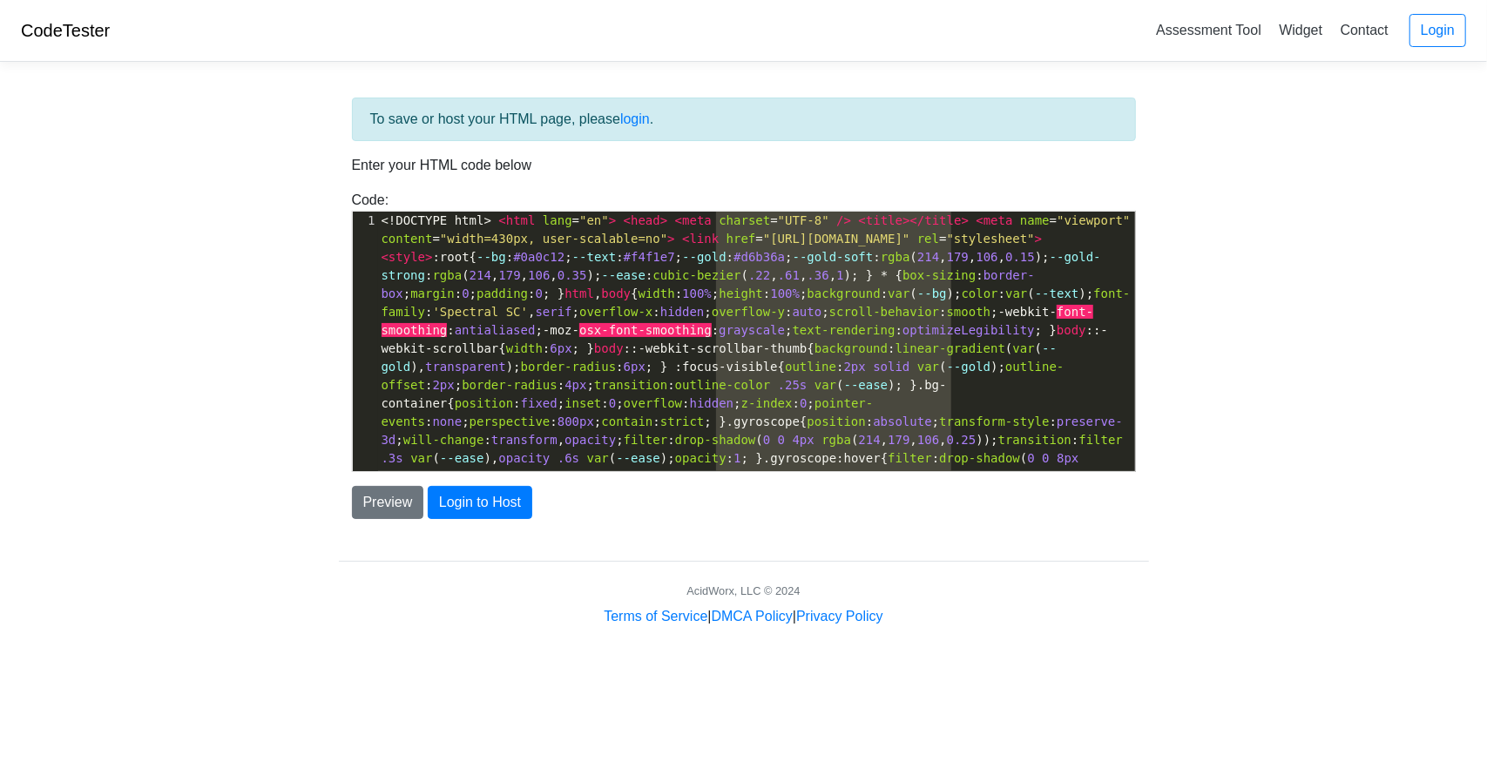
type textarea "l"
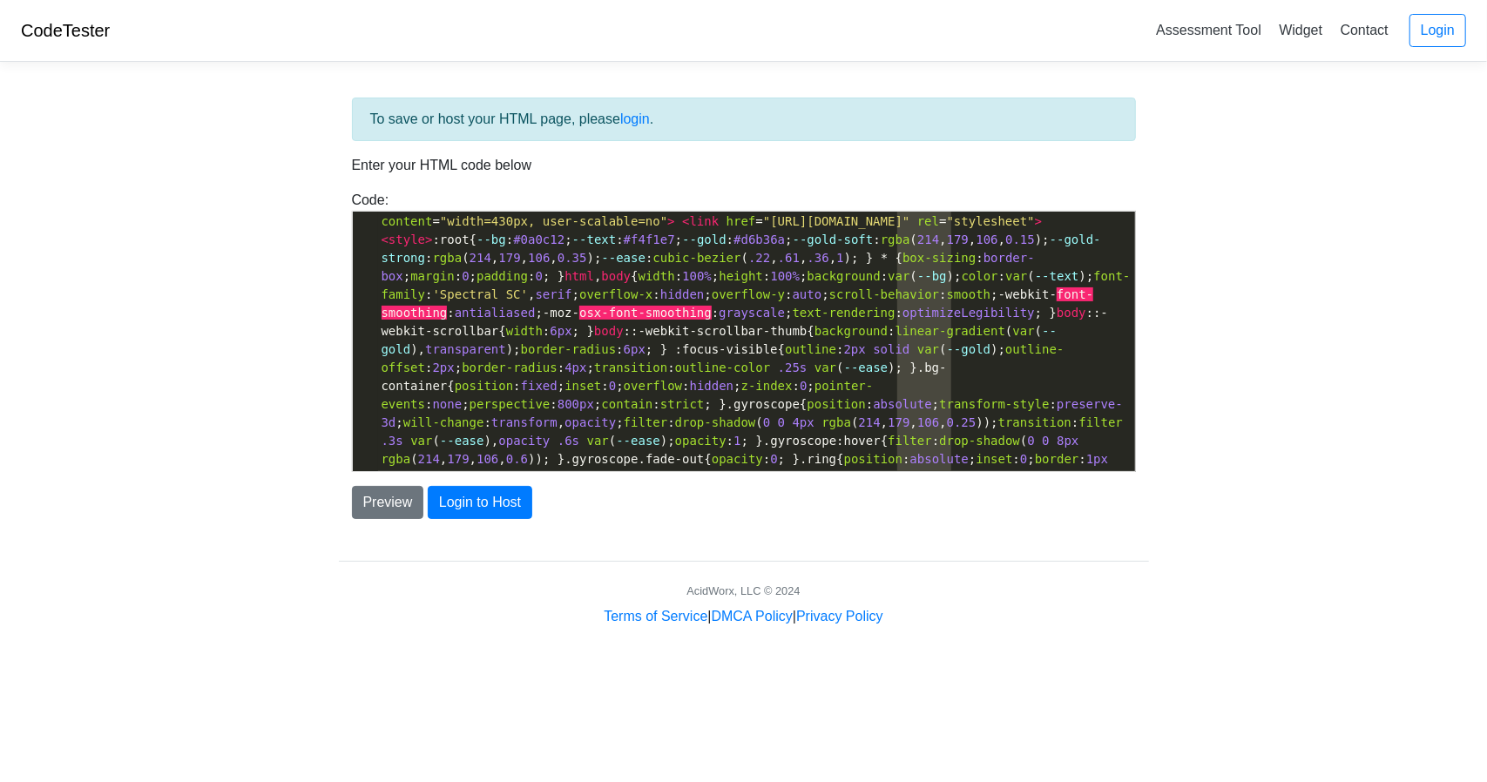
scroll to position [3, 0]
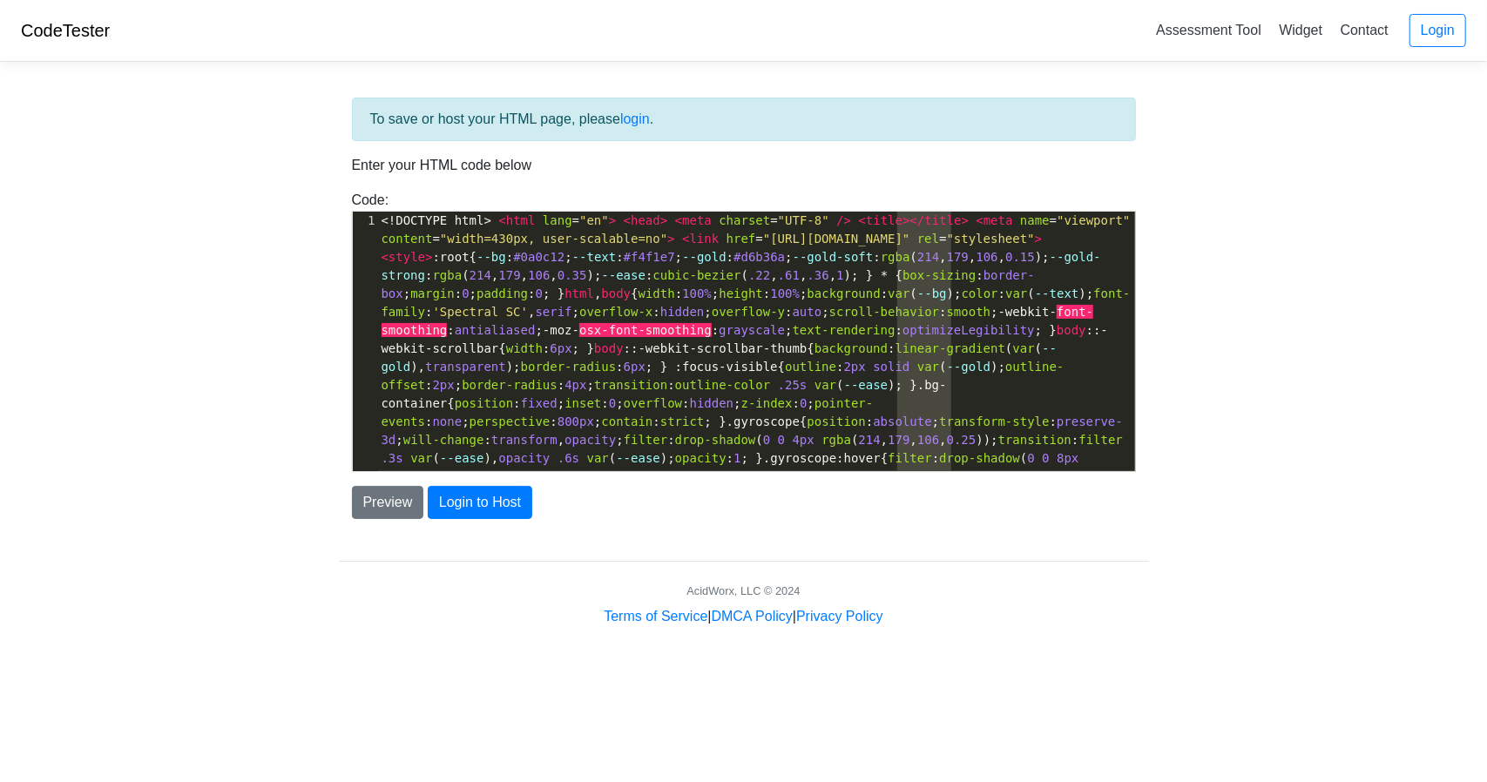
drag, startPoint x: 711, startPoint y: 119, endPoint x: 867, endPoint y: 584, distance: 489.8
click at [867, 584] on div "To save or host your HTML page, please login . Enter your HTML code below Code:…" at bounding box center [744, 351] width 836 height 551
type textarea "ected="false" aria-controls="history" id="tab-history" tabindex="-1" data-tab="…"
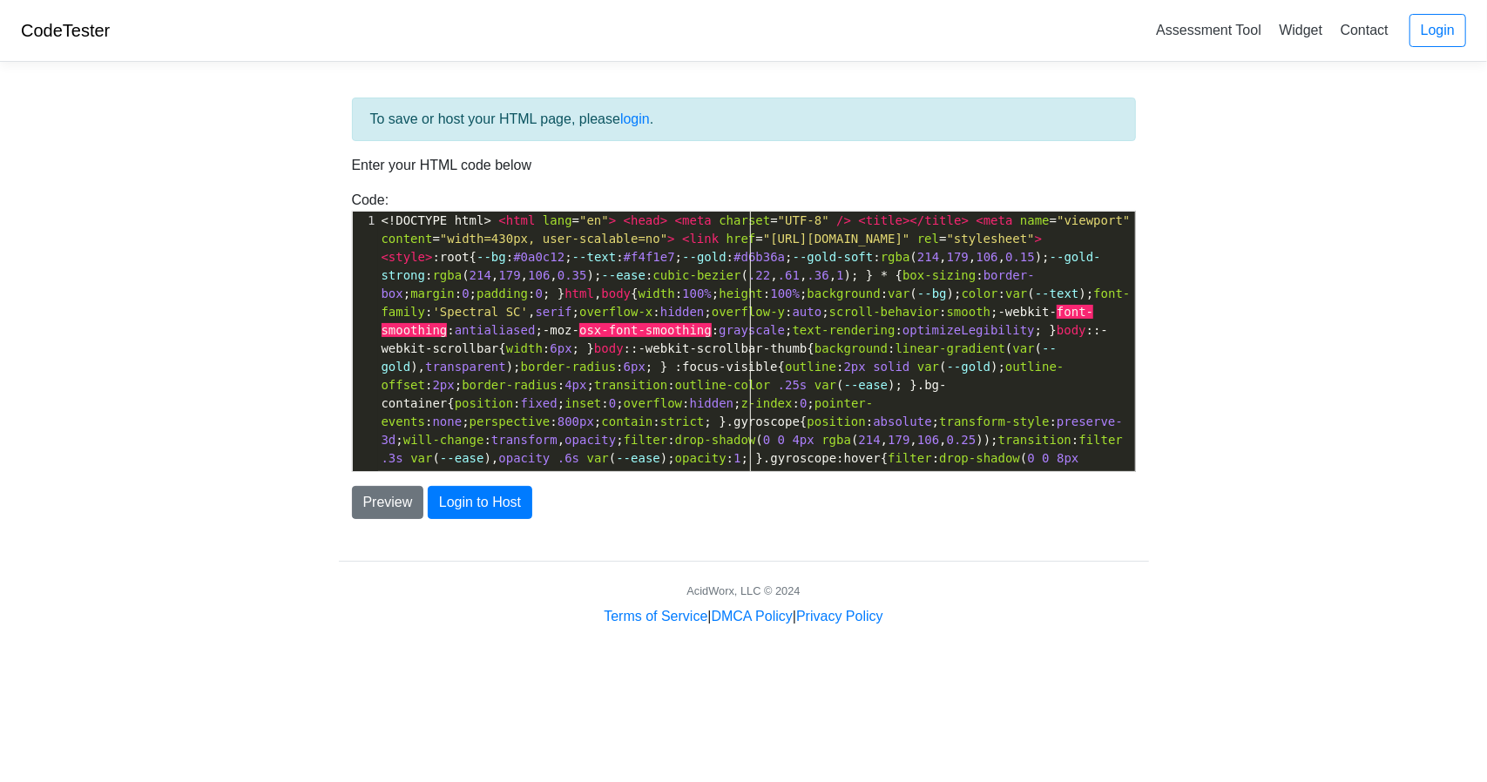
click at [551, 426] on span "perspective" at bounding box center [510, 422] width 81 height 14
type textarea "<!DOCTYPE html> <html> <head> <title>Test</title> </head> <body> <h1>Hello, wor…"
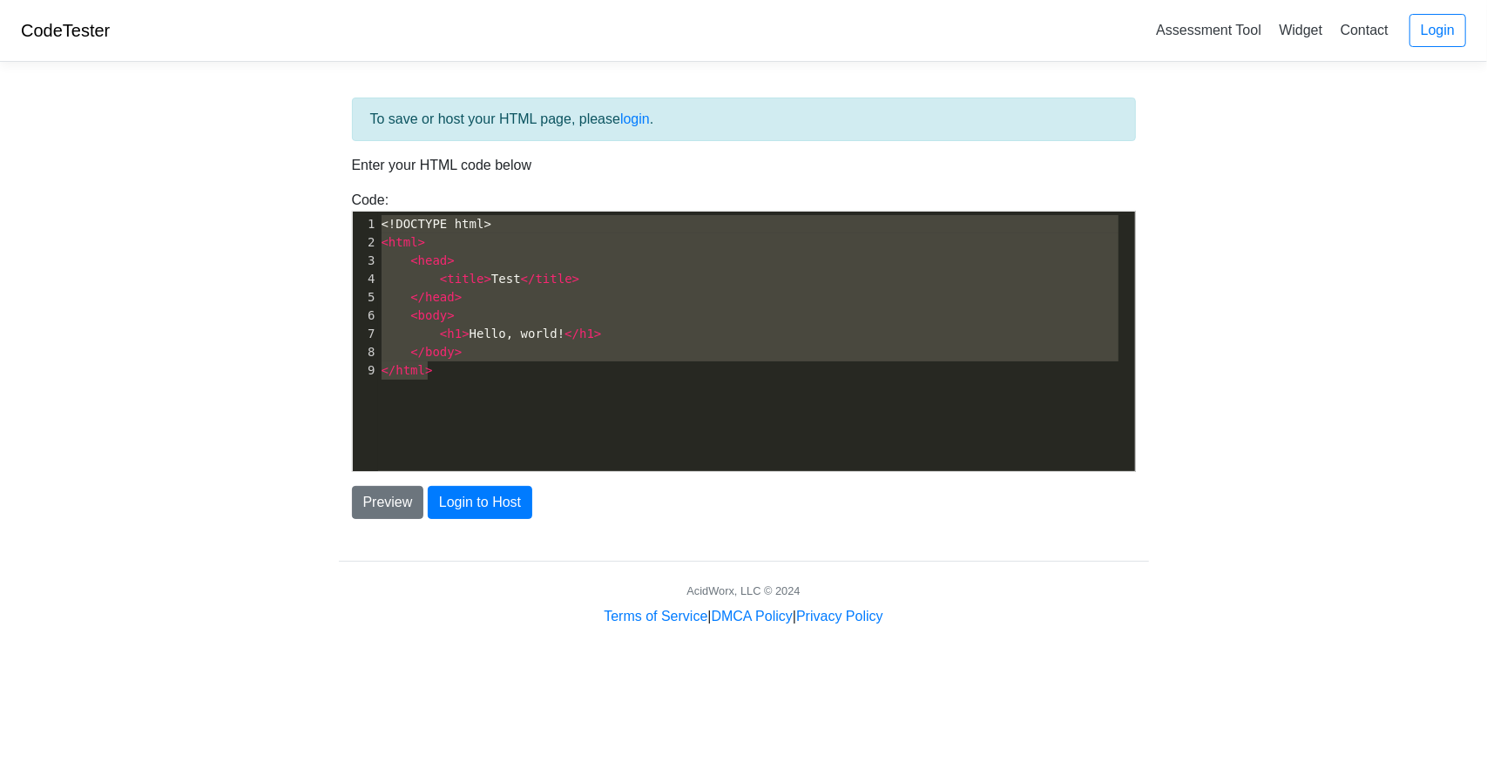
scroll to position [0, 0]
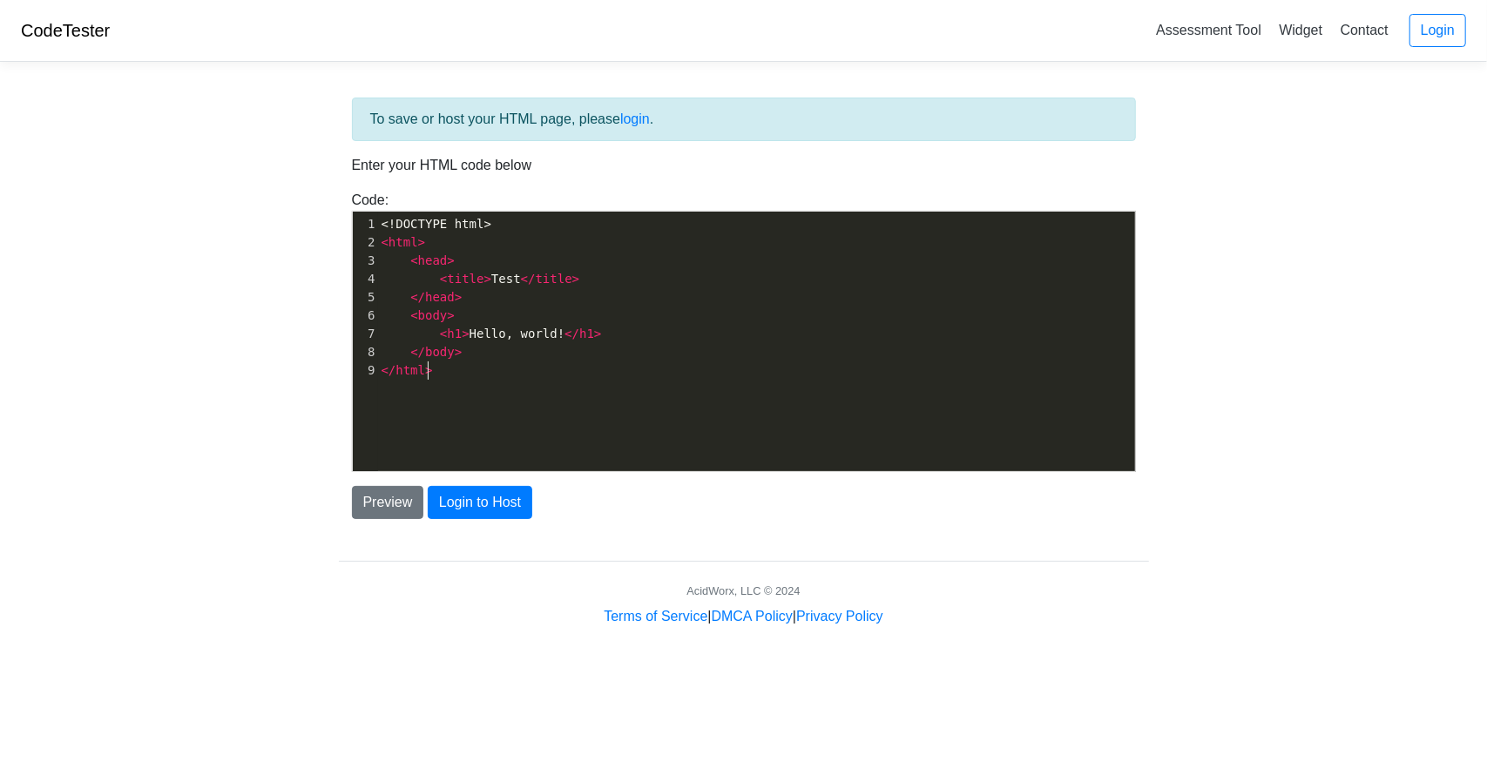
click at [574, 436] on div "x 1 <!DOCTYPE html> 2 < html > 3 < head > 4 < title > Test </ title > 5 </ head…" at bounding box center [757, 355] width 808 height 286
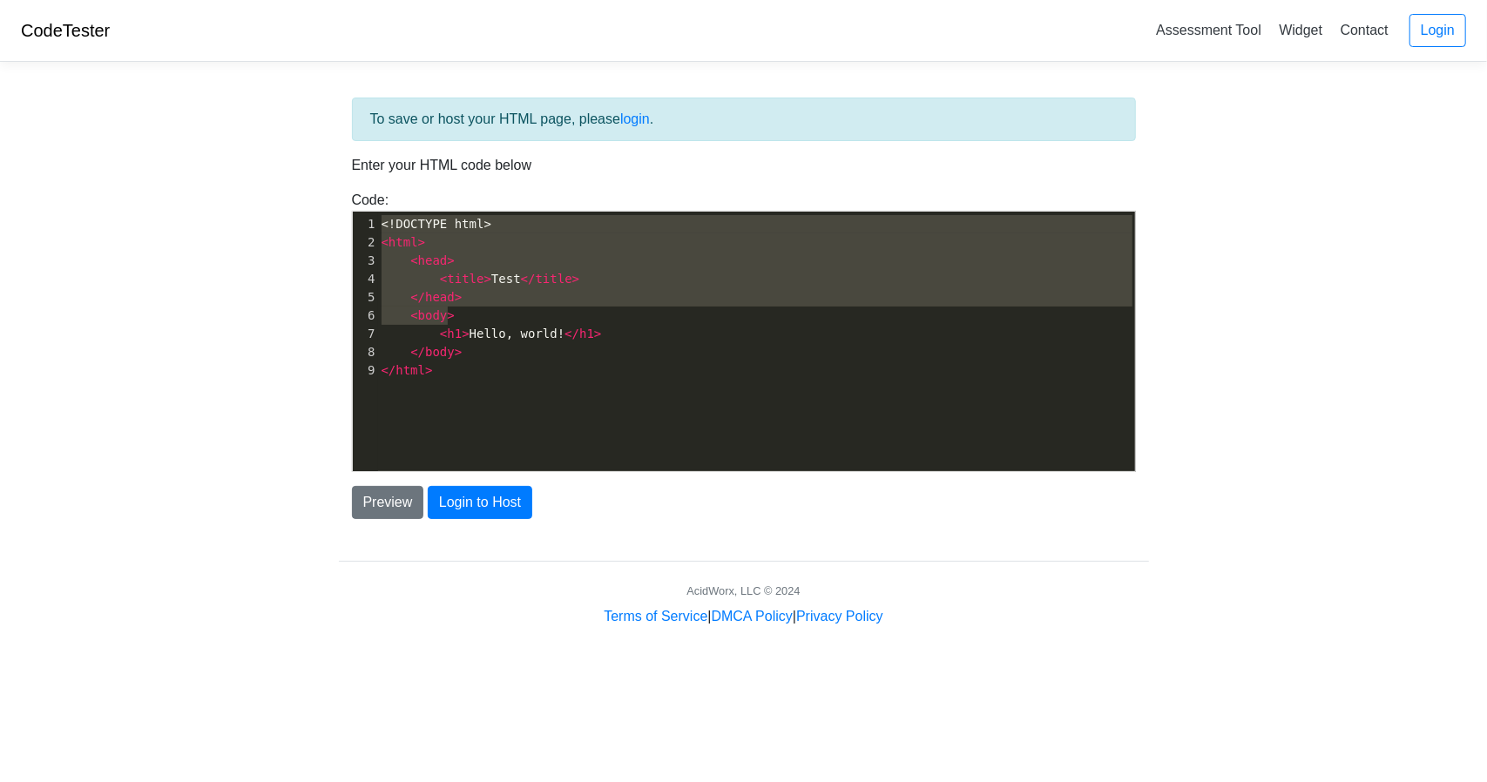
type textarea "<!DOCTYPE html> <html> <head> <title>Test</title> </head> <body> <h1>Hello, wor…"
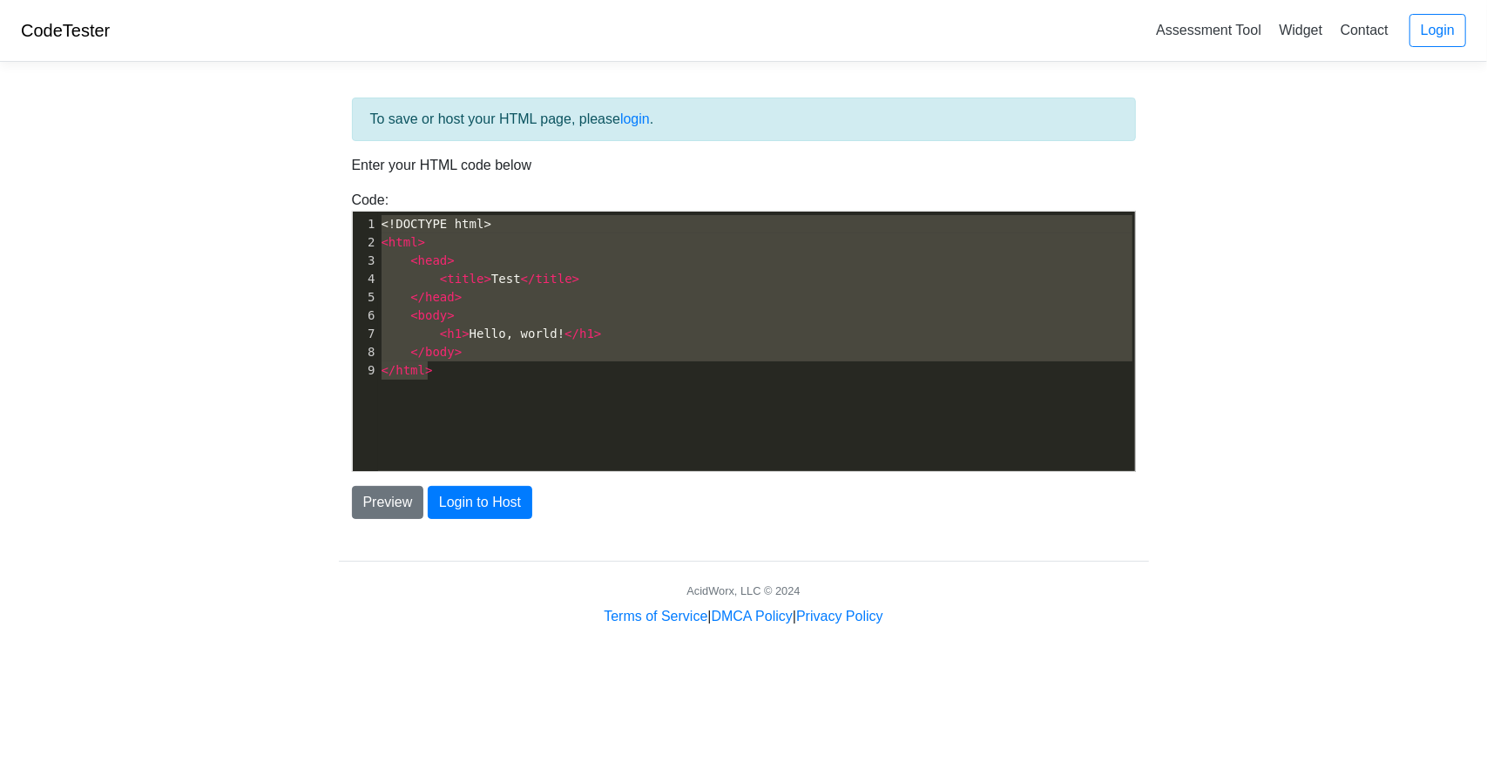
drag, startPoint x: 380, startPoint y: 217, endPoint x: 673, endPoint y: 382, distance: 337.0
click at [673, 382] on div "x 1 <!DOCTYPE html> 2 < html > 3 < head > 4 < title > Test </ title > 5 </ head…" at bounding box center [757, 355] width 808 height 286
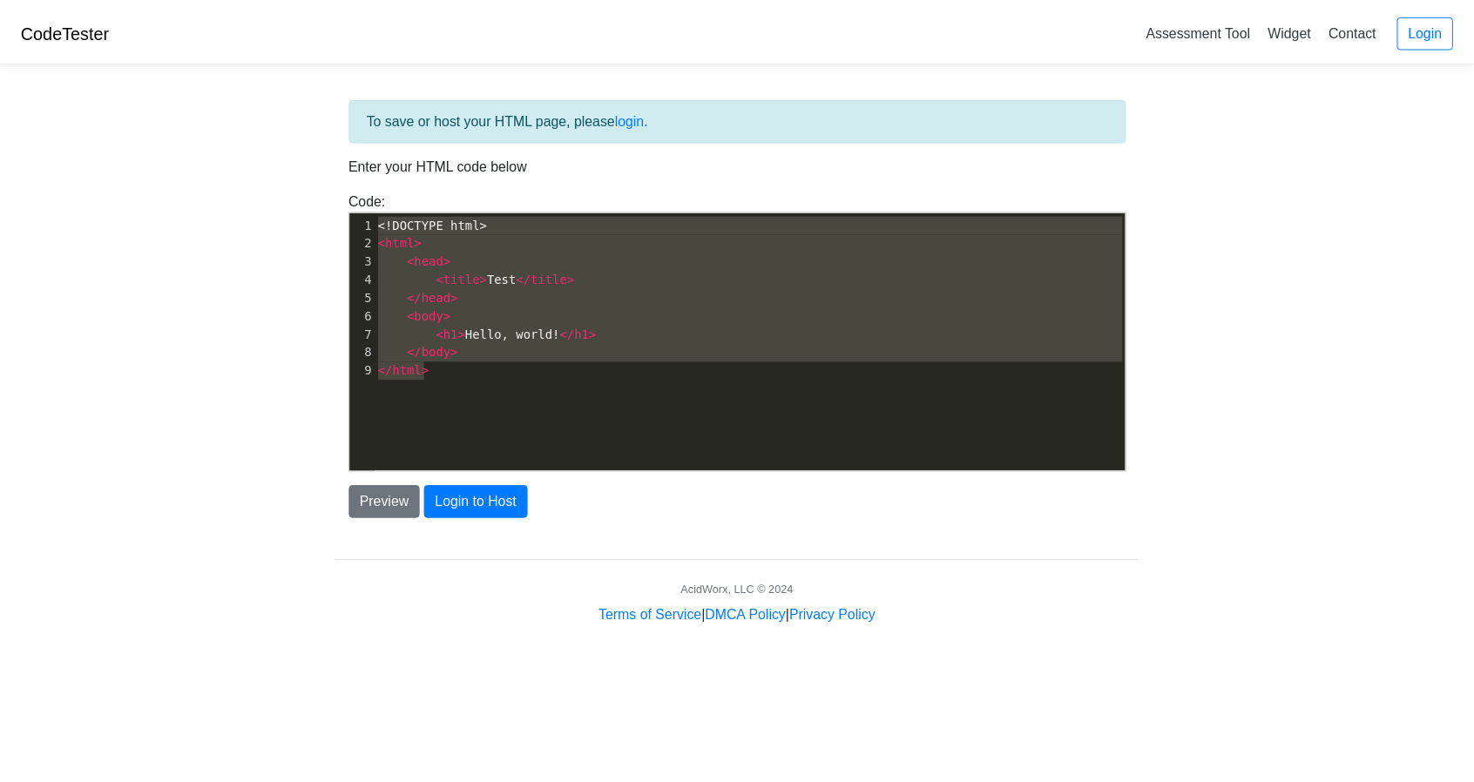
scroll to position [3, 0]
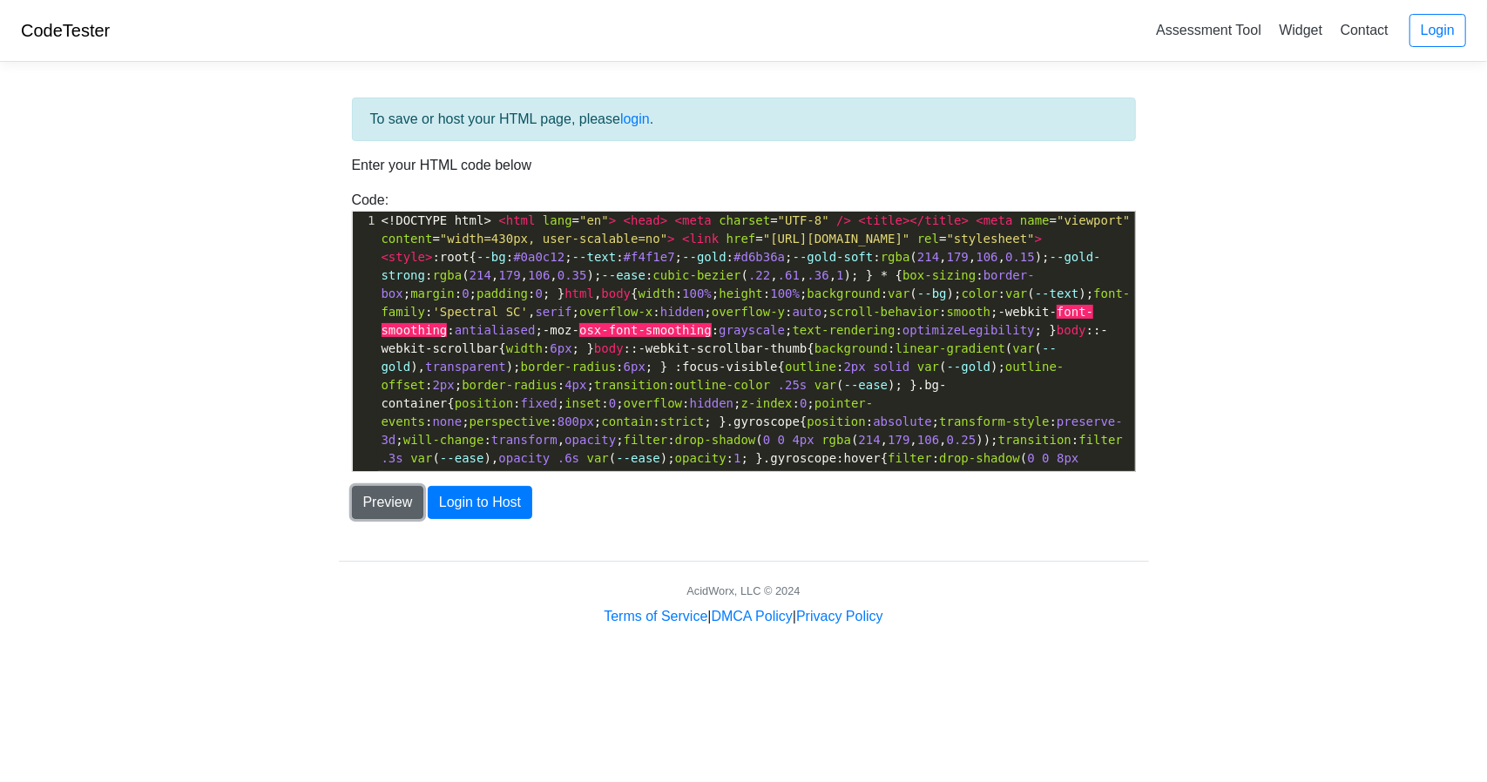
click at [379, 489] on button "Preview" at bounding box center [388, 502] width 72 height 33
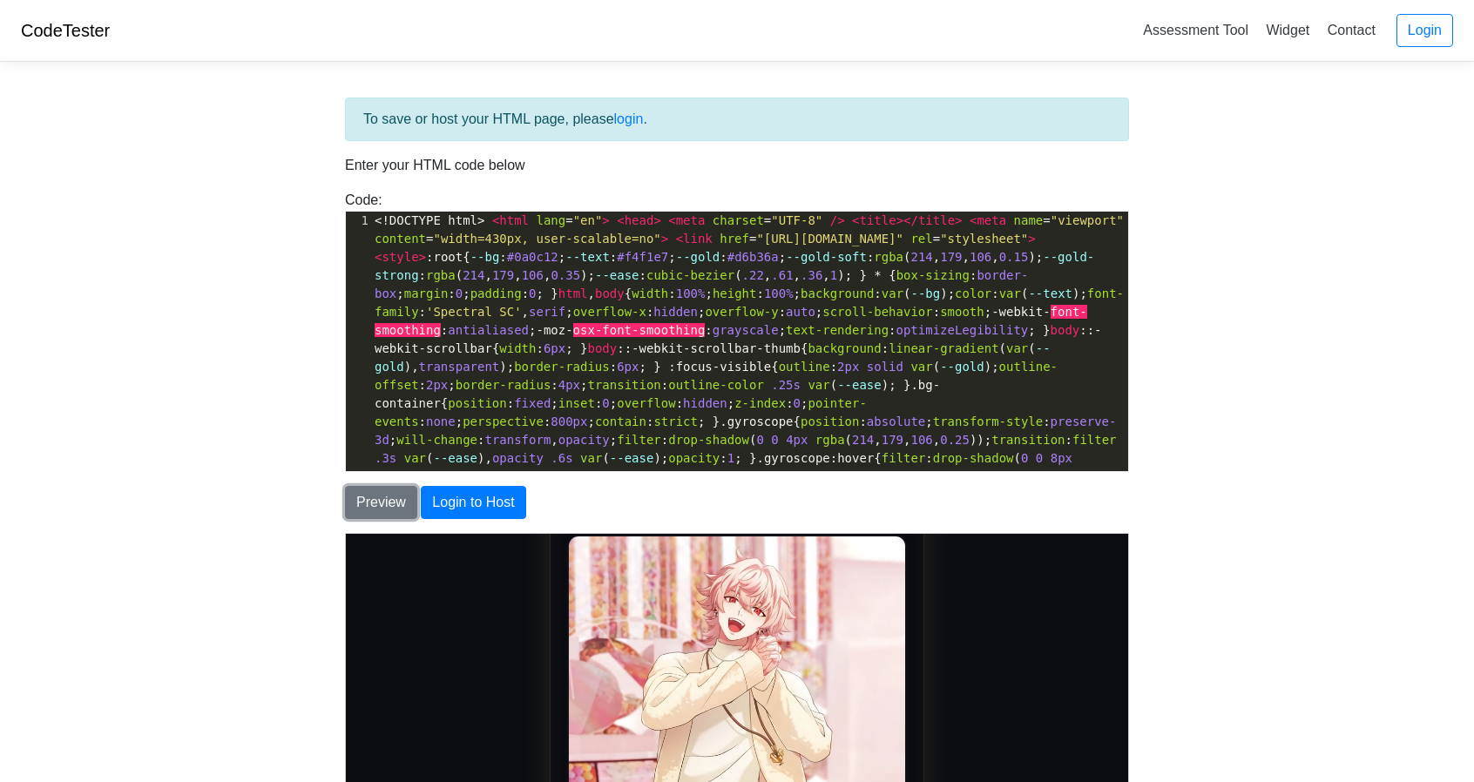
scroll to position [0, 0]
